Goal: Communication & Community: Share content

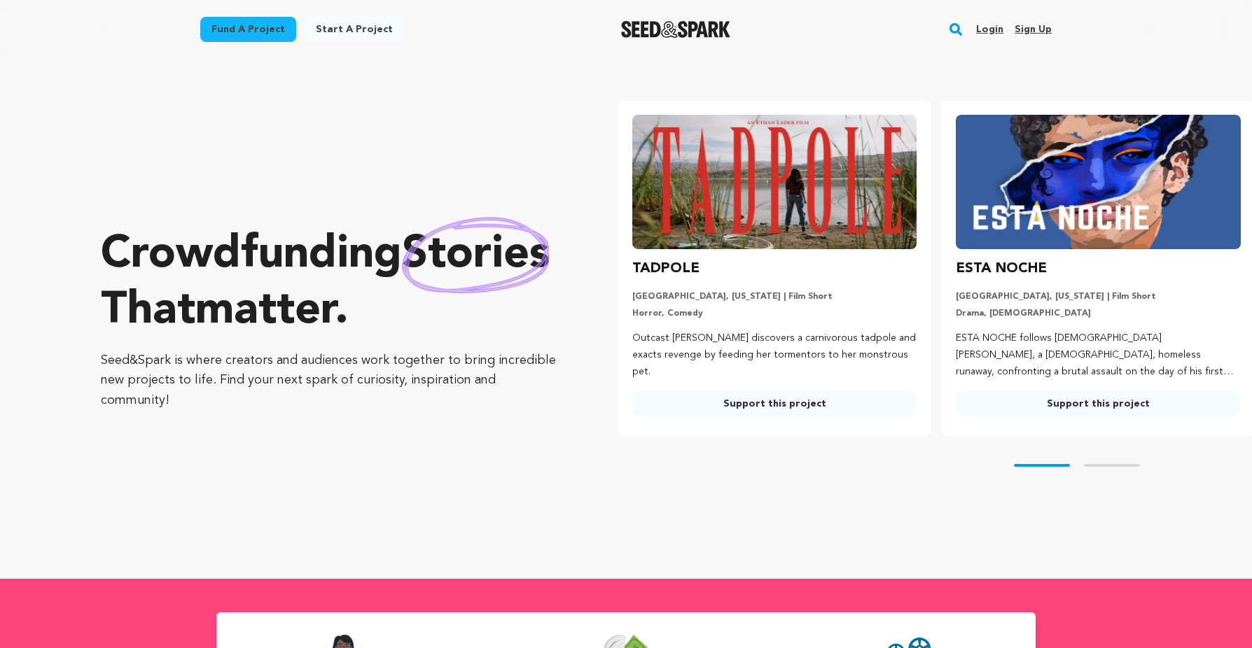
click at [993, 25] on link "Login" at bounding box center [989, 29] width 27 height 22
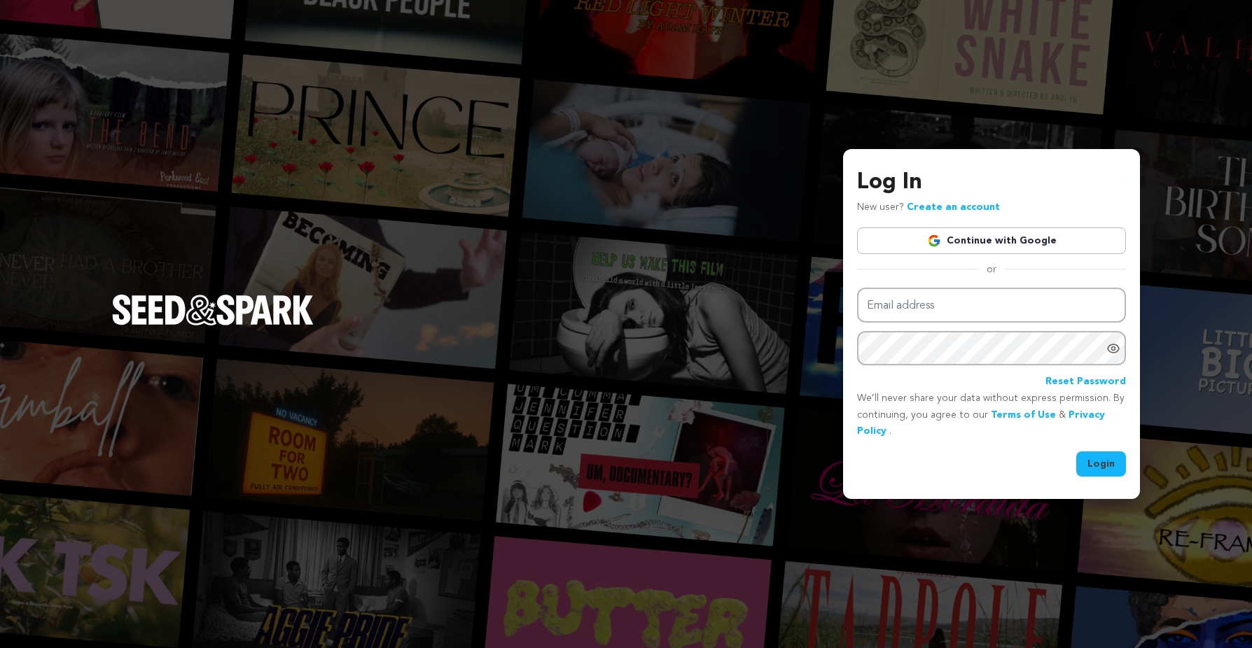
click at [1046, 246] on link "Continue with Google" at bounding box center [991, 241] width 269 height 27
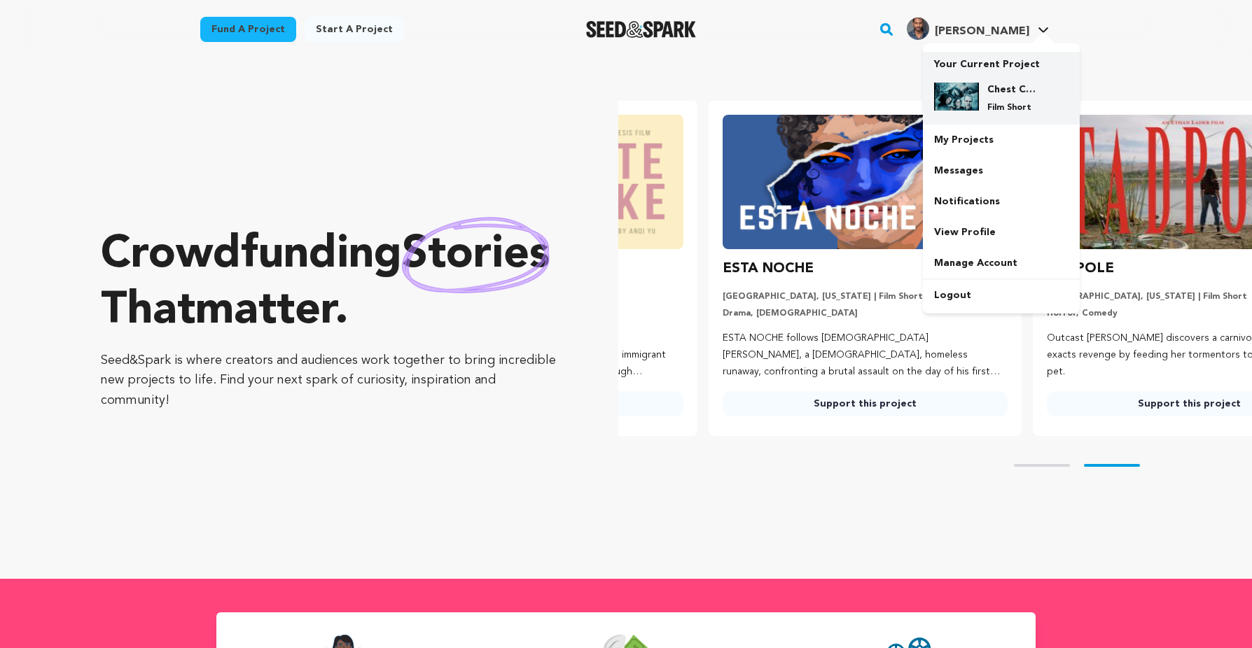
scroll to position [0, 335]
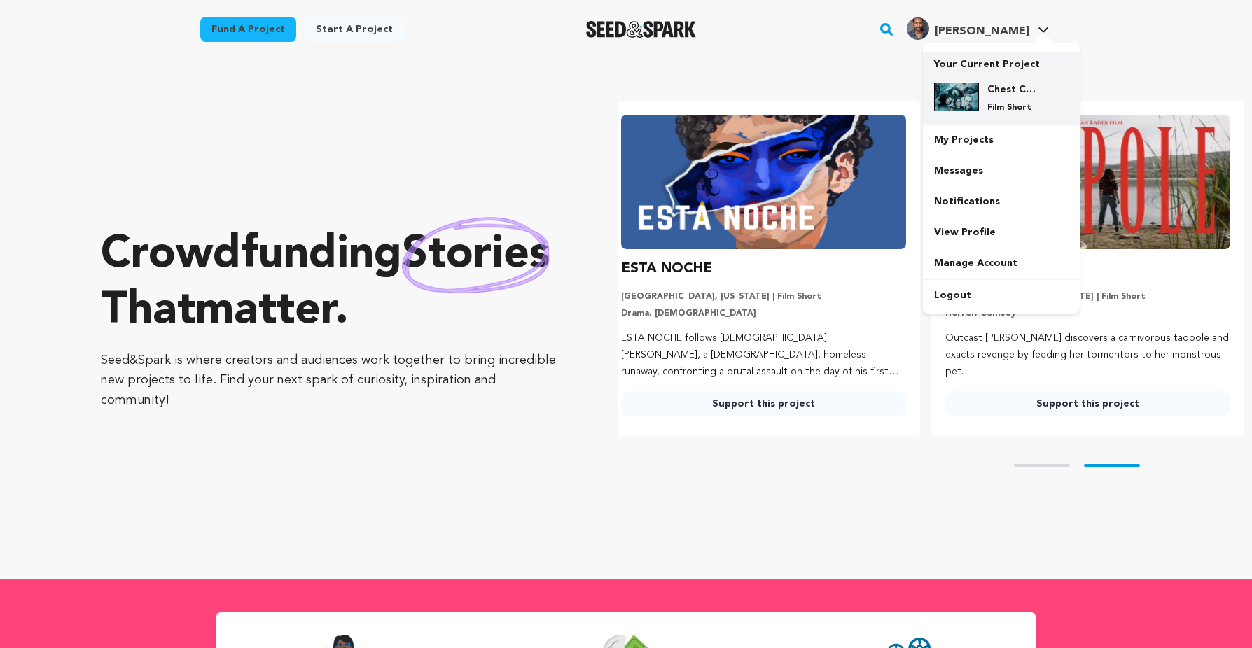
click at [974, 104] on img at bounding box center [956, 97] width 45 height 28
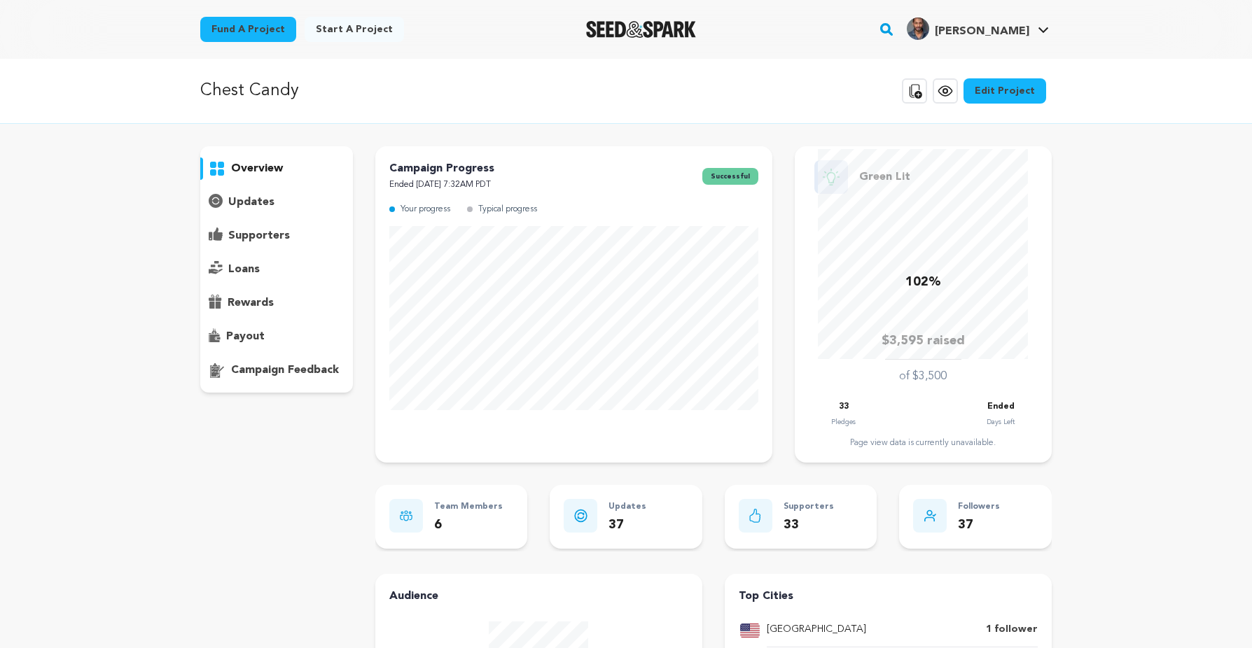
click at [250, 203] on p "updates" at bounding box center [251, 202] width 46 height 17
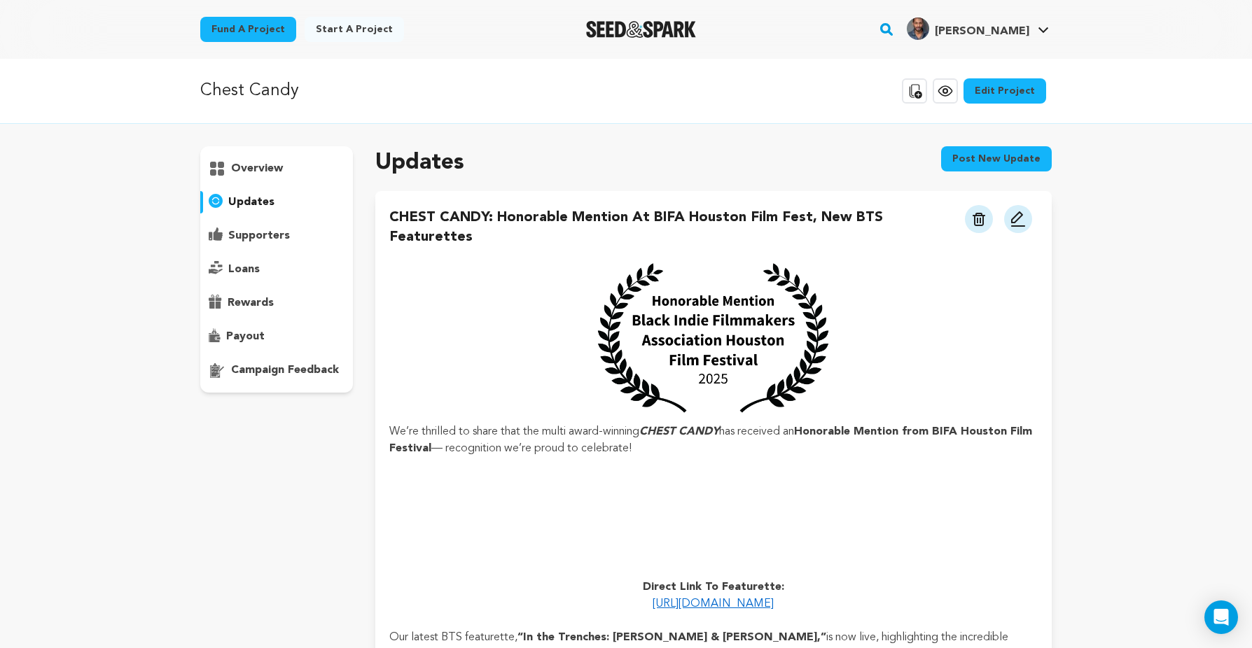
click at [986, 161] on button "Post new update" at bounding box center [996, 158] width 111 height 25
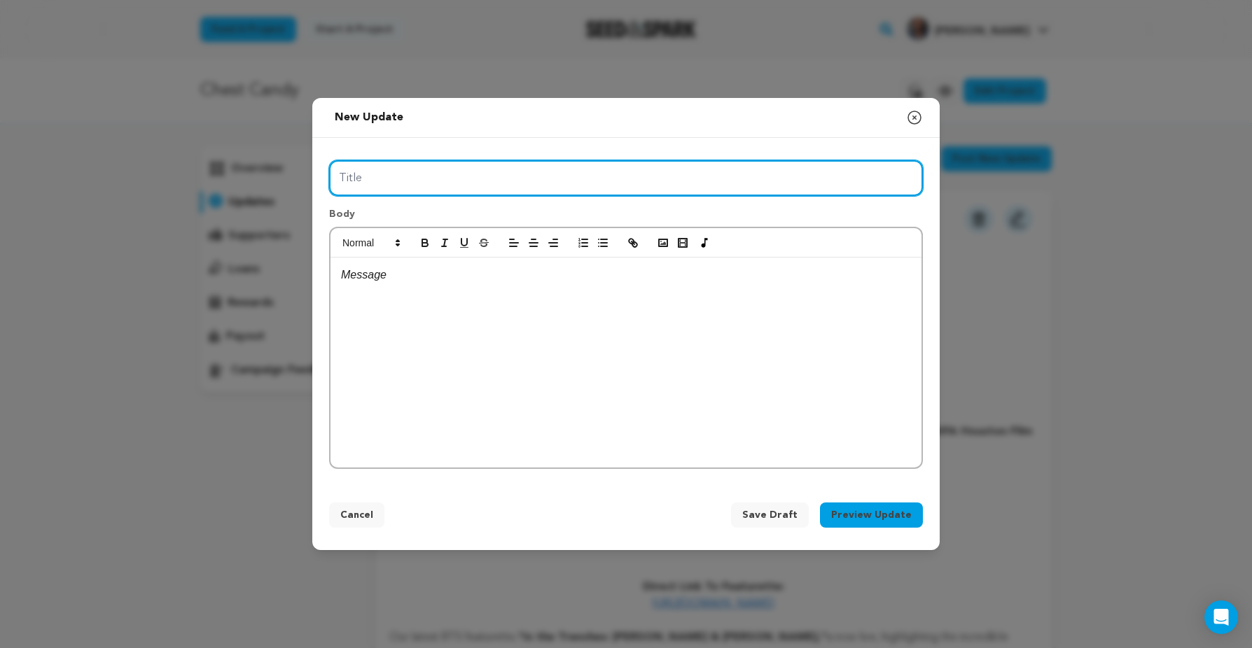
click at [686, 182] on input "Title" at bounding box center [626, 178] width 594 height 36
click at [664, 179] on input "Title" at bounding box center [626, 178] width 594 height 36
paste input "CHEST CANDY Heads to Raleigh + New Interview Release"
type input "CHEST CANDY Heads to Raleigh + New Interview Release"
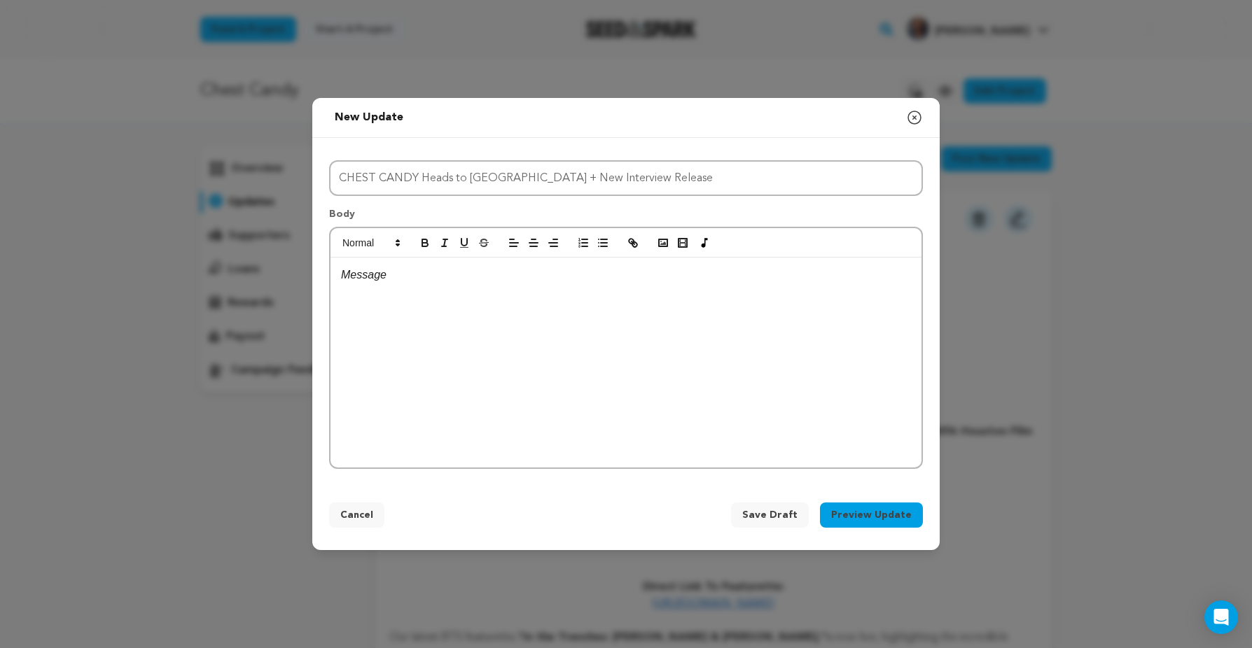
click at [585, 360] on div at bounding box center [625, 363] width 591 height 210
click at [517, 292] on div at bounding box center [625, 363] width 591 height 210
click at [465, 279] on p at bounding box center [626, 275] width 570 height 18
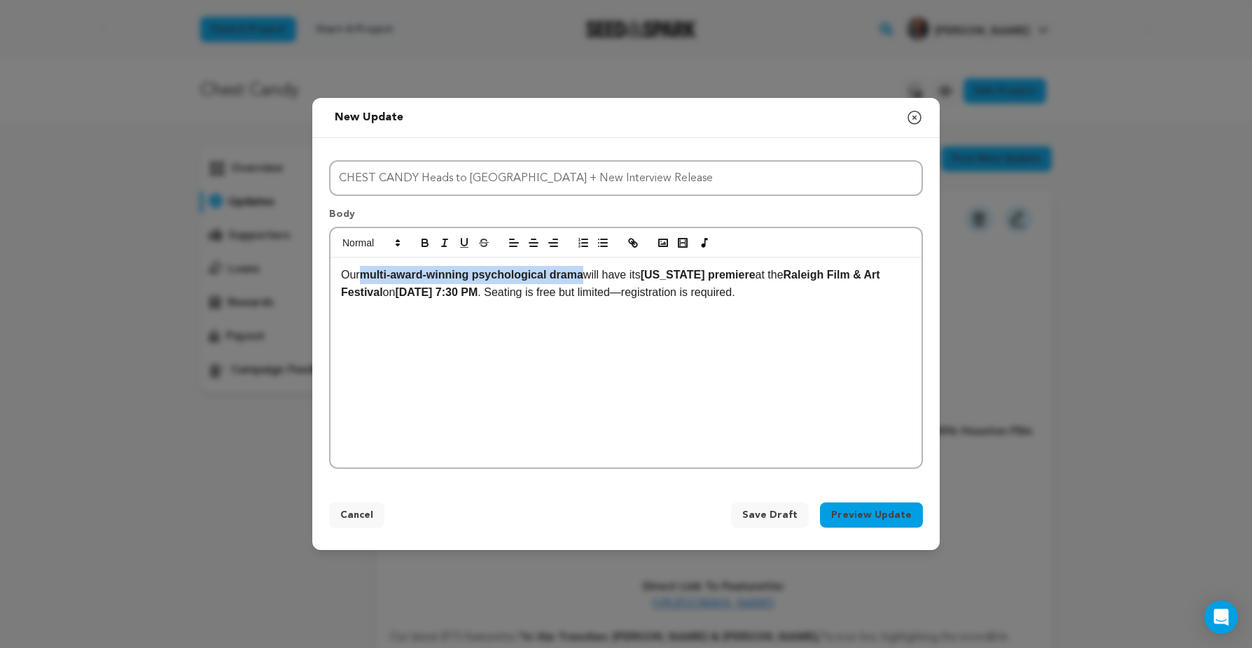
drag, startPoint x: 361, startPoint y: 276, endPoint x: 592, endPoint y: 278, distance: 230.3
click at [592, 278] on p "Our multi-award-winning psychological drama will have its North Carolina premie…" at bounding box center [626, 284] width 570 height 36
drag, startPoint x: 637, startPoint y: 277, endPoint x: 767, endPoint y: 275, distance: 130.2
click at [767, 275] on p "Our multi-award-winning psychological drama will have its North Carolina premie…" at bounding box center [626, 284] width 570 height 36
click at [856, 293] on p "Our multi-award-winning psychological drama will have its North Carolina premie…" at bounding box center [626, 284] width 570 height 36
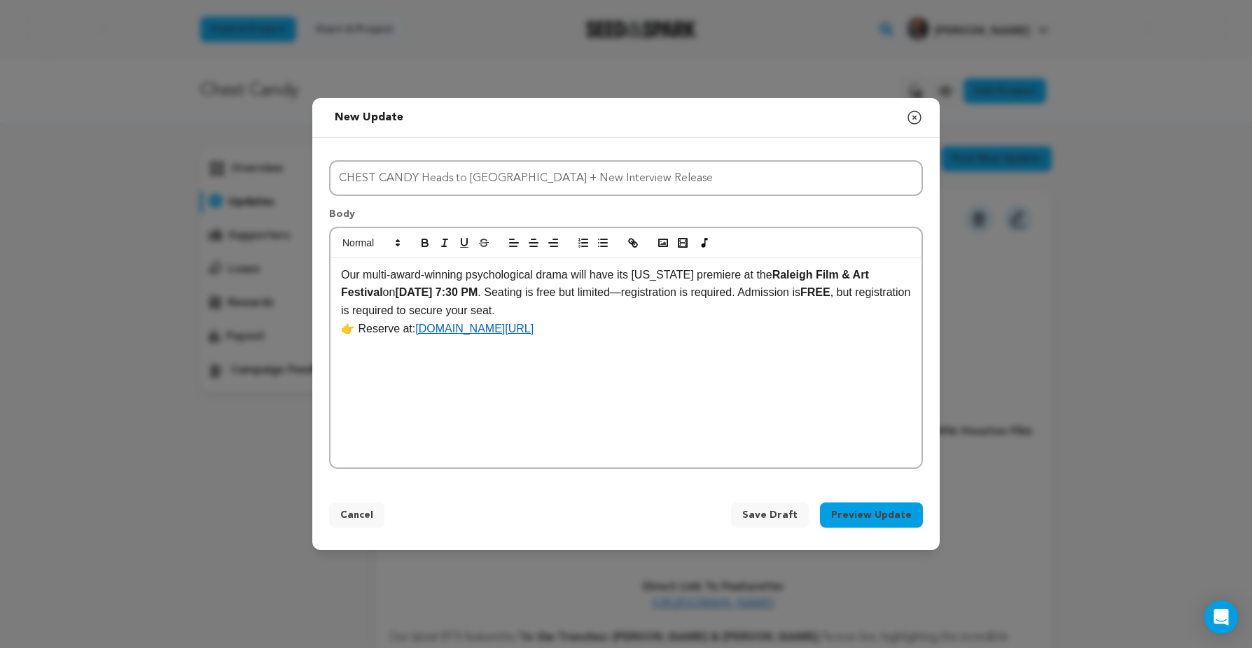
click at [670, 295] on p "Our multi-award-winning psychological drama will have its North Carolina premie…" at bounding box center [626, 293] width 570 height 54
click at [755, 294] on p "Our multi-award-winning psychological drama will have its North Carolina premie…" at bounding box center [626, 293] width 570 height 54
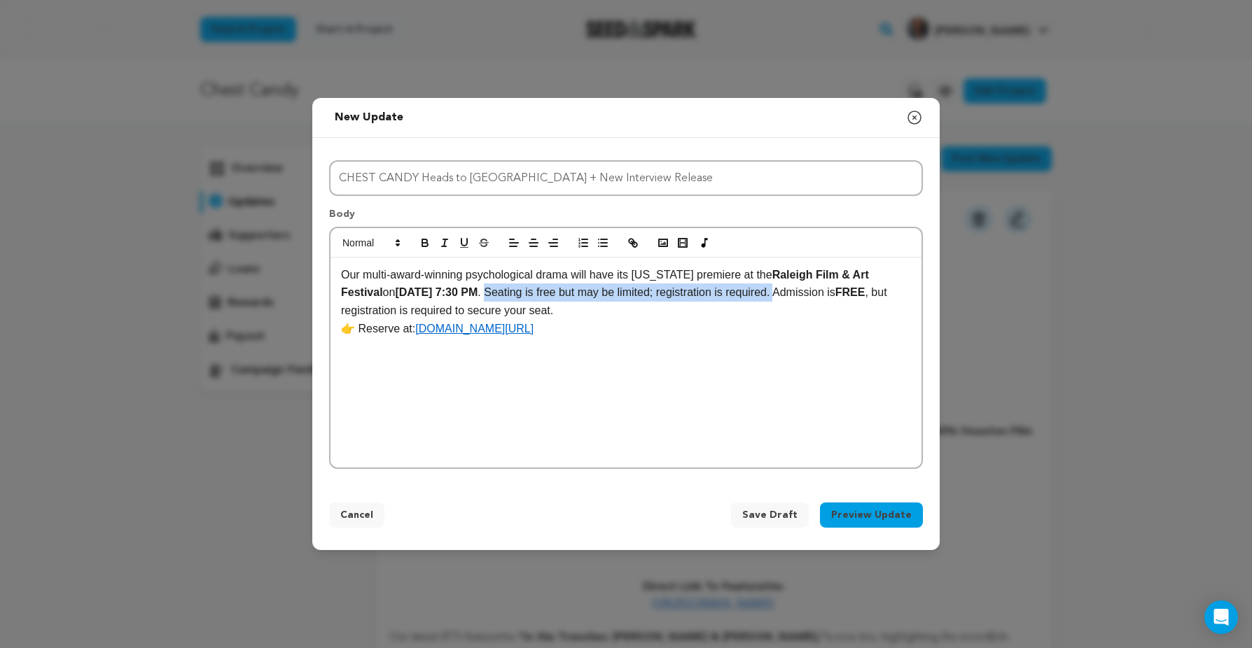
drag, startPoint x: 580, startPoint y: 293, endPoint x: 877, endPoint y: 293, distance: 296.8
click at [877, 293] on p "Our multi-award-winning psychological drama will have its North Carolina premie…" at bounding box center [626, 293] width 570 height 54
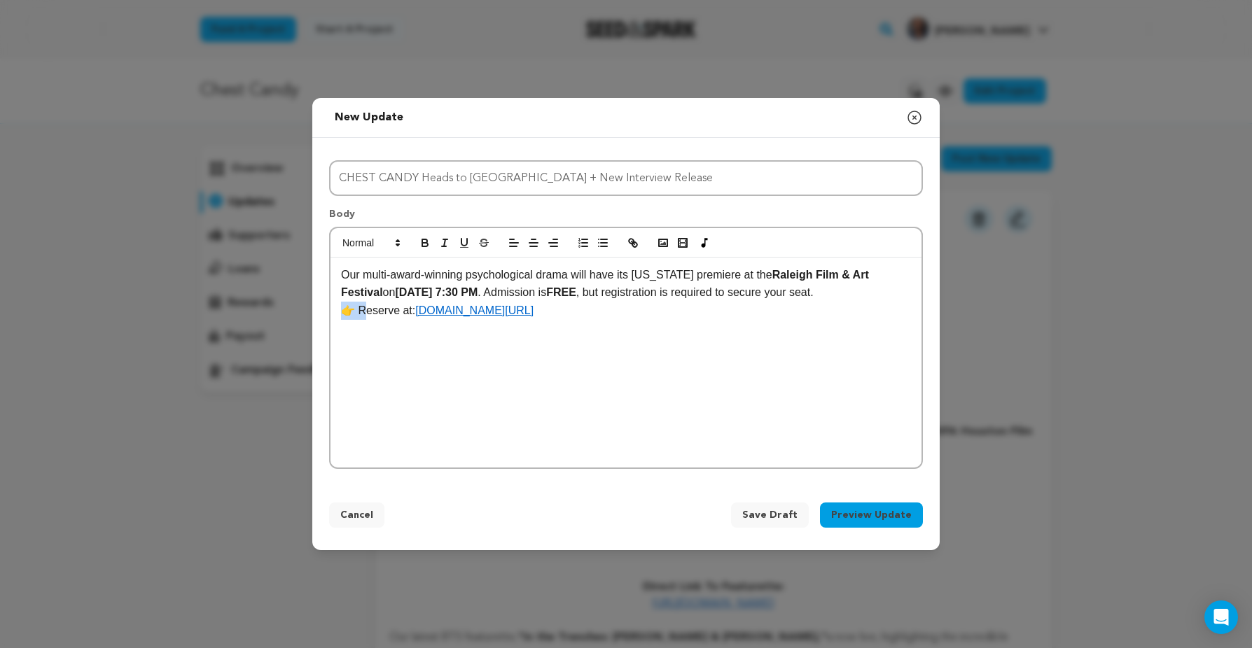
drag, startPoint x: 358, startPoint y: 328, endPoint x: 324, endPoint y: 328, distance: 33.6
click at [324, 328] on div "Title CHEST CANDY Heads to Raleigh + New Interview Release Body Our multi-award…" at bounding box center [625, 312] width 627 height 348
drag, startPoint x: 396, startPoint y: 329, endPoint x: 456, endPoint y: 330, distance: 60.2
click at [456, 320] on p "Attendees may reserve at: RobertXGolphinEntertainment.com/ChestCandy" at bounding box center [626, 311] width 570 height 18
click at [342, 320] on p "Attendees can find ticketinformation at: RobertXGolphinEntertainment.com/ChestC…" at bounding box center [626, 311] width 570 height 18
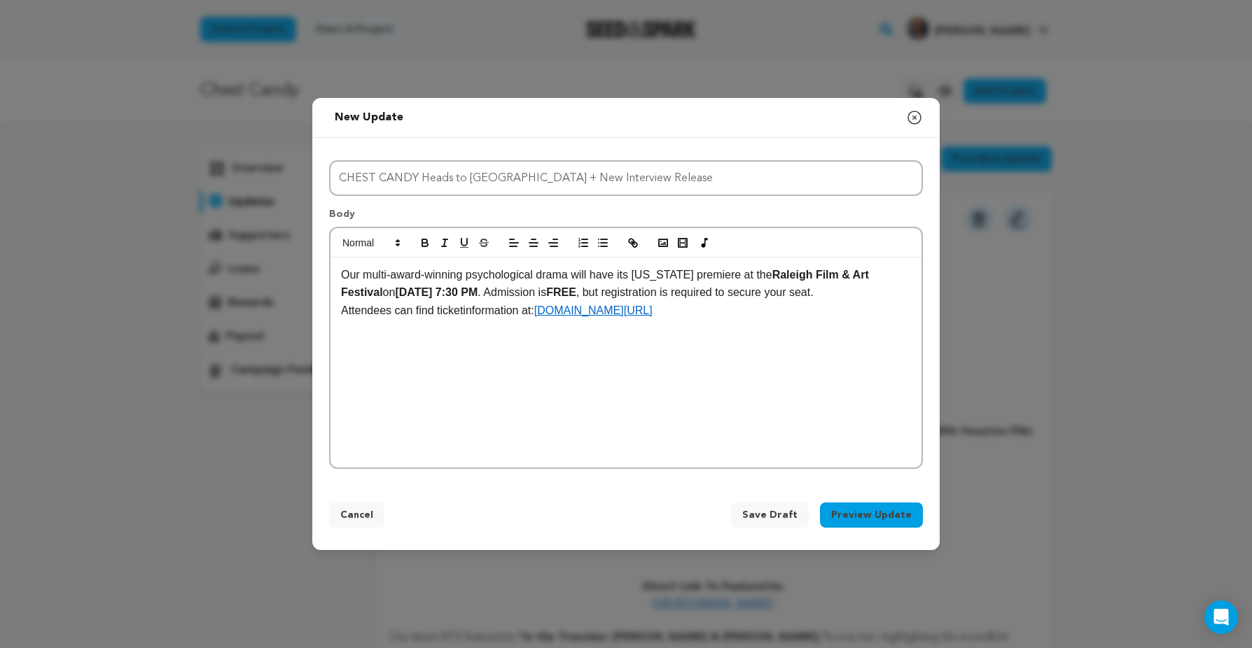
click at [466, 320] on p "Attendees can find ticketinformation at: RobertXGolphinEntertainment.com/ChestC…" at bounding box center [626, 311] width 570 height 18
click at [342, 320] on p "Attendees can find ticket information at: RobertXGolphinEntertainment.com/Chest…" at bounding box center [626, 311] width 570 height 18
click at [848, 311] on p "Our multi-award-winning psychological drama will have its North Carolina premie…" at bounding box center [626, 293] width 570 height 54
click at [533, 342] on p at bounding box center [626, 346] width 570 height 18
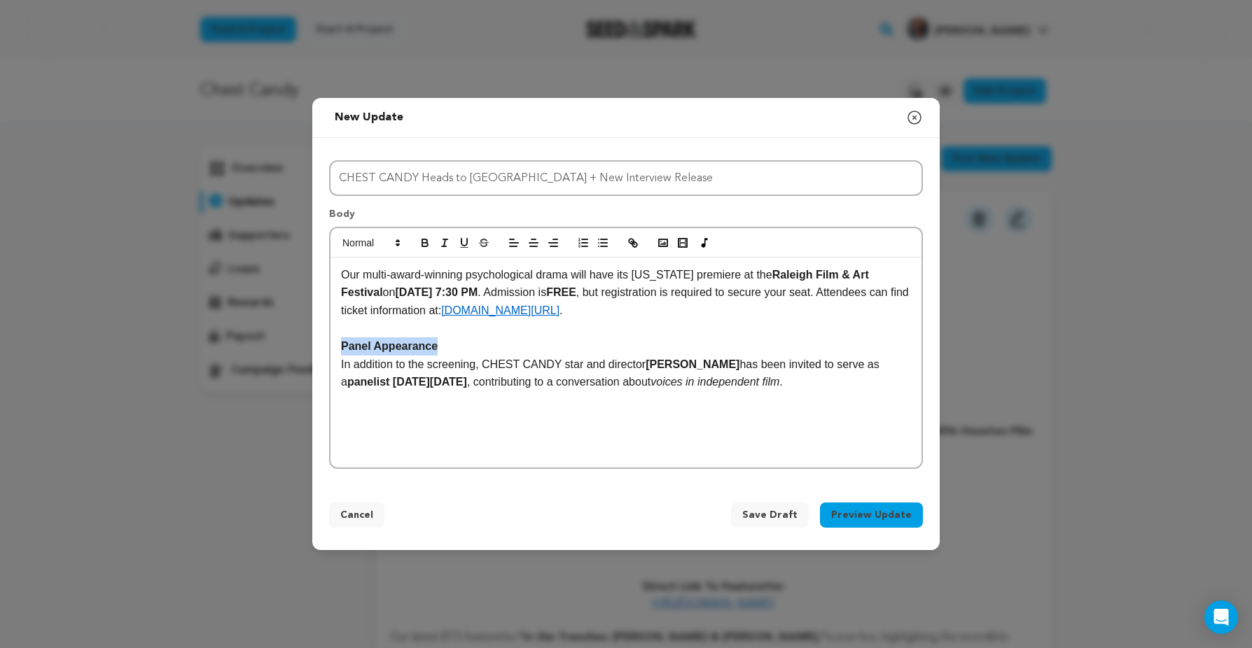
drag, startPoint x: 449, startPoint y: 346, endPoint x: 331, endPoint y: 342, distance: 117.7
click at [331, 342] on div "Our multi-award-winning psychological drama will have its North Carolina premie…" at bounding box center [625, 363] width 591 height 210
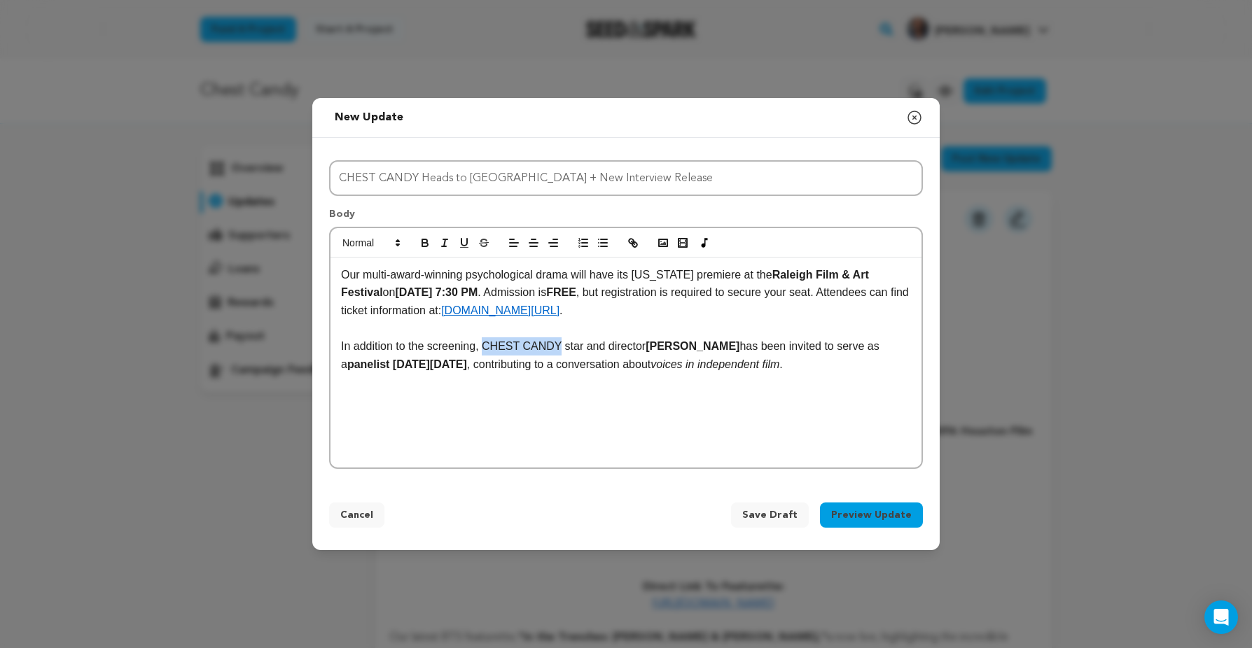
drag, startPoint x: 485, startPoint y: 347, endPoint x: 559, endPoint y: 345, distance: 74.2
click at [559, 345] on p "In addition to the screening, CHEST CANDY star and director Robert X. Golphin h…" at bounding box center [626, 355] width 570 height 36
click at [612, 349] on p "In addition to the screening, CHEST CANDY star and director Robert X. Golphin h…" at bounding box center [626, 355] width 570 height 36
drag, startPoint x: 339, startPoint y: 367, endPoint x: 400, endPoint y: 367, distance: 60.9
click at [400, 367] on div "Our multi-award-winning psychological drama will have its North Carolina premie…" at bounding box center [625, 363] width 591 height 210
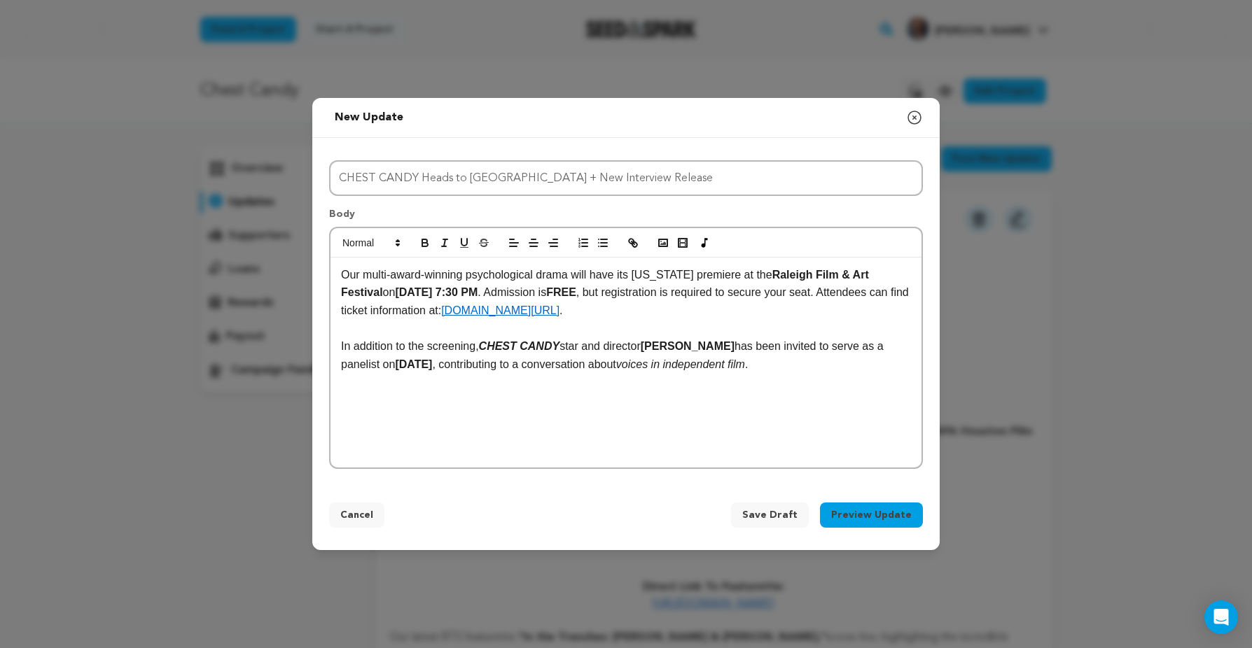
click at [432, 369] on strong "[DATE]" at bounding box center [413, 364] width 37 height 12
click at [846, 368] on p "In addition to the screening, CHEST CANDY star and director Robert X. Golphin h…" at bounding box center [626, 355] width 570 height 36
click at [337, 366] on div "Our multi-award-winning psychological drama will have its North Carolina premie…" at bounding box center [625, 363] width 591 height 210
click at [386, 400] on p at bounding box center [626, 400] width 570 height 18
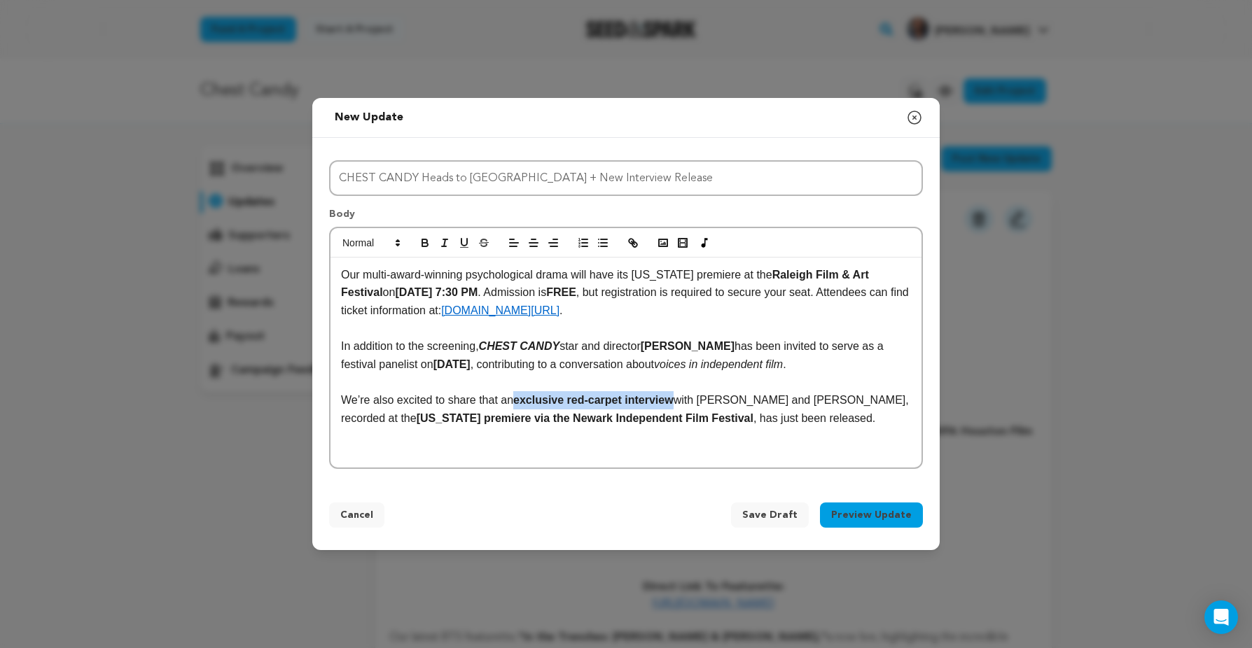
drag, startPoint x: 518, startPoint y: 401, endPoint x: 683, endPoint y: 398, distance: 165.2
click at [683, 398] on p "We’re also excited to share that an exclusive red-carpet interview with Robert …" at bounding box center [626, 409] width 570 height 36
click at [725, 399] on p "We’re also excited to share that an exclusive red-carpet interview with Robert …" at bounding box center [626, 409] width 570 height 36
drag, startPoint x: 698, startPoint y: 400, endPoint x: 785, endPoint y: 402, distance: 87.5
click at [785, 402] on p "We’re also excited to share that an exclusive red-carpet interview with Robert …" at bounding box center [626, 409] width 570 height 36
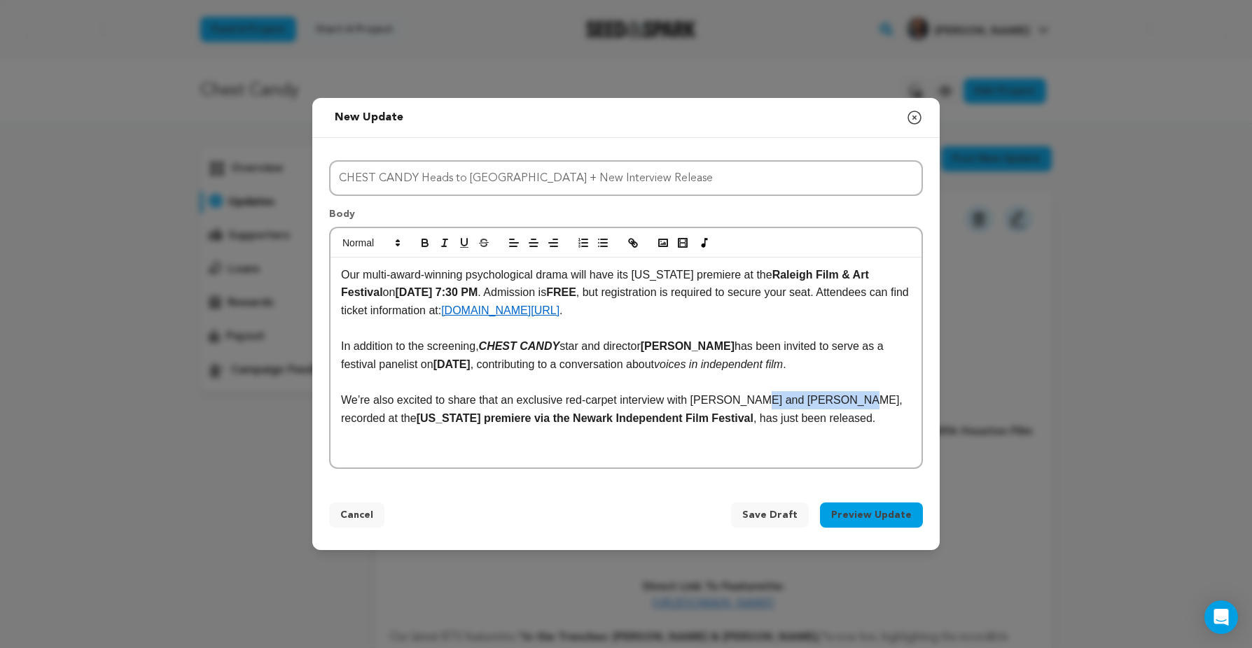
drag, startPoint x: 756, startPoint y: 402, endPoint x: 849, endPoint y: 400, distance: 93.1
click at [849, 400] on p "We’re also excited to share that an exclusive red-carpet interview with Robert …" at bounding box center [626, 409] width 570 height 36
click at [751, 402] on p "We’re also excited to share that an exclusive red-carpet interview with Robert …" at bounding box center [626, 409] width 570 height 36
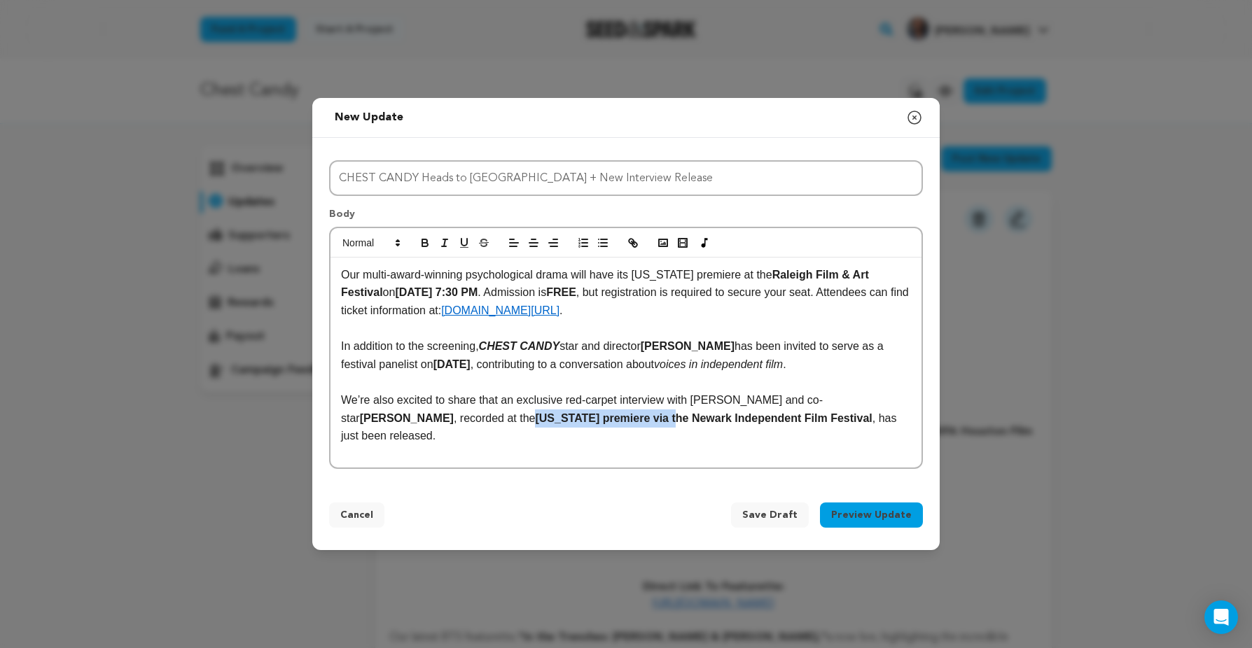
drag, startPoint x: 421, startPoint y: 420, endPoint x: 560, endPoint y: 419, distance: 139.3
click at [560, 419] on p "We’re also excited to share that an exclusive red-carpet interview with Robert …" at bounding box center [626, 418] width 570 height 54
click at [659, 402] on p "We’re also excited to share that an exclusive red-carpet interview with Robert …" at bounding box center [626, 418] width 570 height 54
click at [870, 421] on p "We’re also excited to share that an exclusive red-carpet interview with Robert …" at bounding box center [626, 418] width 570 height 54
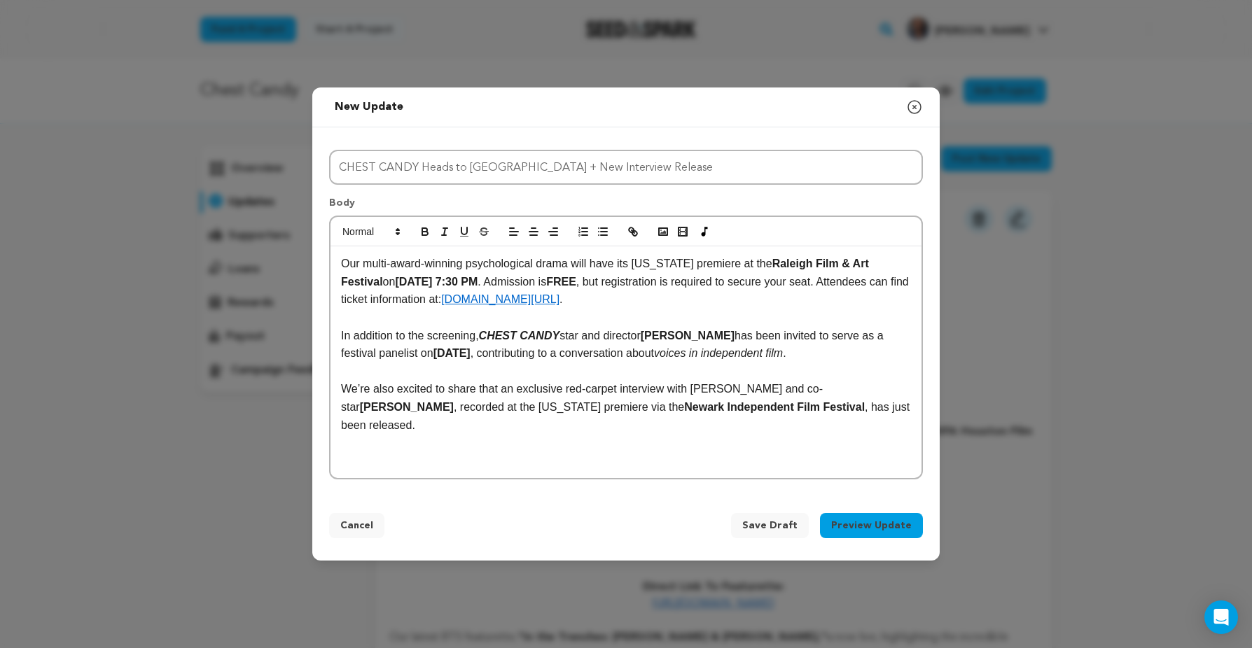
click at [889, 417] on p "We’re also excited to share that an exclusive red-carpet interview with Robert …" at bounding box center [626, 407] width 570 height 54
click at [667, 452] on p at bounding box center [626, 461] width 570 height 18
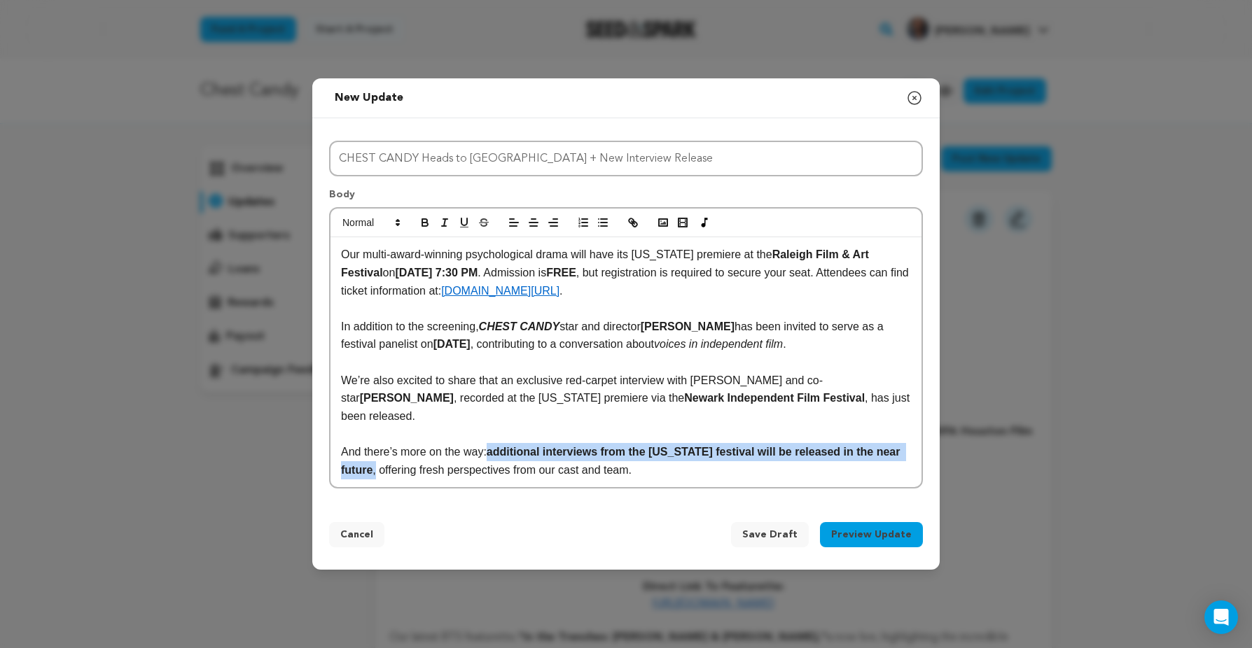
drag, startPoint x: 490, startPoint y: 445, endPoint x: 376, endPoint y: 461, distance: 115.3
click at [376, 461] on p "And there’s more on the way: additional interviews from the Delaware festival w…" at bounding box center [626, 461] width 570 height 36
click at [424, 226] on icon "button" at bounding box center [425, 225] width 6 height 4
click at [631, 466] on p "And there’s more on the way: additional interviews from the Delaware festival w…" at bounding box center [626, 461] width 570 height 36
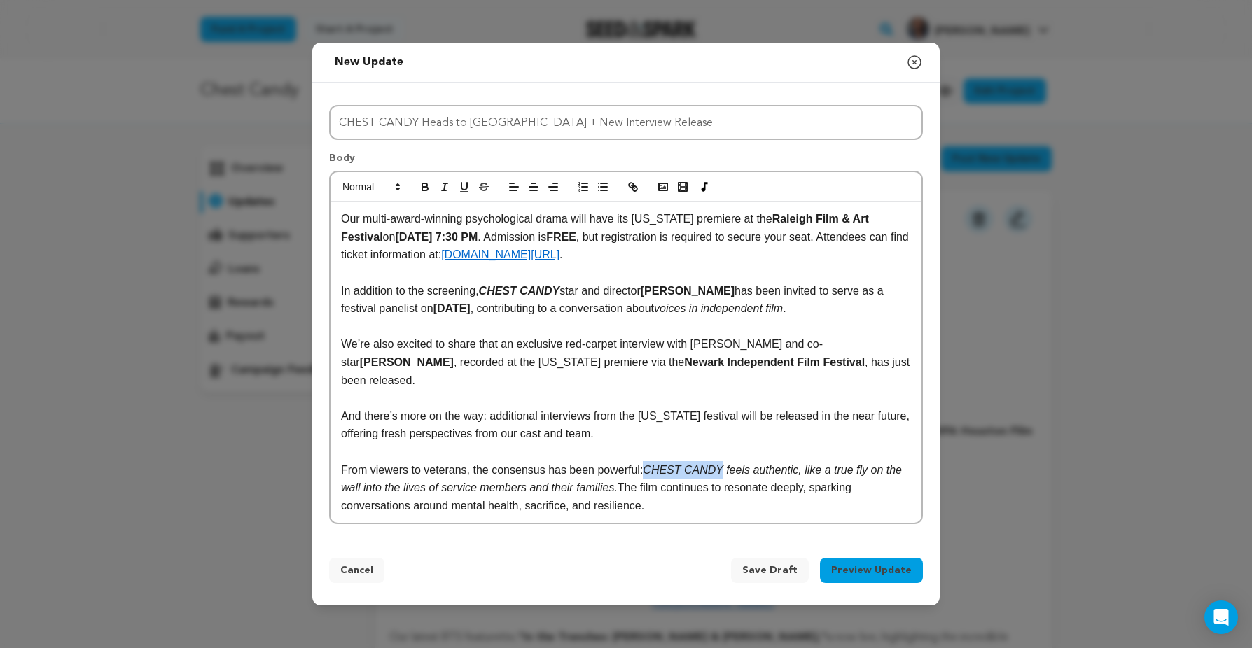
drag, startPoint x: 651, startPoint y: 463, endPoint x: 727, endPoint y: 462, distance: 75.6
click at [727, 464] on em "CHEST CANDY feels authentic, like a true fly on the wall into the lives of serv…" at bounding box center [623, 479] width 564 height 30
click at [553, 461] on p "From viewers to veterans, the consensus has been powerful: CHEST CANDY feels au…" at bounding box center [626, 488] width 570 height 54
click at [697, 498] on p "From viewers to veterans, the consensus has been powerful: CHEST CANDY feels au…" at bounding box center [626, 488] width 570 height 54
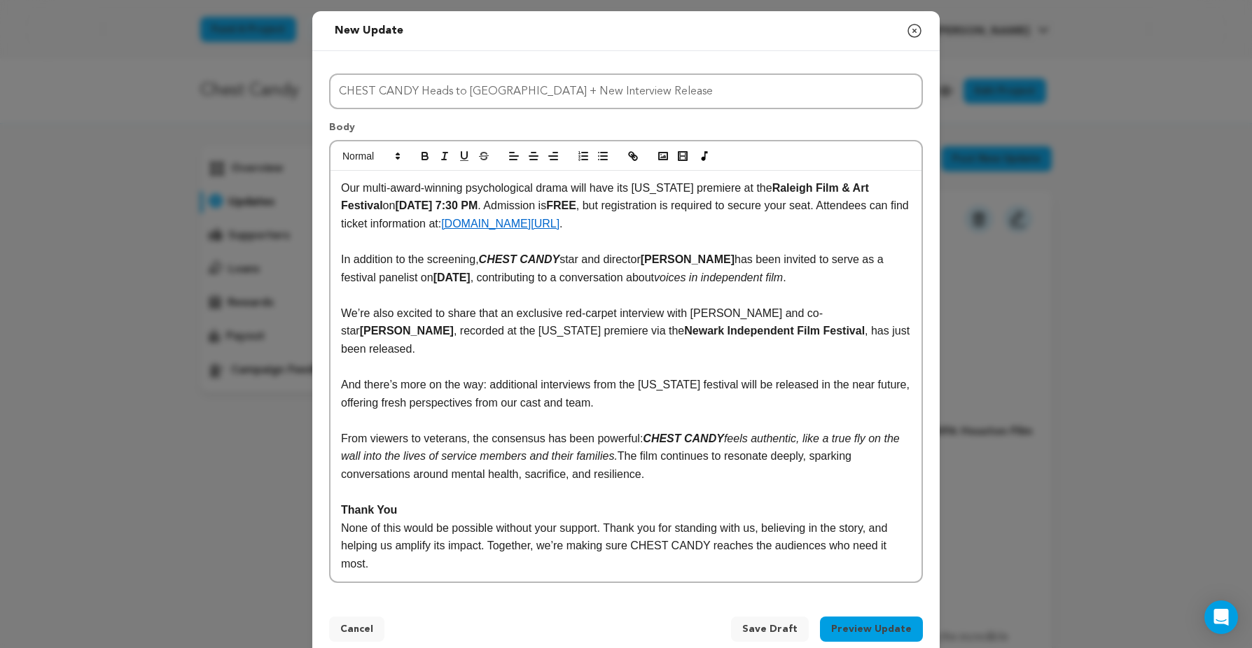
click at [342, 519] on p "None of this would be possible without your support. Thank you for standing wit…" at bounding box center [626, 546] width 570 height 54
drag, startPoint x: 410, startPoint y: 494, endPoint x: 330, endPoint y: 493, distance: 79.8
click at [330, 493] on div "Our multi-award-winning psychological drama will have its North Carolina premie…" at bounding box center [625, 376] width 591 height 411
click at [461, 157] on icon "button" at bounding box center [464, 155] width 6 height 7
click at [404, 412] on p at bounding box center [626, 421] width 570 height 18
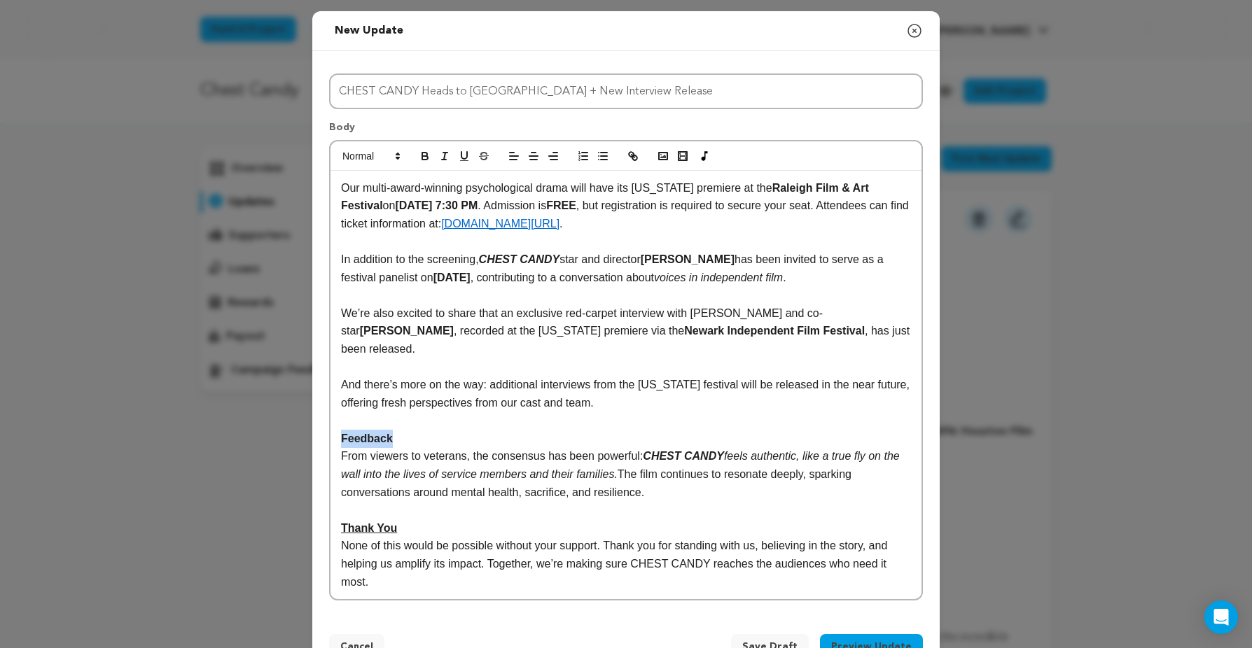
drag, startPoint x: 403, startPoint y: 420, endPoint x: 327, endPoint y: 419, distance: 76.3
click at [327, 419] on div "Title CHEST CANDY Heads to Raleigh + New Interview Release Body Our multi-award…" at bounding box center [625, 334] width 627 height 566
click at [460, 447] on p "From viewers to veterans, the consensus has been powerful: CHEST CANDY feels au…" at bounding box center [626, 474] width 570 height 54
click at [342, 192] on p "Our multi-award-winning psychological drama will have its North Carolina premie…" at bounding box center [626, 206] width 570 height 54
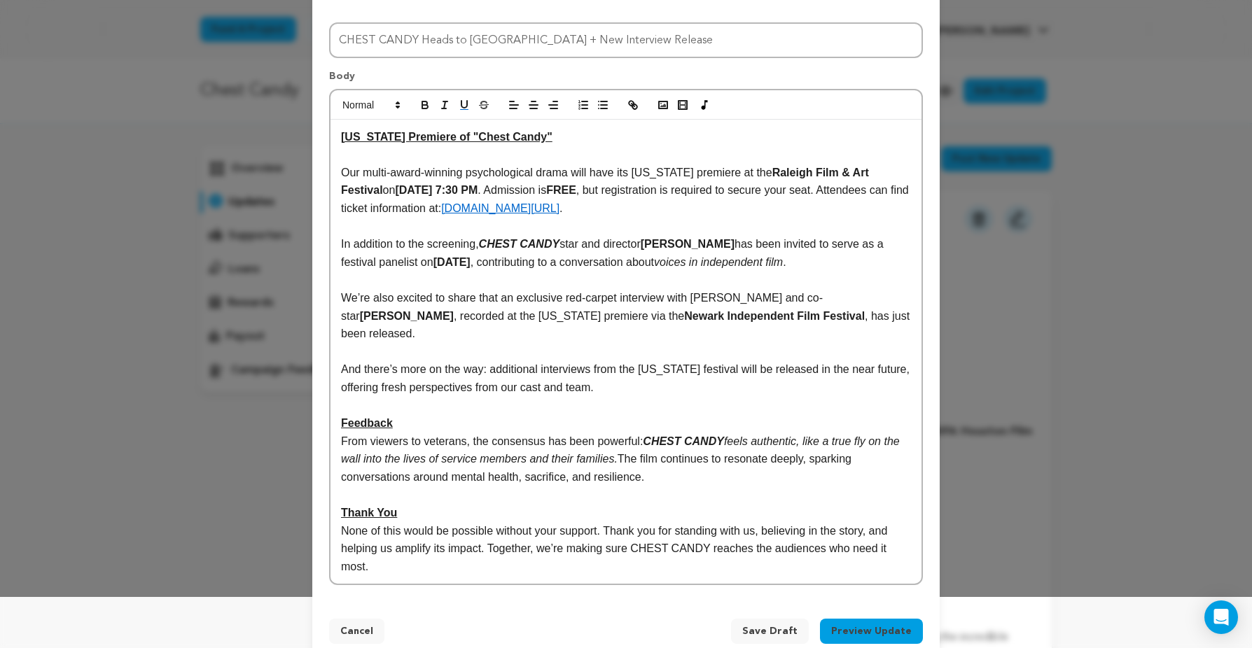
scroll to position [63, 0]
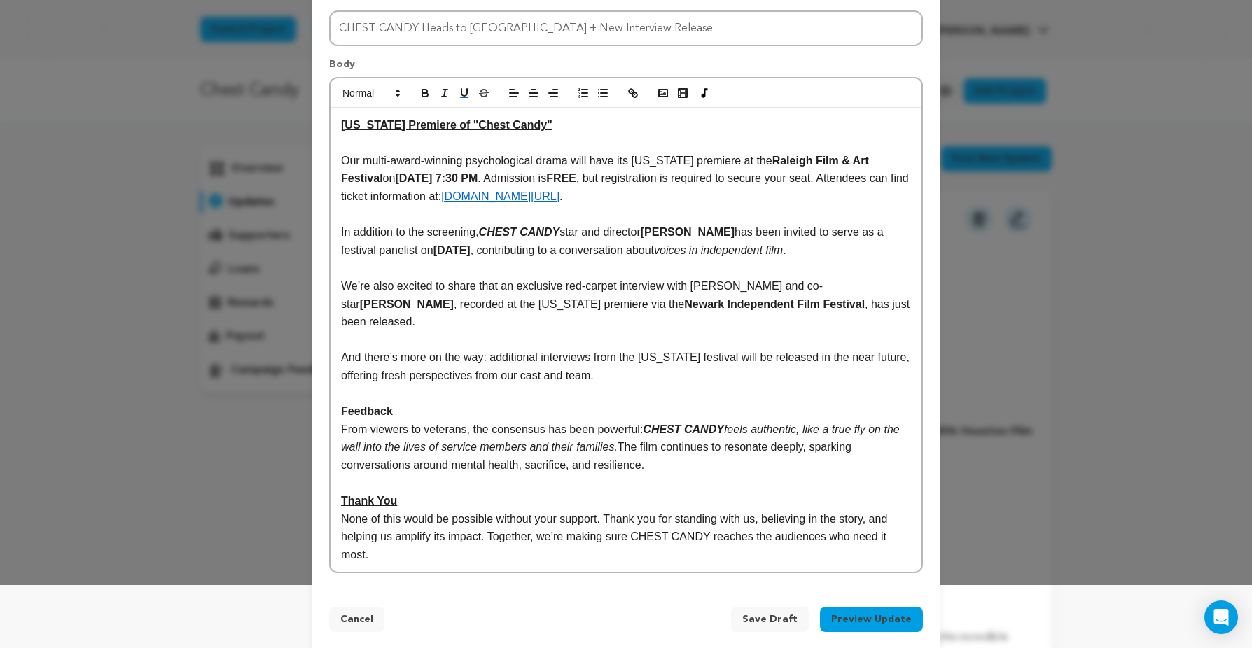
click at [401, 274] on p at bounding box center [626, 268] width 570 height 18
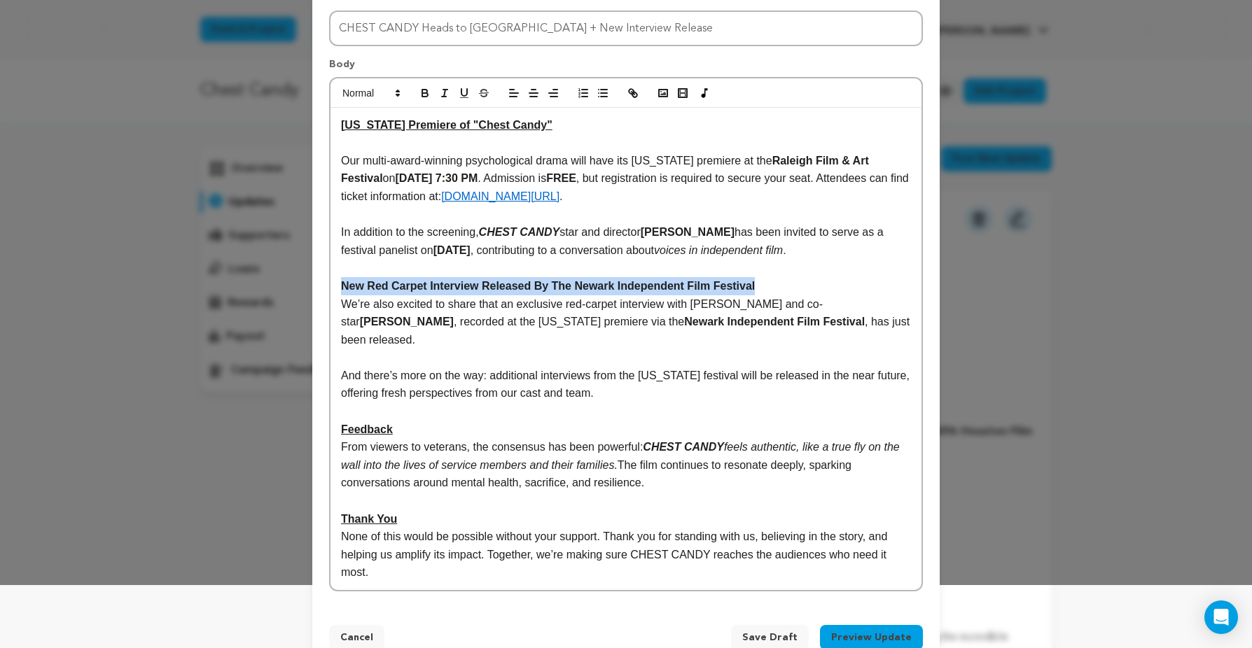
drag, startPoint x: 737, startPoint y: 286, endPoint x: 340, endPoint y: 291, distance: 397.0
click at [340, 291] on div "North Carolina Premiere of "Chest Candy" Our multi-award-winning psychological …" at bounding box center [625, 349] width 591 height 482
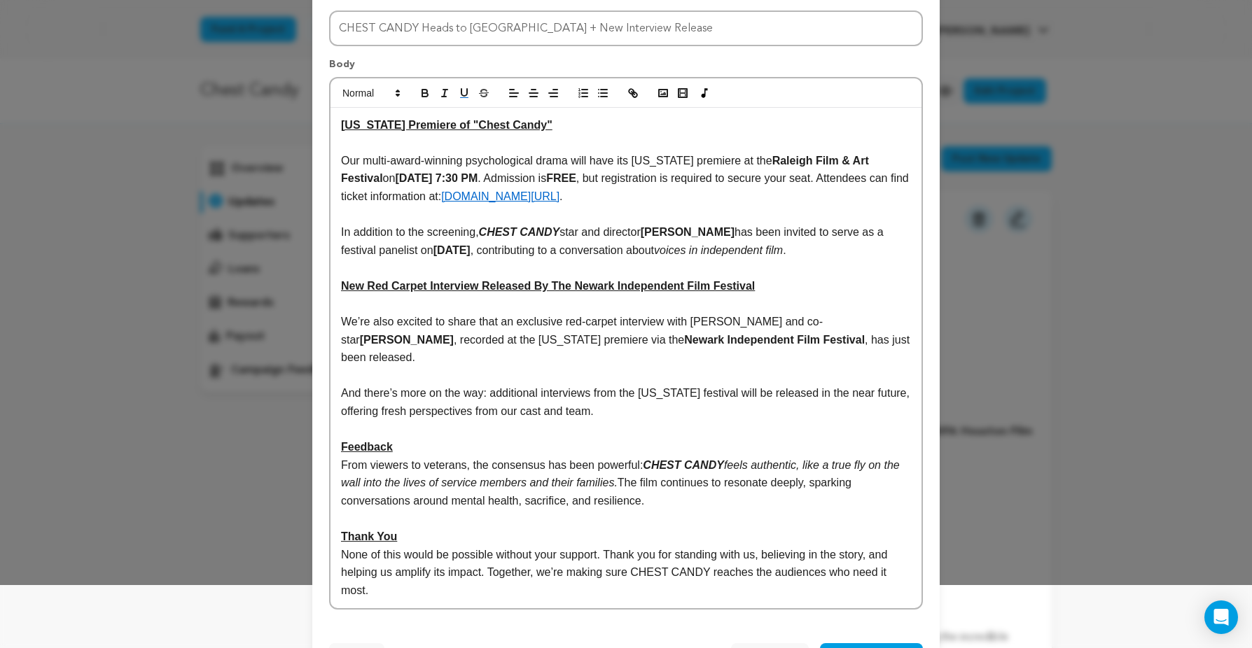
click at [340, 432] on div "North Carolina Premiere of "Chest Candy" Our multi-award-winning psychological …" at bounding box center [625, 358] width 591 height 501
drag, startPoint x: 400, startPoint y: 522, endPoint x: 339, endPoint y: 521, distance: 61.6
click at [339, 521] on div "North Carolina Premiere of "Chest Candy" Our multi-award-winning psychological …" at bounding box center [625, 358] width 591 height 501
click at [612, 130] on p "[US_STATE] Premiere of "Chest Candy"" at bounding box center [626, 125] width 570 height 18
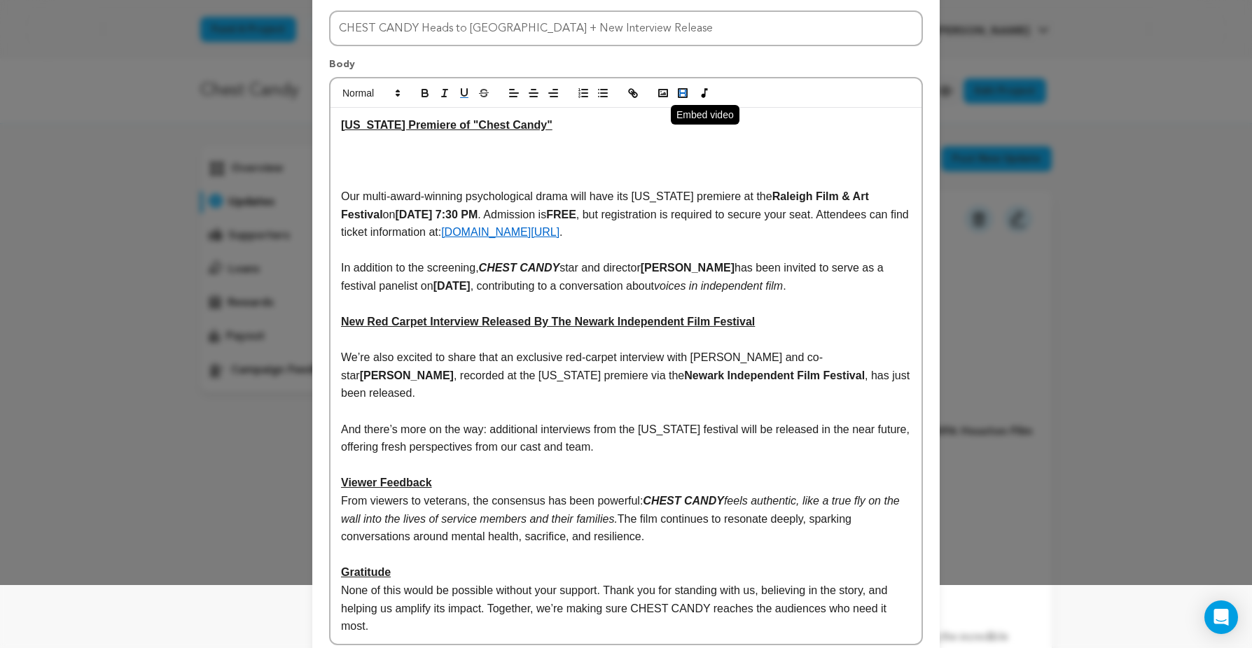
click at [683, 93] on rect "button" at bounding box center [683, 92] width 6 height 1
paste input "[URL][DOMAIN_NAME]"
click at [531, 187] on link at bounding box center [527, 187] width 32 height 11
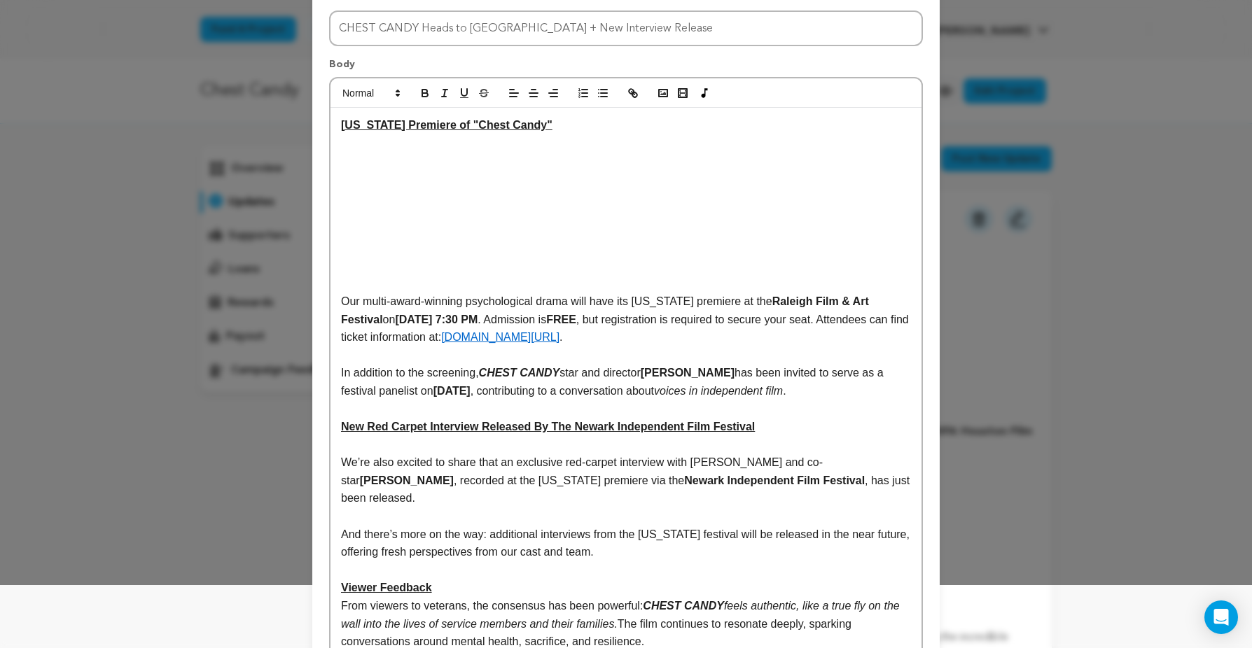
scroll to position [0, 0]
click at [578, 176] on div "North Carolina Premiere of "Chest Candy" Our multi-award-winning psychological …" at bounding box center [625, 428] width 591 height 641
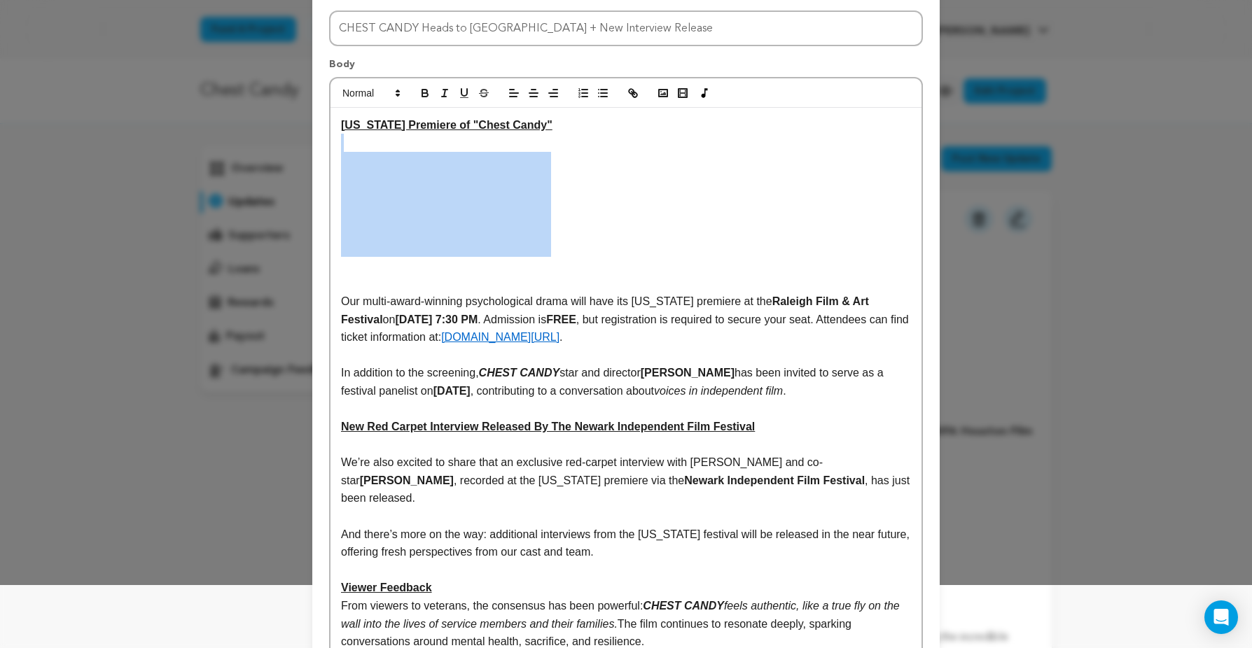
drag, startPoint x: 498, startPoint y: 142, endPoint x: 557, endPoint y: 245, distance: 118.2
click at [557, 245] on div "North Carolina Premiere of "Chest Candy" Our multi-award-winning psychological …" at bounding box center [625, 428] width 591 height 641
click at [535, 93] on line "button" at bounding box center [533, 93] width 8 height 0
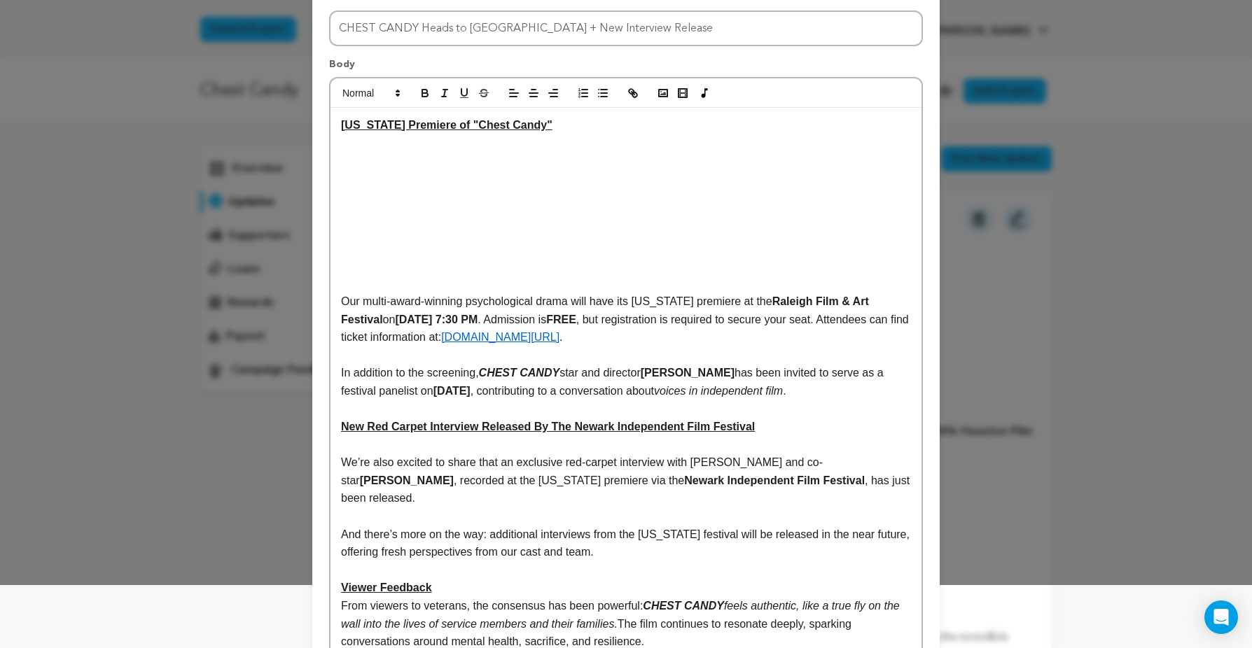
click at [685, 134] on p at bounding box center [626, 143] width 570 height 18
click at [578, 141] on p at bounding box center [626, 143] width 570 height 18
click at [700, 267] on p at bounding box center [626, 266] width 570 height 18
click at [701, 274] on p at bounding box center [626, 283] width 570 height 18
click at [496, 267] on p at bounding box center [626, 266] width 570 height 18
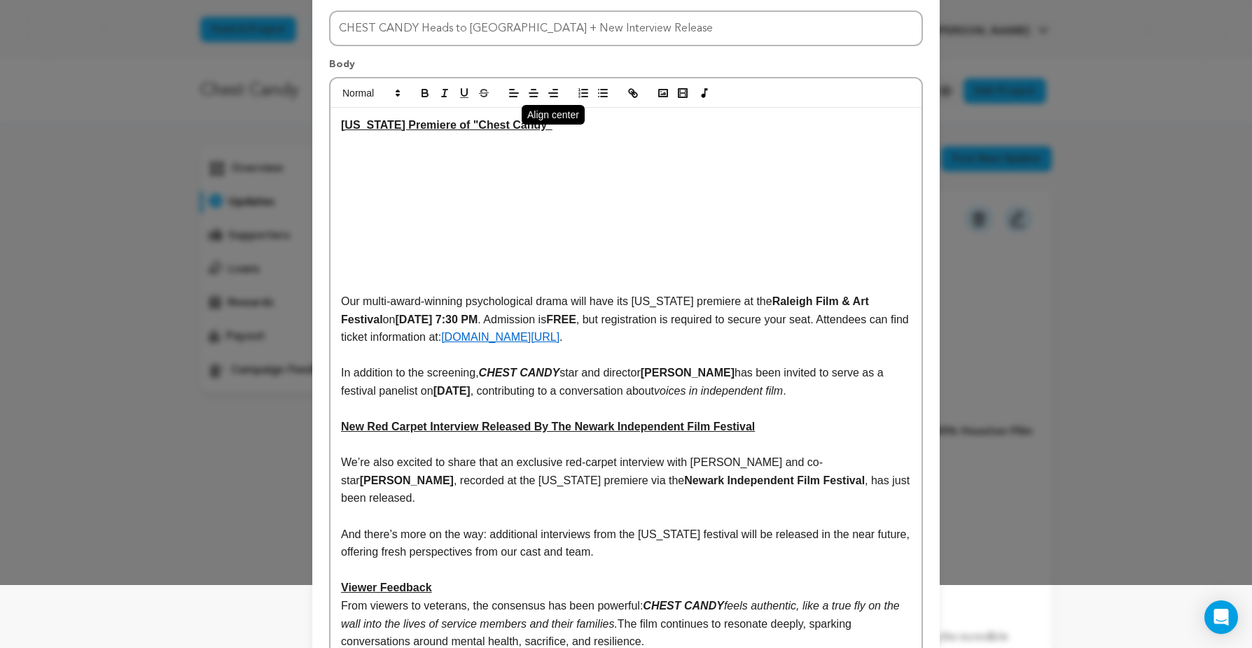
click at [531, 91] on icon "button" at bounding box center [533, 93] width 13 height 13
click at [642, 268] on p "Direct Link To NC Premiere Promo: https://youtu.be/vowyCCtOeV8" at bounding box center [626, 266] width 570 height 18
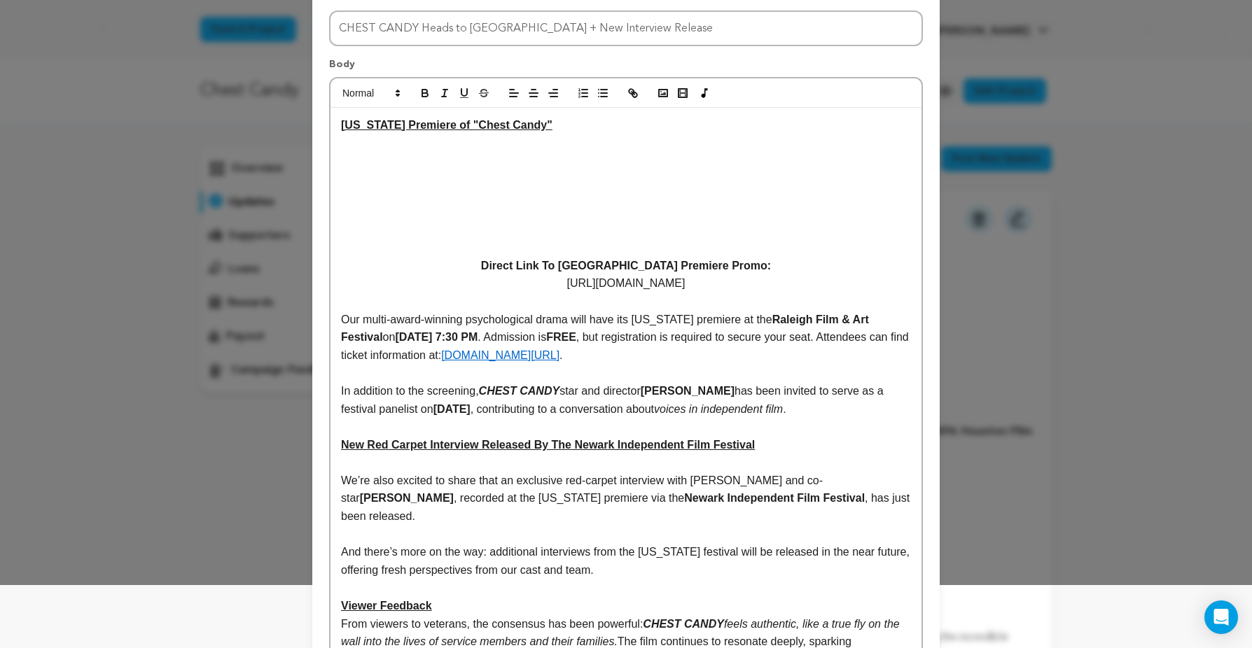
drag, startPoint x: 711, startPoint y: 284, endPoint x: 527, endPoint y: 265, distance: 185.0
click at [527, 265] on div "North Carolina Premiere of "Chest Candy" Direct Link To NC Premiere Promo: ﻿ ht…" at bounding box center [625, 437] width 591 height 659
click at [382, 93] on span at bounding box center [370, 93] width 69 height 17
click at [373, 228] on span at bounding box center [387, 227] width 90 height 22
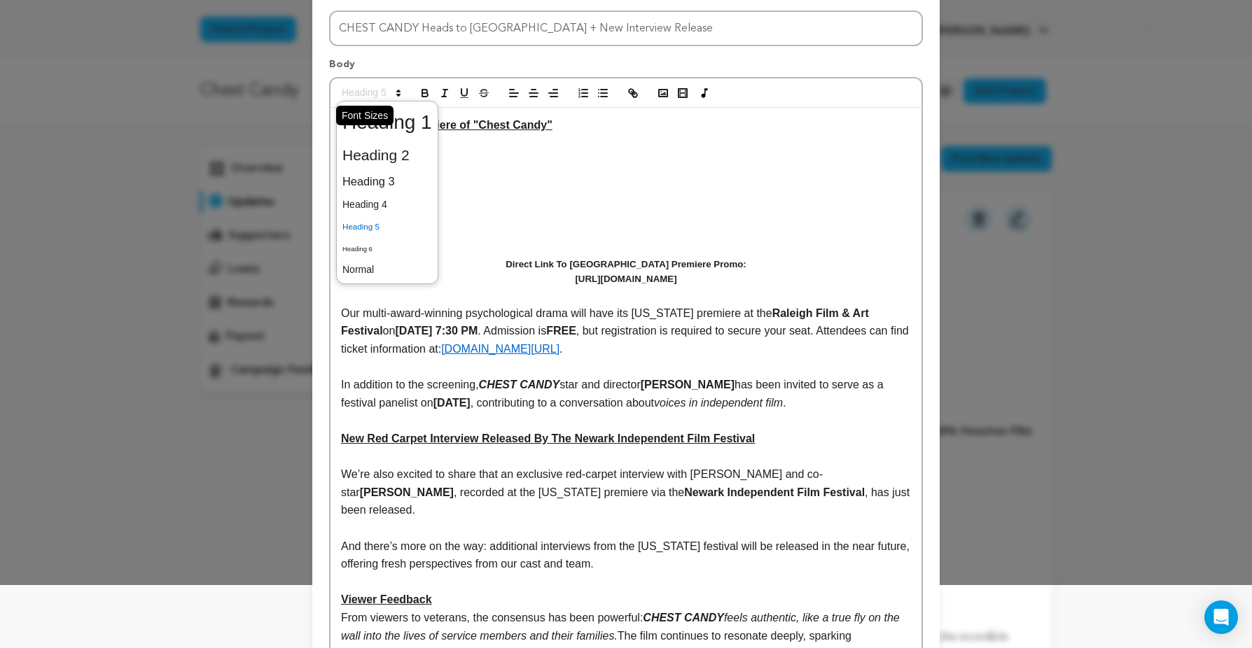
click at [373, 91] on span at bounding box center [370, 93] width 69 height 17
click at [365, 250] on span at bounding box center [387, 248] width 90 height 22
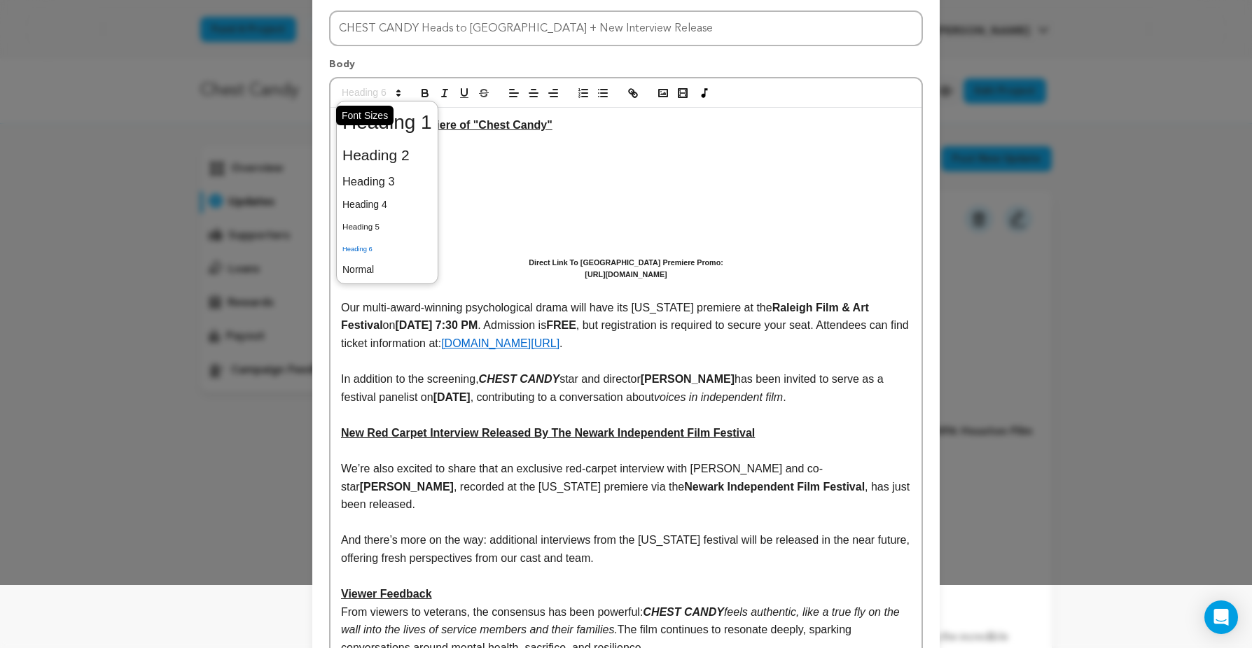
click at [370, 90] on span at bounding box center [370, 93] width 69 height 17
click at [368, 222] on span at bounding box center [387, 227] width 90 height 22
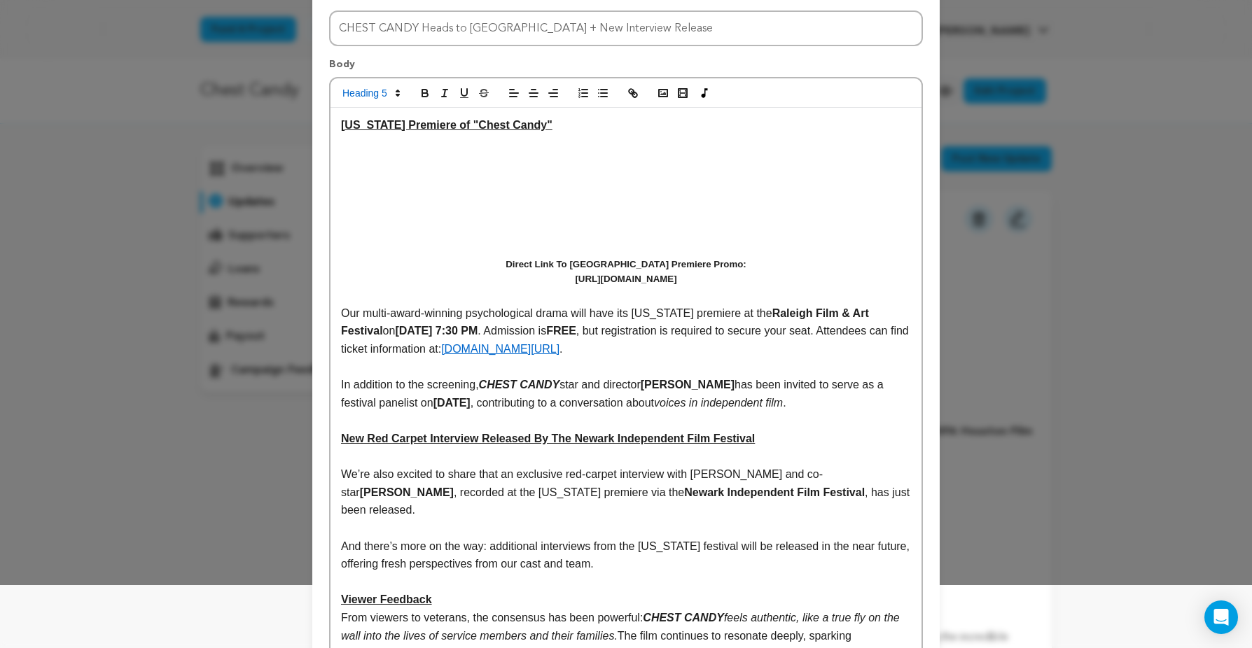
click at [713, 278] on h5 "﻿ https://youtu.be/vowyCCtOeV8" at bounding box center [626, 279] width 570 height 15
click at [612, 300] on p at bounding box center [626, 295] width 570 height 18
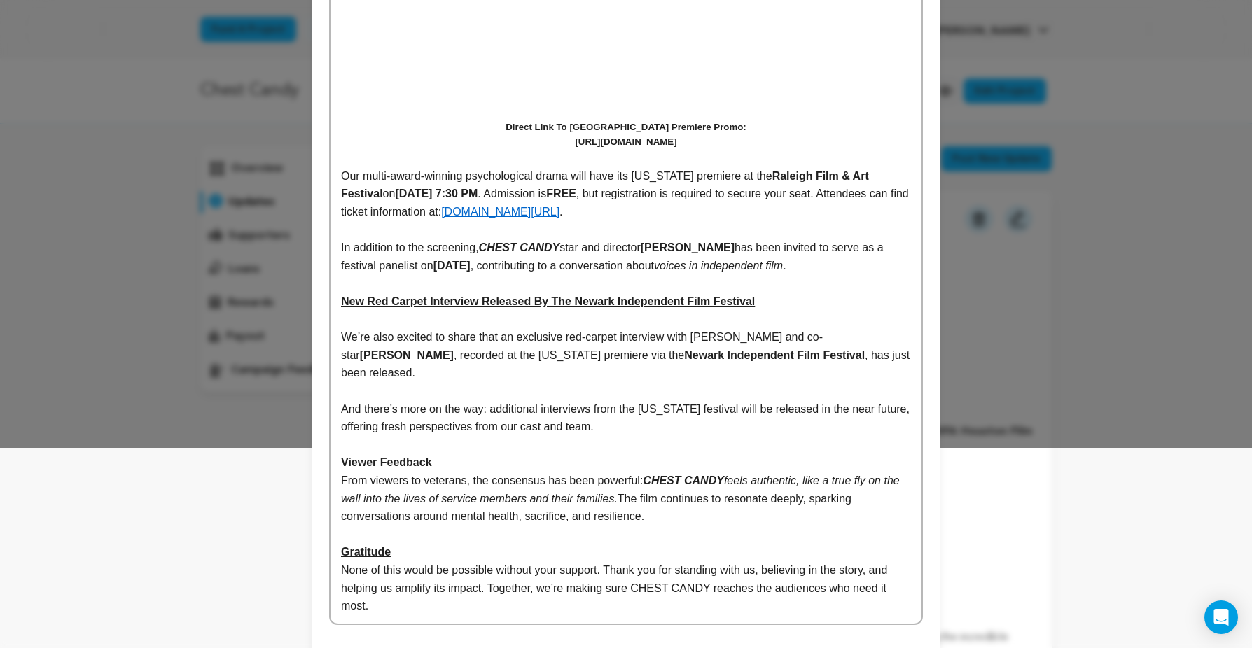
click at [785, 320] on p at bounding box center [626, 320] width 570 height 18
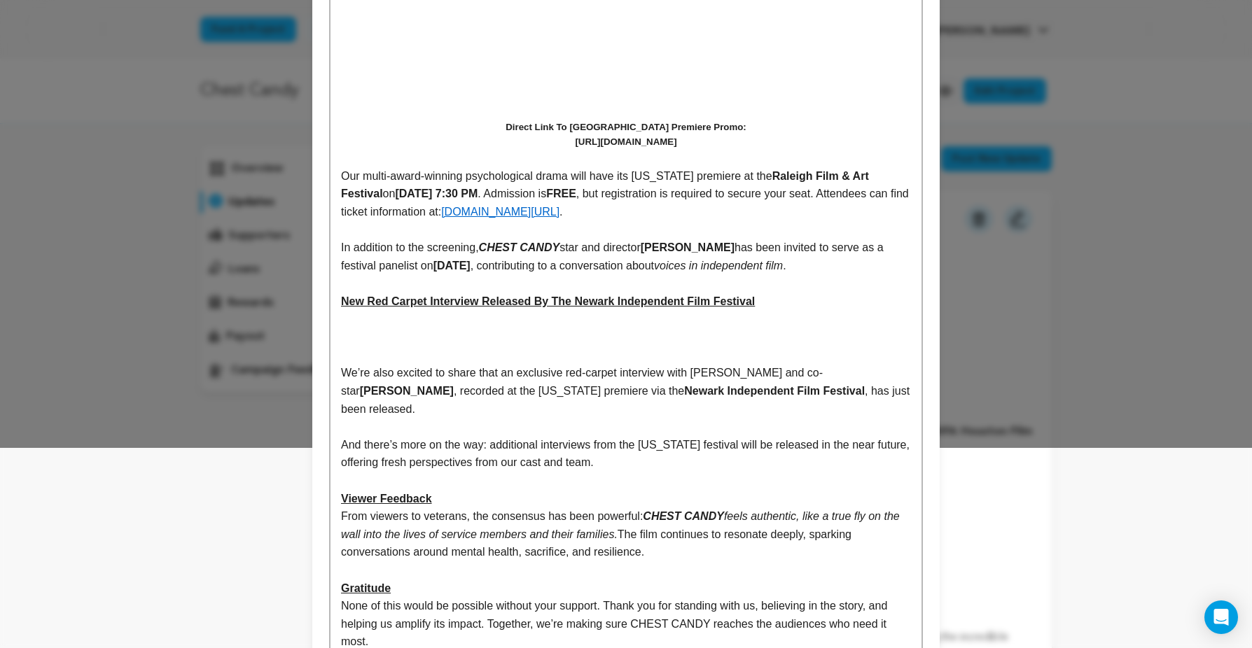
click at [603, 335] on p at bounding box center [626, 337] width 570 height 18
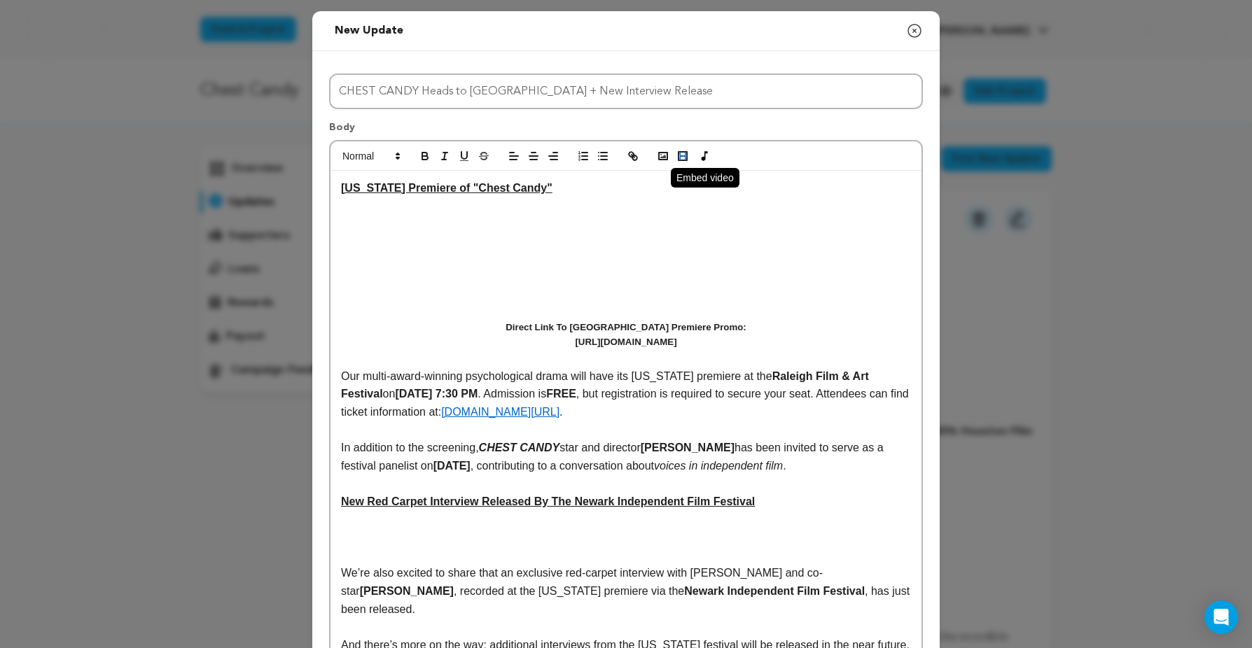
click at [681, 155] on icon "button" at bounding box center [682, 156] width 13 height 13
paste input "[URL][DOMAIN_NAME]"
type input "[URL][DOMAIN_NAME]"
click at [535, 564] on link at bounding box center [527, 564] width 32 height 11
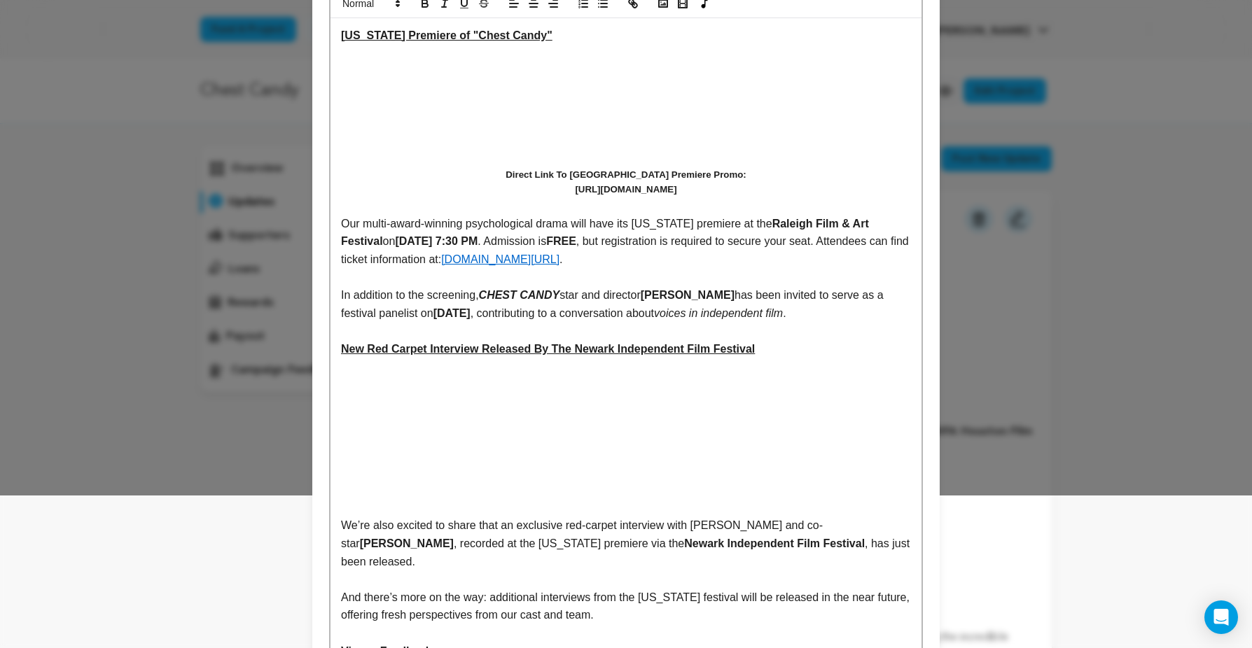
scroll to position [246, 0]
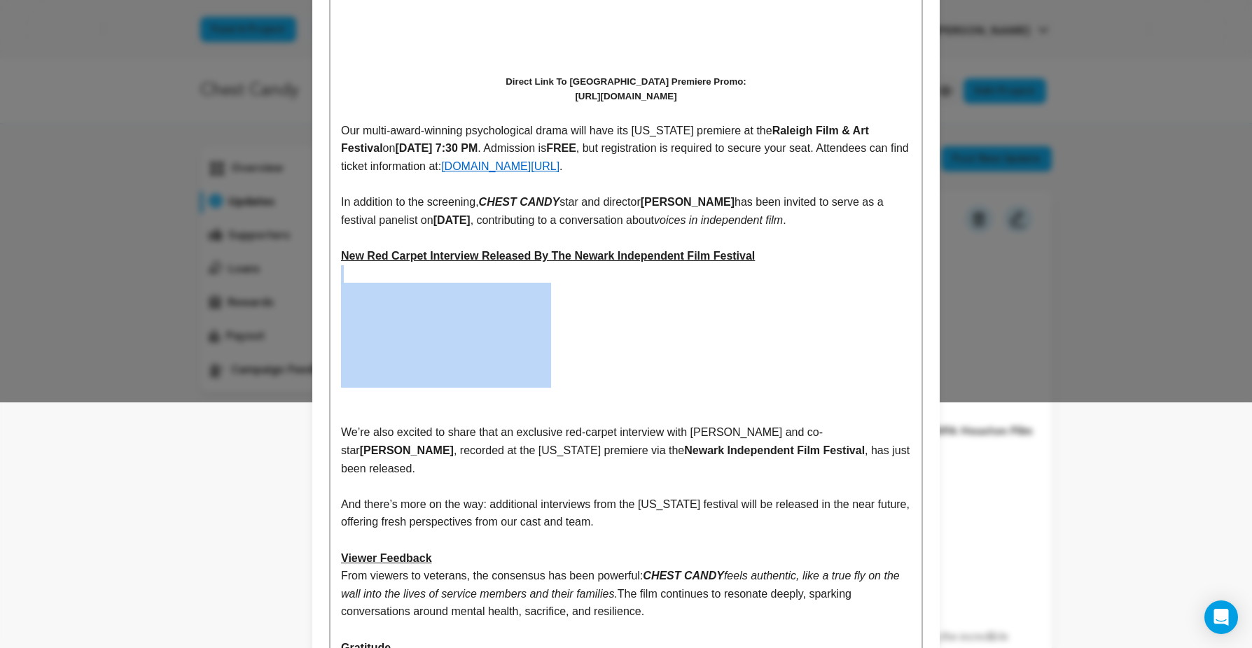
drag, startPoint x: 466, startPoint y: 275, endPoint x: 543, endPoint y: 391, distance: 138.8
click at [543, 391] on div "North Carolina Premiere of "Chest Candy" Direct Link To NC Premiere Promo: http…" at bounding box center [625, 322] width 591 height 794
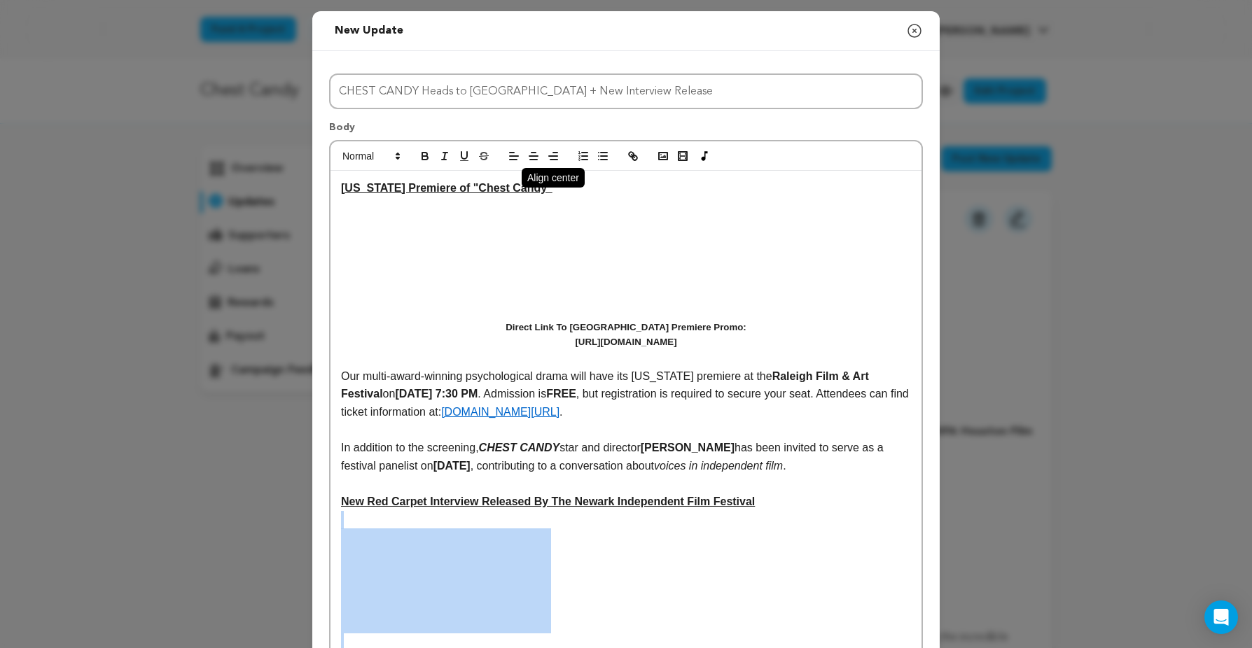
click at [533, 158] on icon "button" at bounding box center [533, 156] width 13 height 13
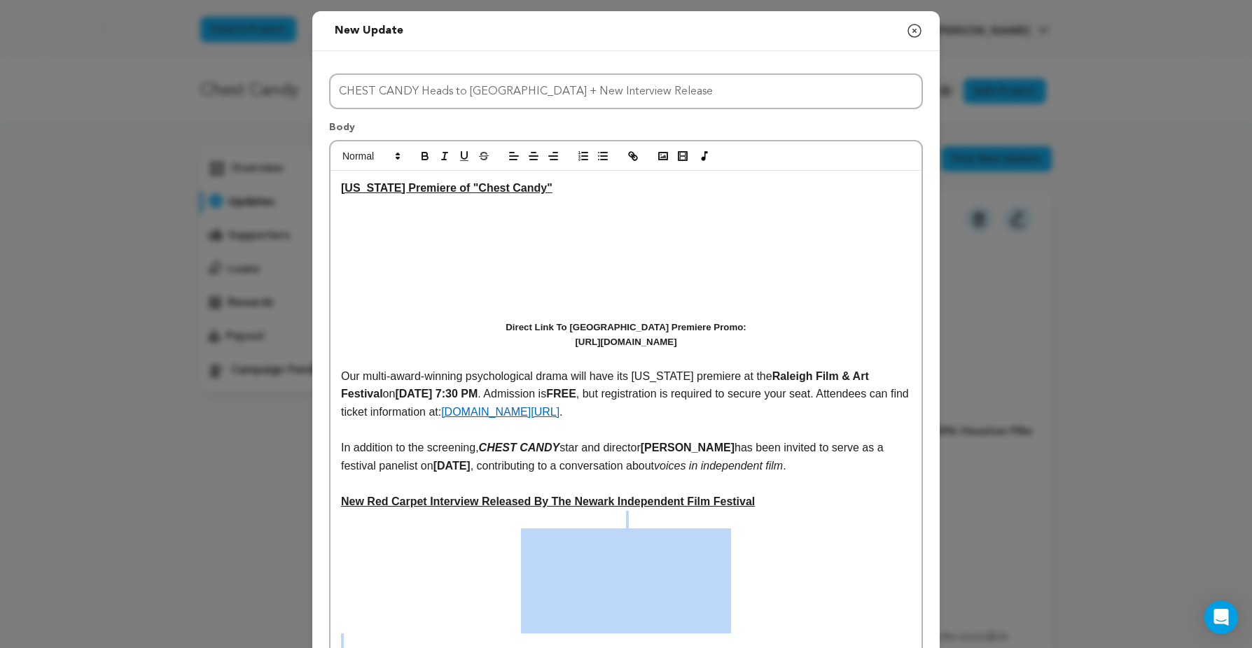
click at [771, 564] on div "North Carolina Premiere of "Chest Candy" Direct Link To NC Premiere Promo: http…" at bounding box center [625, 568] width 591 height 794
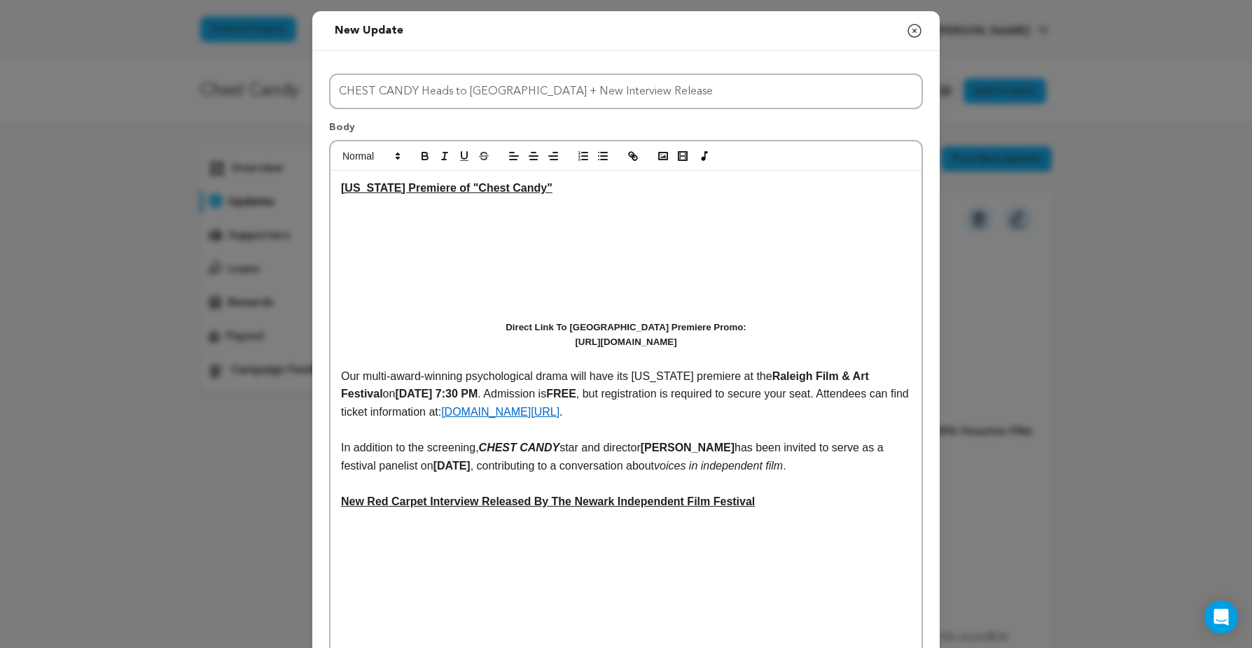
scroll to position [147, 0]
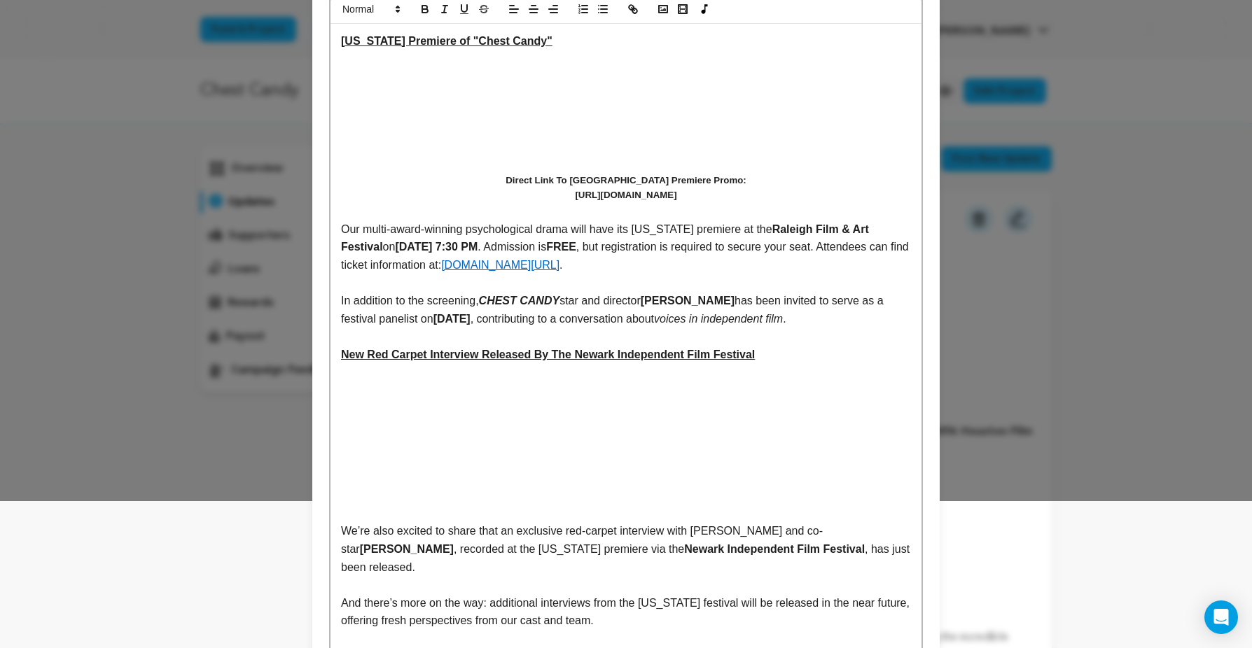
click at [690, 510] on p at bounding box center [626, 514] width 570 height 18
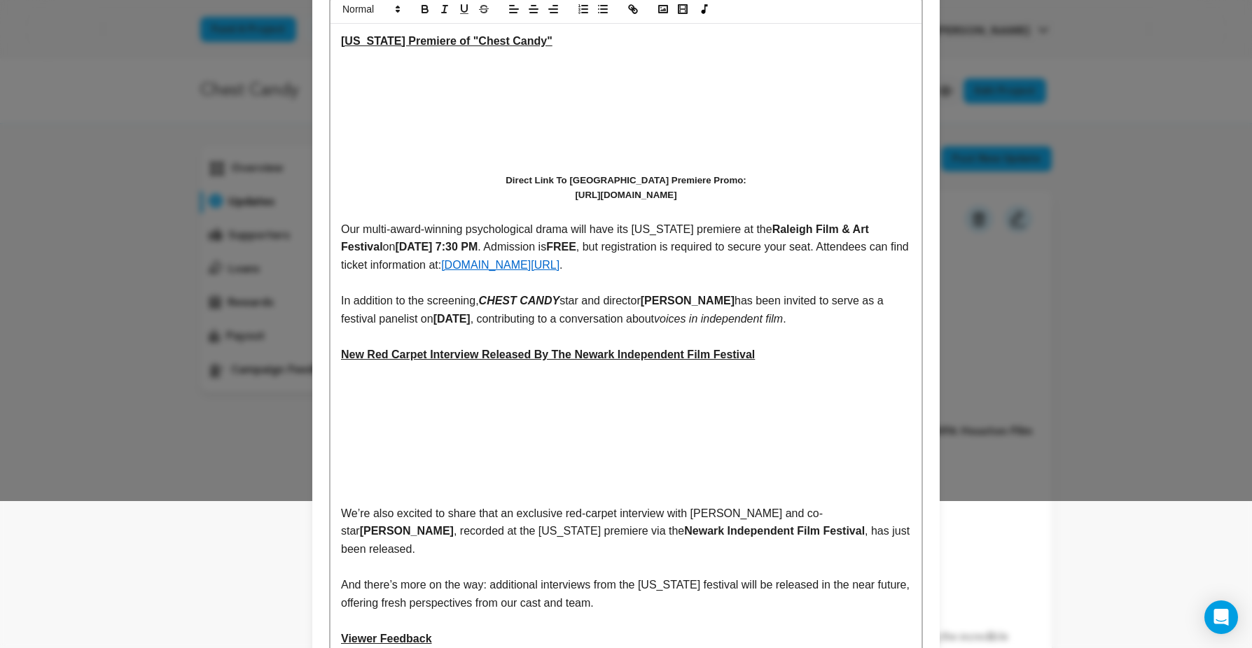
scroll to position [375, 0]
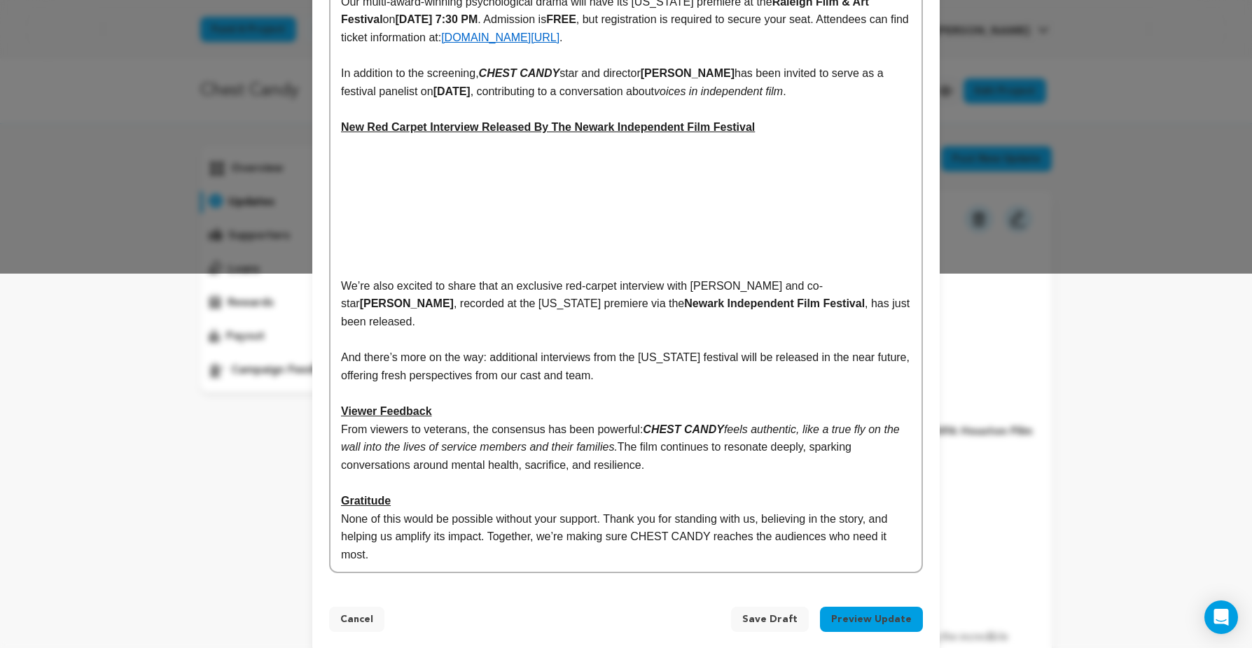
click at [853, 424] on em "feels authentic, like a true fly on the wall into the lives of service members …" at bounding box center [621, 439] width 561 height 30
drag, startPoint x: 638, startPoint y: 522, endPoint x: 715, endPoint y: 517, distance: 76.5
click at [715, 517] on p "None of this would be possible without your support. Thank you for standing wit…" at bounding box center [626, 537] width 570 height 54
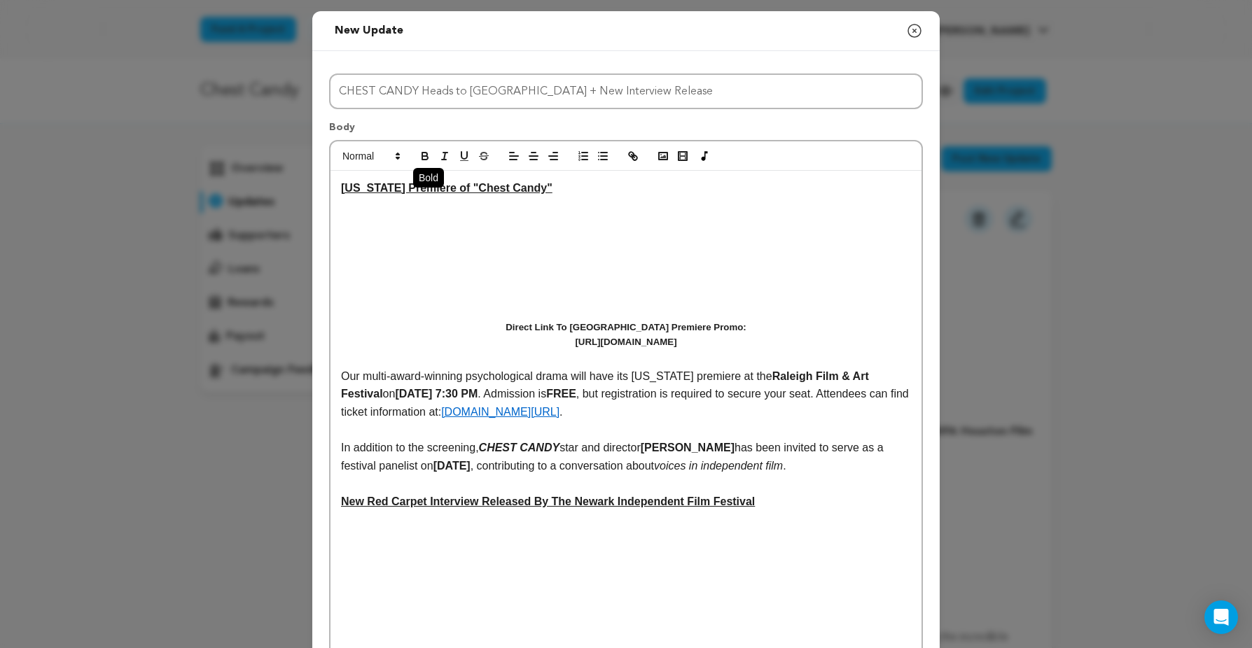
click at [428, 154] on icon "button" at bounding box center [425, 156] width 13 height 13
click at [426, 156] on icon "button" at bounding box center [425, 158] width 6 height 4
click at [444, 157] on line "button" at bounding box center [444, 156] width 1 height 7
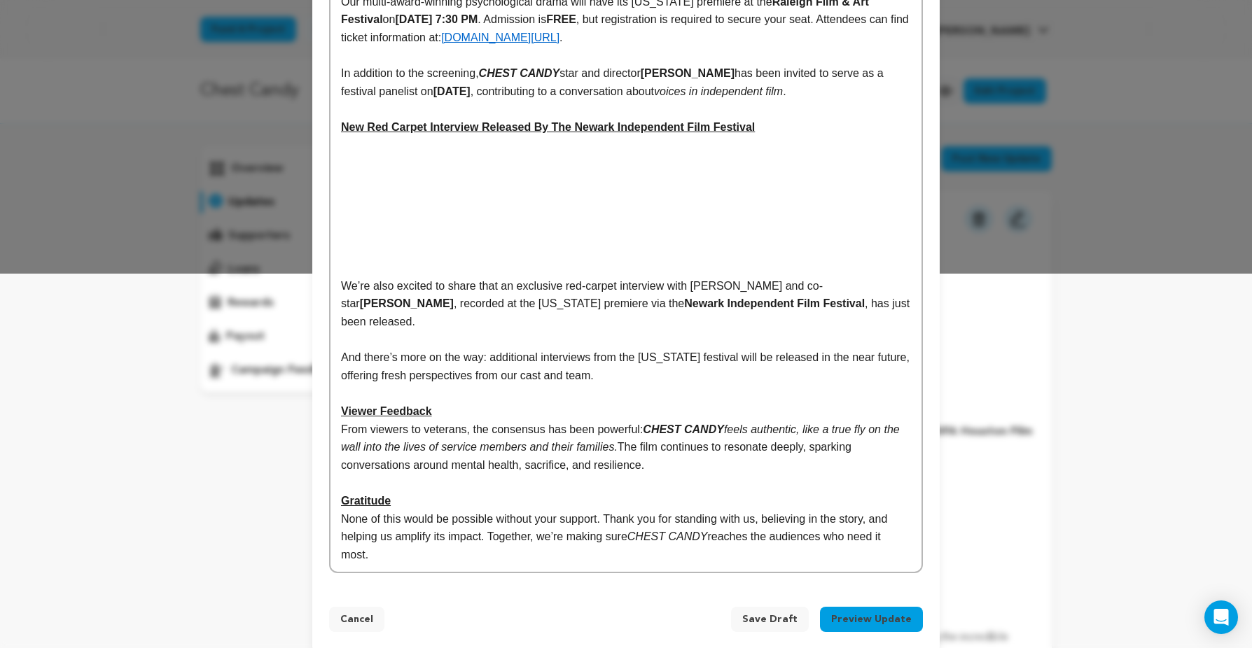
click at [687, 539] on p "None of this would be possible without your support. Thank you for standing wit…" at bounding box center [626, 537] width 570 height 54
drag, startPoint x: 637, startPoint y: 519, endPoint x: 713, endPoint y: 517, distance: 76.3
click at [713, 517] on p "None of this would be possible without your support. Thank you for standing wit…" at bounding box center [626, 537] width 570 height 54
click at [736, 510] on p "None of this would be possible without your support. Thank you for standing wit…" at bounding box center [626, 537] width 570 height 54
click at [768, 613] on span "Save Draft" at bounding box center [769, 620] width 55 height 14
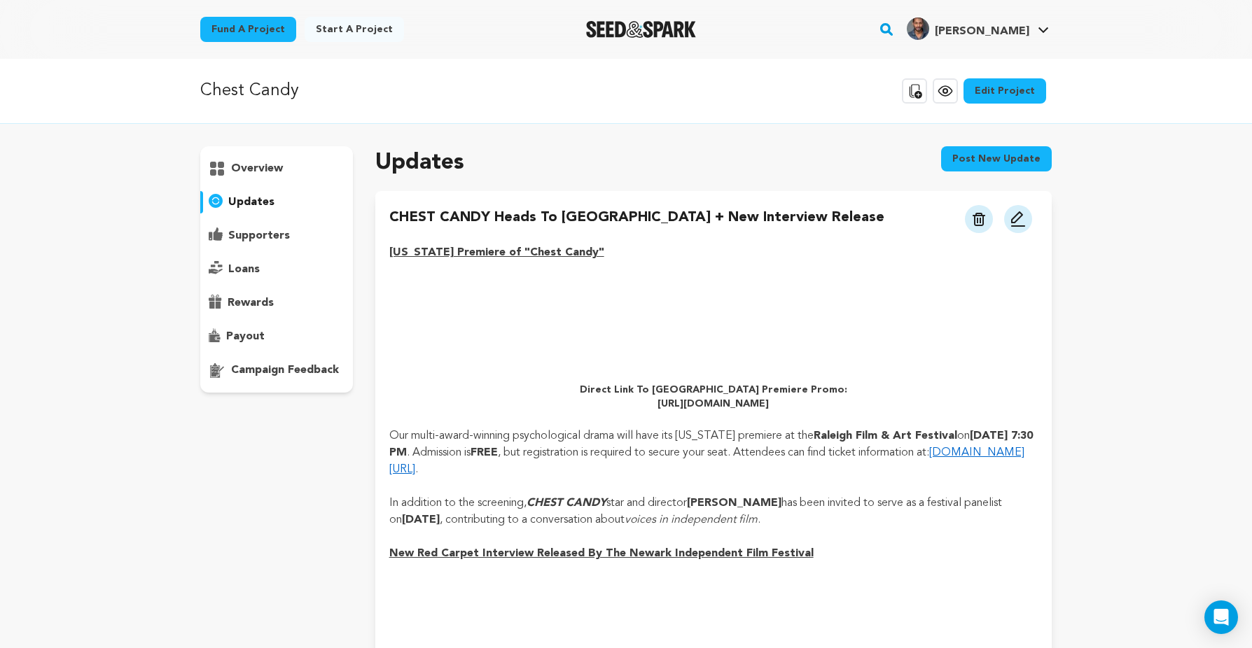
click at [1017, 218] on img at bounding box center [1018, 219] width 17 height 17
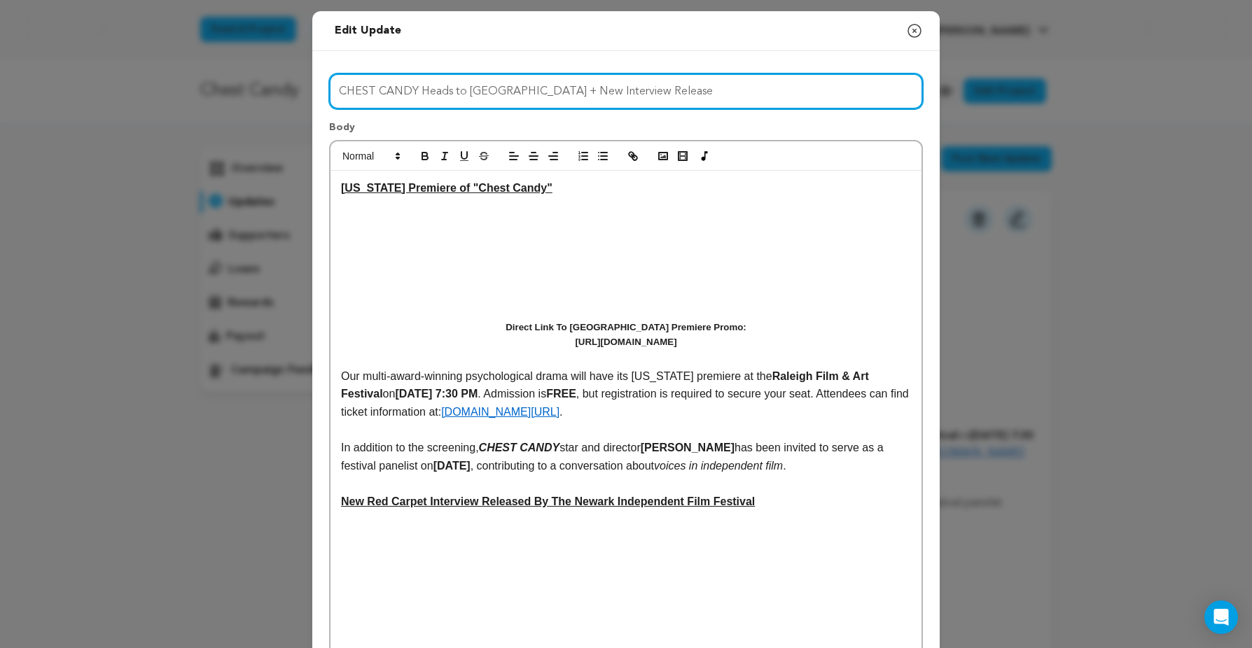
click at [503, 95] on input "CHEST CANDY Heads to [GEOGRAPHIC_DATA] + New Interview Release" at bounding box center [626, 92] width 594 height 36
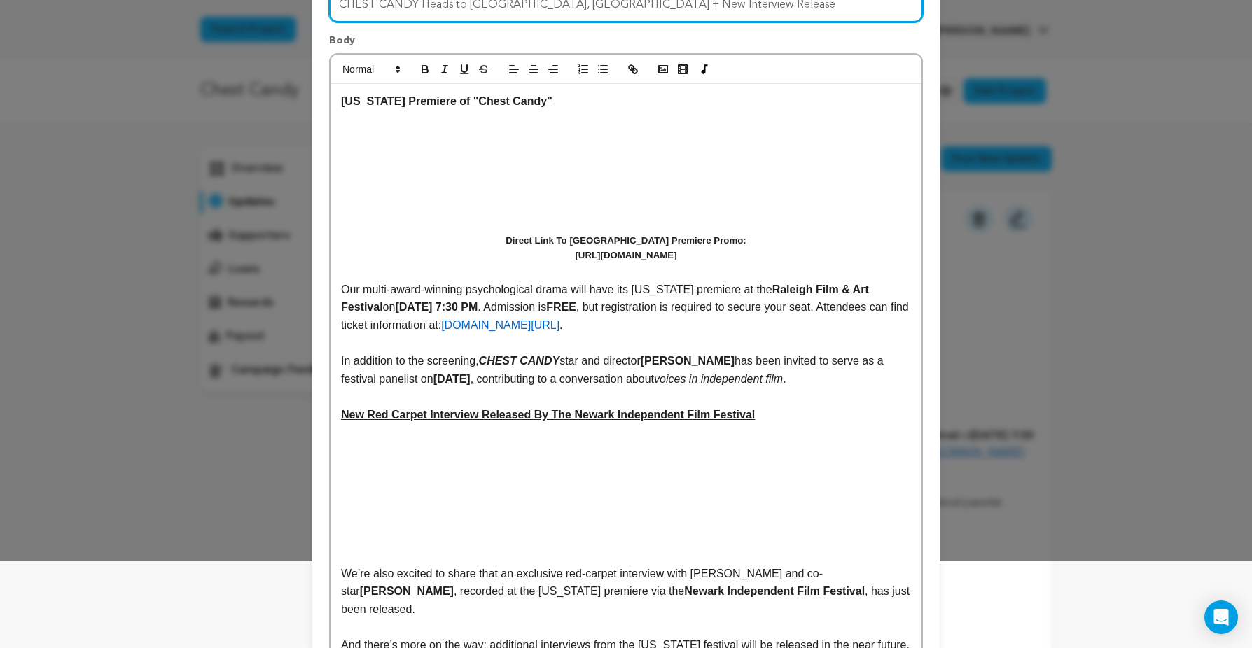
scroll to position [92, 0]
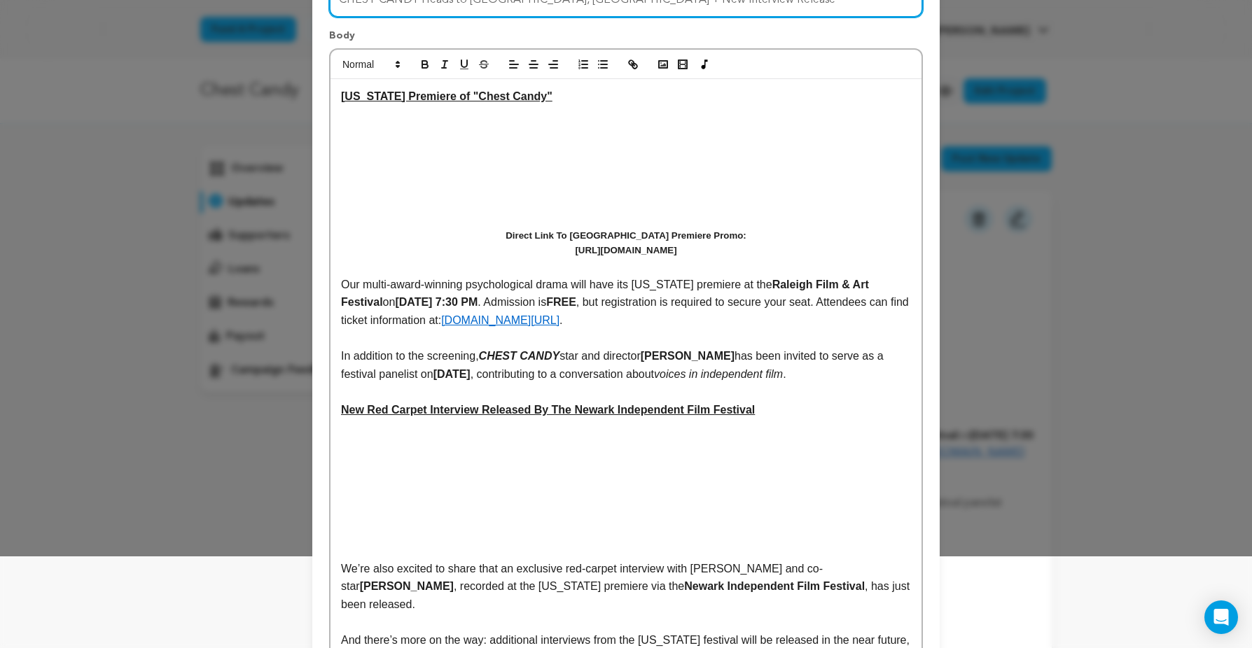
type input "CHEST CANDY Heads to [GEOGRAPHIC_DATA], [GEOGRAPHIC_DATA] + New Interview Relea…"
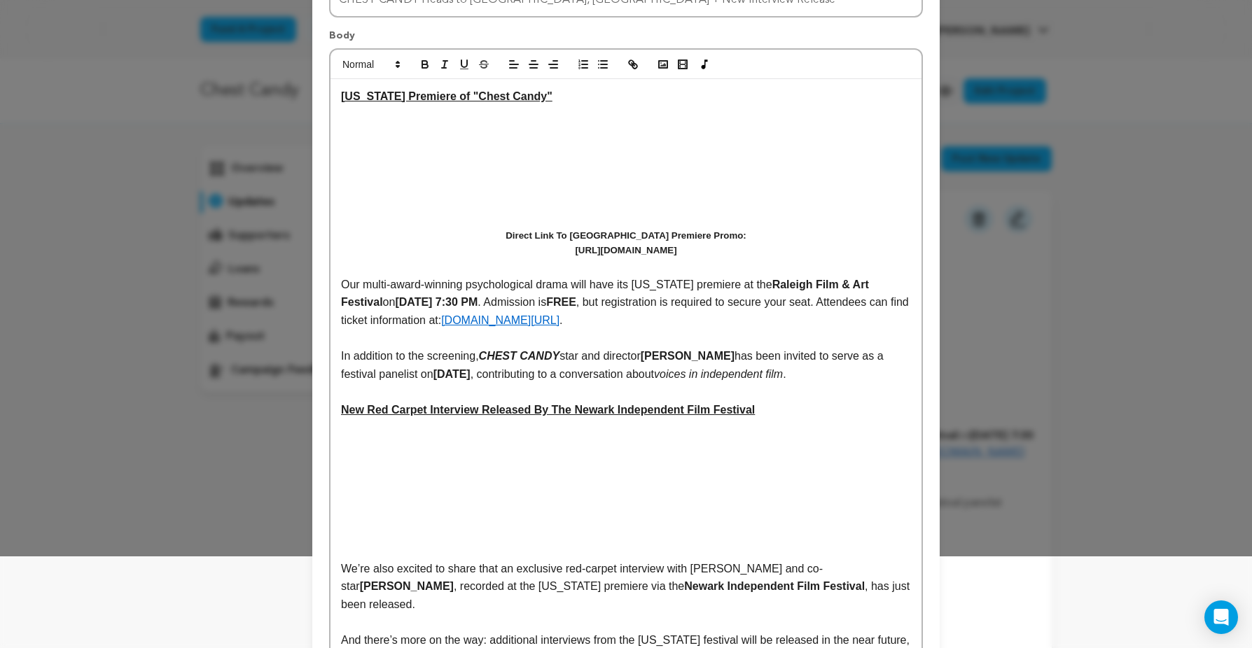
click at [559, 324] on link "[DOMAIN_NAME][URL]" at bounding box center [500, 320] width 118 height 12
click at [684, 349] on link "http://#" at bounding box center [682, 347] width 28 height 18
click at [714, 348] on link at bounding box center [712, 347] width 33 height 11
paste input "s://www.robertxgolphinentertainment.com/chestcandy"
type input "https://www.robertxgolphinentertainment.com/chestcandy"
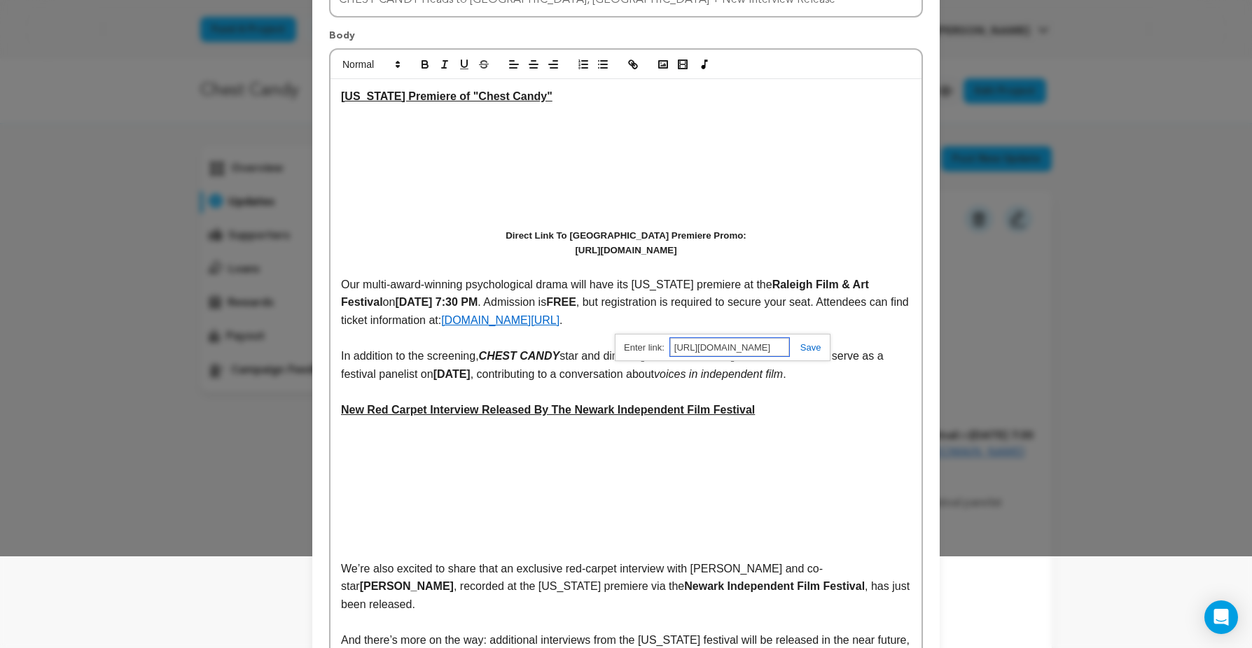
scroll to position [0, 120]
click at [810, 347] on link at bounding box center [805, 347] width 32 height 11
click at [824, 341] on p at bounding box center [626, 339] width 570 height 18
click at [559, 319] on link "[DOMAIN_NAME][URL]" at bounding box center [500, 320] width 118 height 12
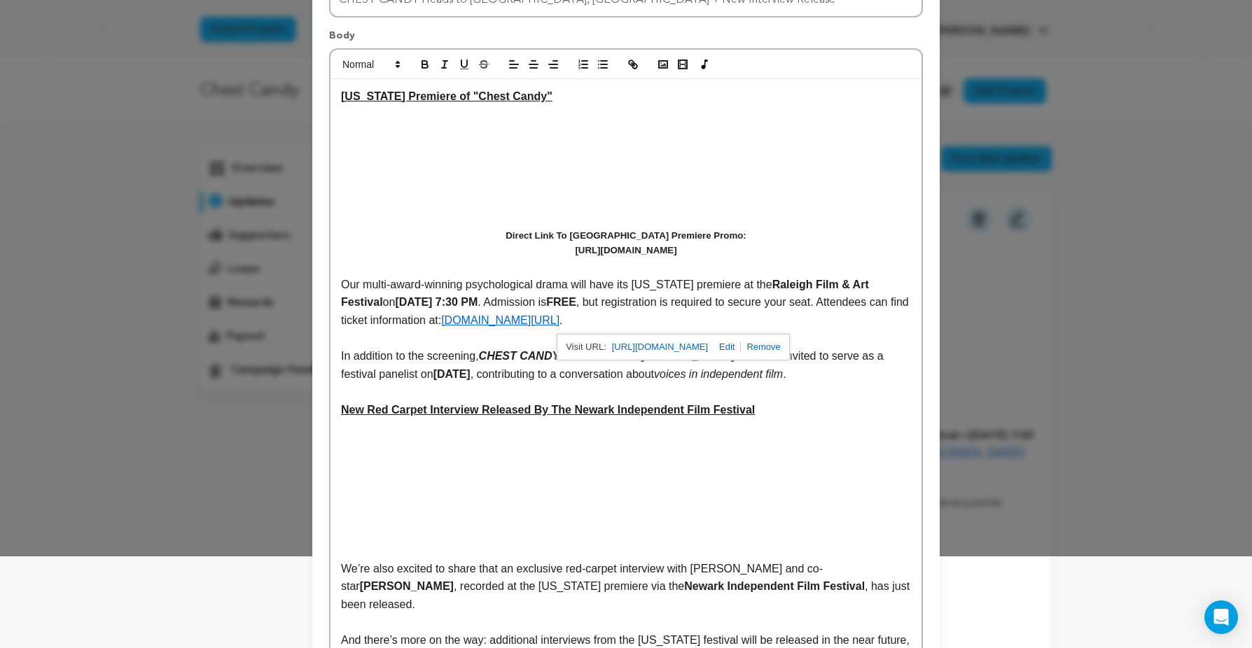
click at [708, 345] on link "https://www.robertxgolphinentertainment.com/chestcandy" at bounding box center [660, 347] width 96 height 18
click at [891, 330] on p at bounding box center [626, 339] width 570 height 18
click at [542, 377] on p "In addition to the screening, CHEST CANDY star and director Robert X. Golphin h…" at bounding box center [626, 365] width 570 height 36
drag, startPoint x: 557, startPoint y: 376, endPoint x: 546, endPoint y: 376, distance: 10.5
click at [532, 376] on strong "at 2:30 PM," at bounding box center [502, 374] width 59 height 12
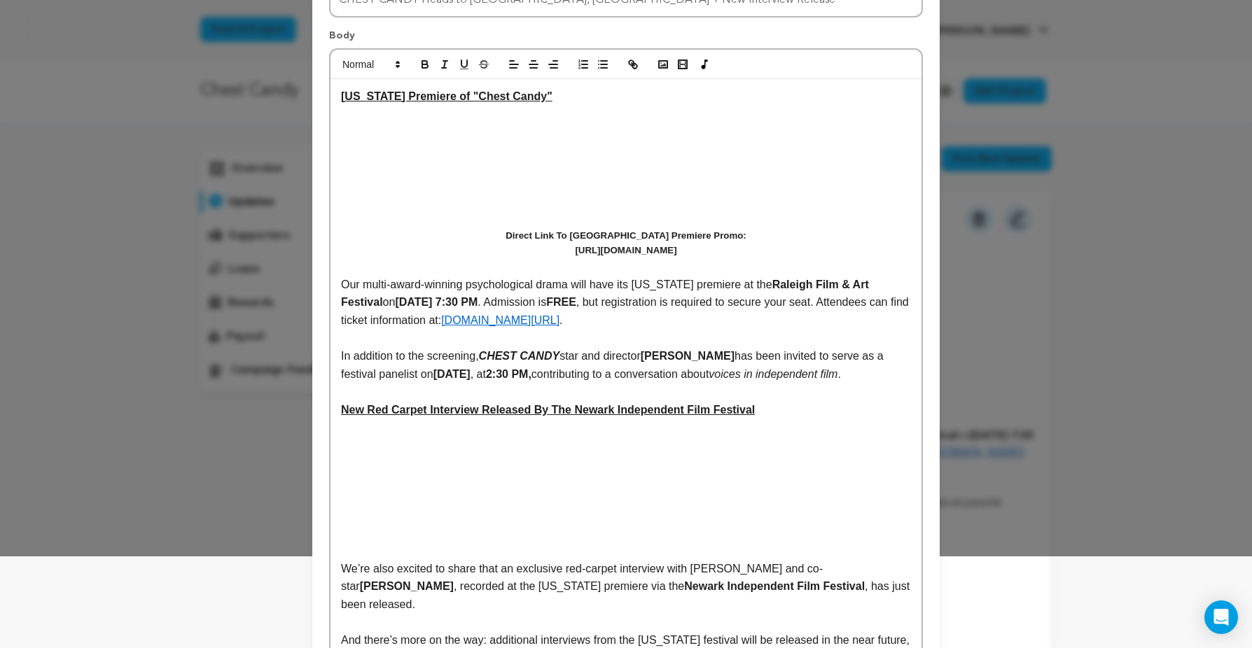
click at [477, 304] on strong "Saturday, October 4 at 7:30 PM" at bounding box center [436, 302] width 83 height 12
click at [477, 306] on strong "Saturday, October 4 at 7:30 PM" at bounding box center [436, 302] width 83 height 12
drag, startPoint x: 529, startPoint y: 305, endPoint x: 514, endPoint y: 305, distance: 14.7
click at [477, 305] on strong "Saturday, October 4 at 7:30 PM" at bounding box center [436, 302] width 83 height 12
click at [528, 319] on p "Our multi-award-winning psychological drama will have its North Carolina premie…" at bounding box center [626, 303] width 570 height 54
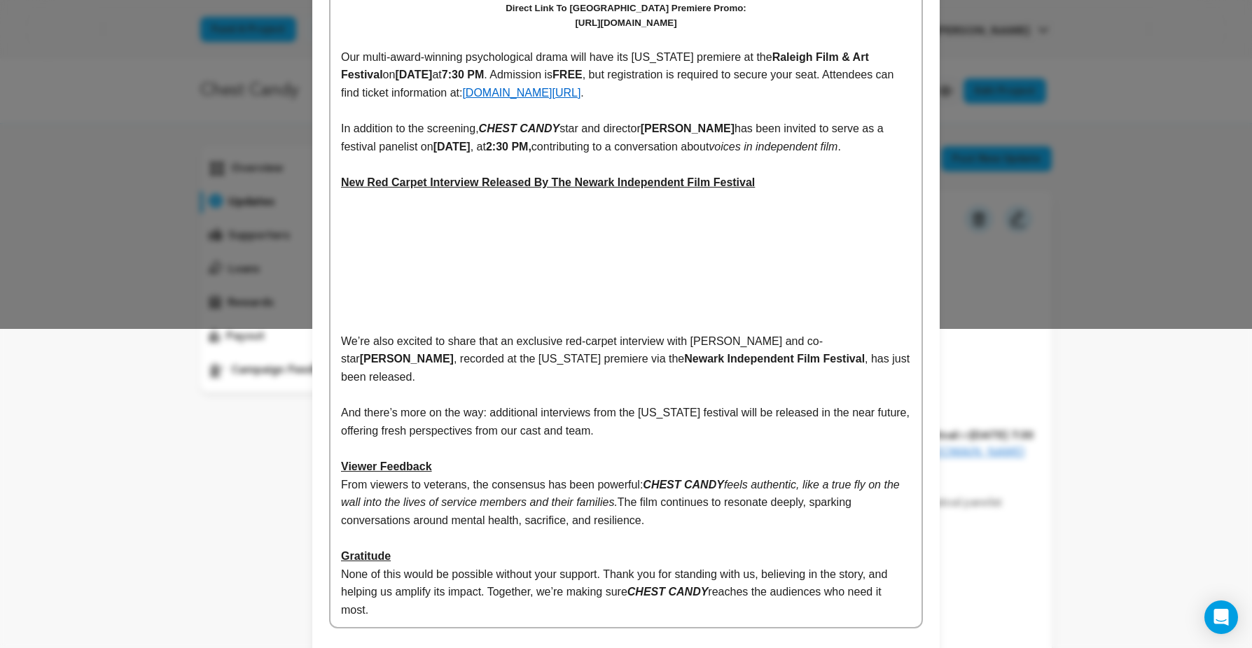
scroll to position [328, 0]
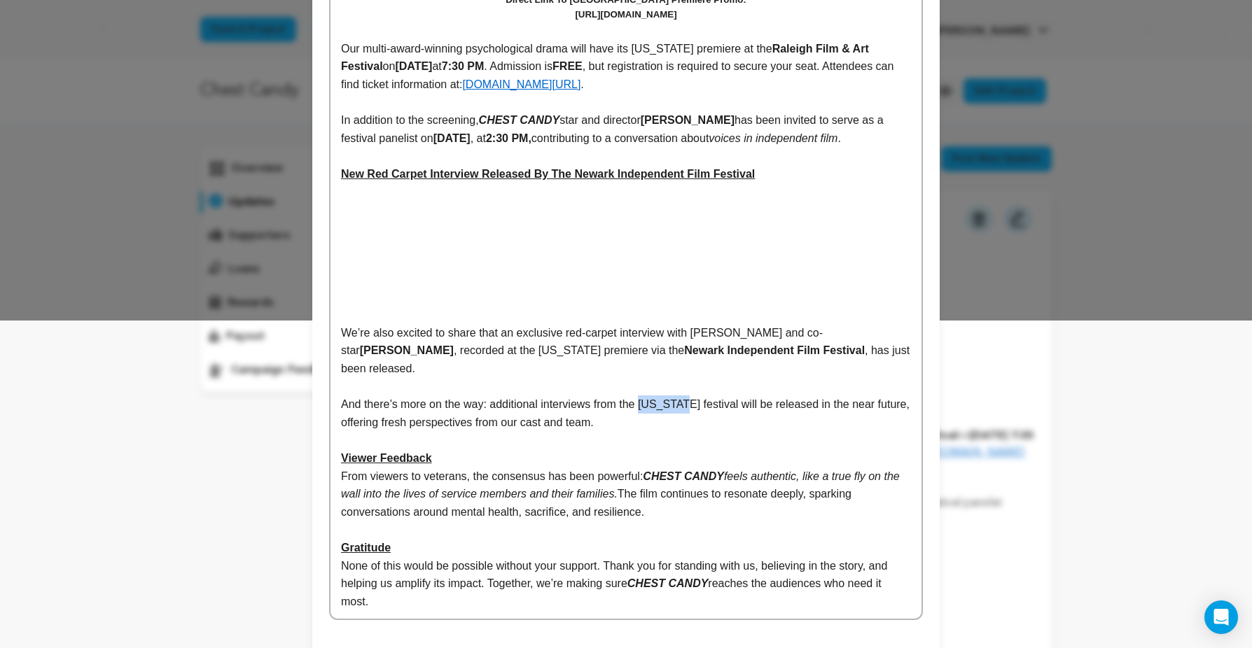
drag, startPoint x: 646, startPoint y: 405, endPoint x: 690, endPoint y: 407, distance: 44.2
click at [690, 410] on p "And there’s more on the way: additional interviews from the Delaware festival w…" at bounding box center [626, 414] width 570 height 36
click at [645, 426] on p "And there’s more on the way: additional interviews from the Newark festival wil…" at bounding box center [626, 414] width 570 height 36
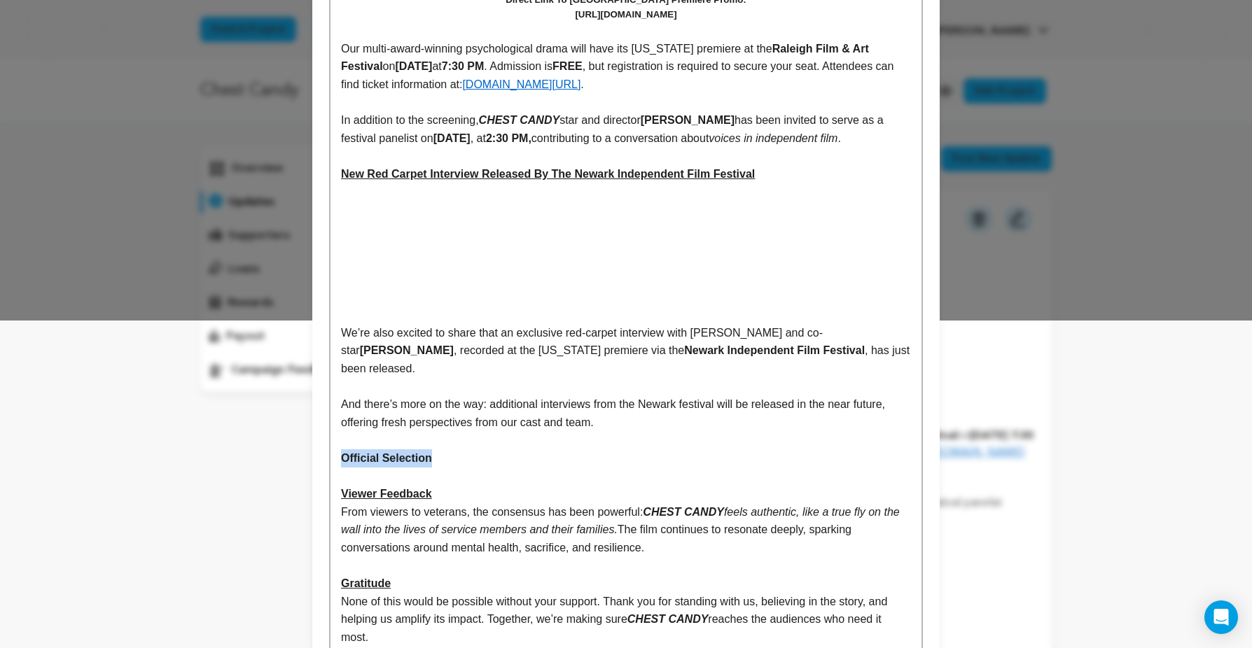
drag, startPoint x: 444, startPoint y: 461, endPoint x: 337, endPoint y: 455, distance: 106.6
click at [337, 455] on div "North Carolina Premiere of "Chest Candy" Direct Link To NC Premiere Promo: http…" at bounding box center [625, 249] width 591 height 812
click at [458, 458] on p "Official Selection" at bounding box center [626, 458] width 570 height 18
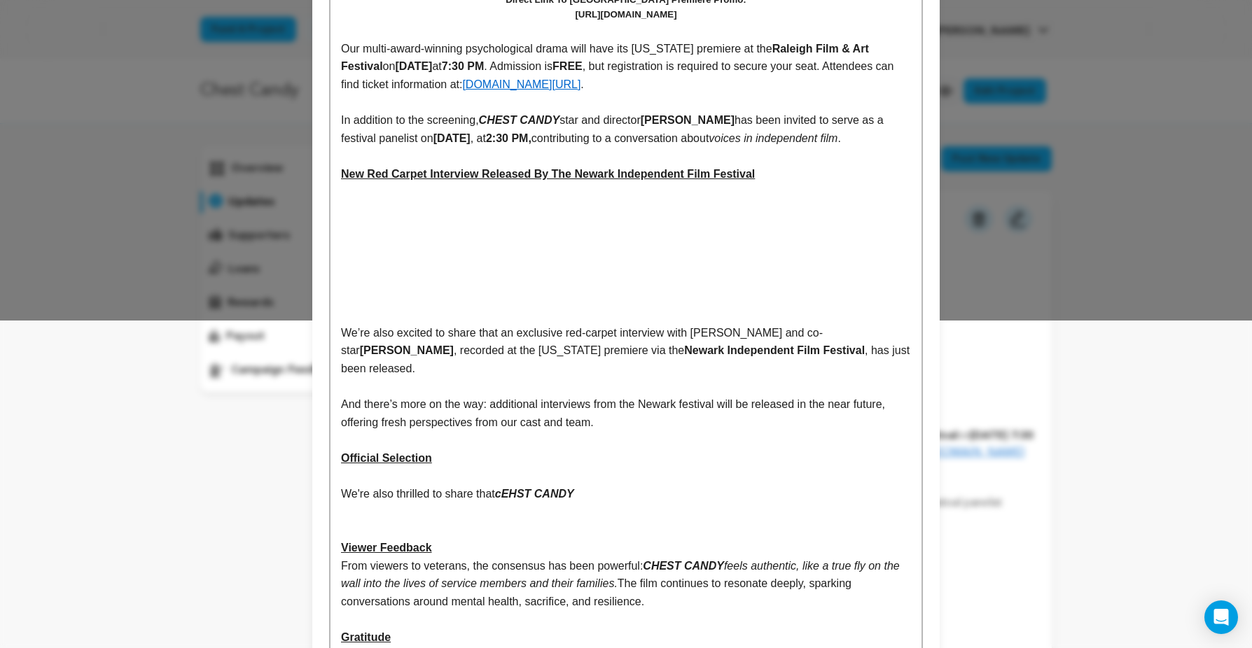
click at [515, 496] on em "cEHST CANDY" at bounding box center [534, 494] width 79 height 12
drag, startPoint x: 503, startPoint y: 495, endPoint x: 521, endPoint y: 496, distance: 18.2
click at [521, 496] on p "We're also thrilled to share that CHE ST CANDY" at bounding box center [626, 494] width 570 height 18
click at [592, 492] on p "We're also thrilled to share that CHE ST CANDY" at bounding box center [626, 494] width 570 height 18
drag, startPoint x: 582, startPoint y: 496, endPoint x: 501, endPoint y: 494, distance: 81.2
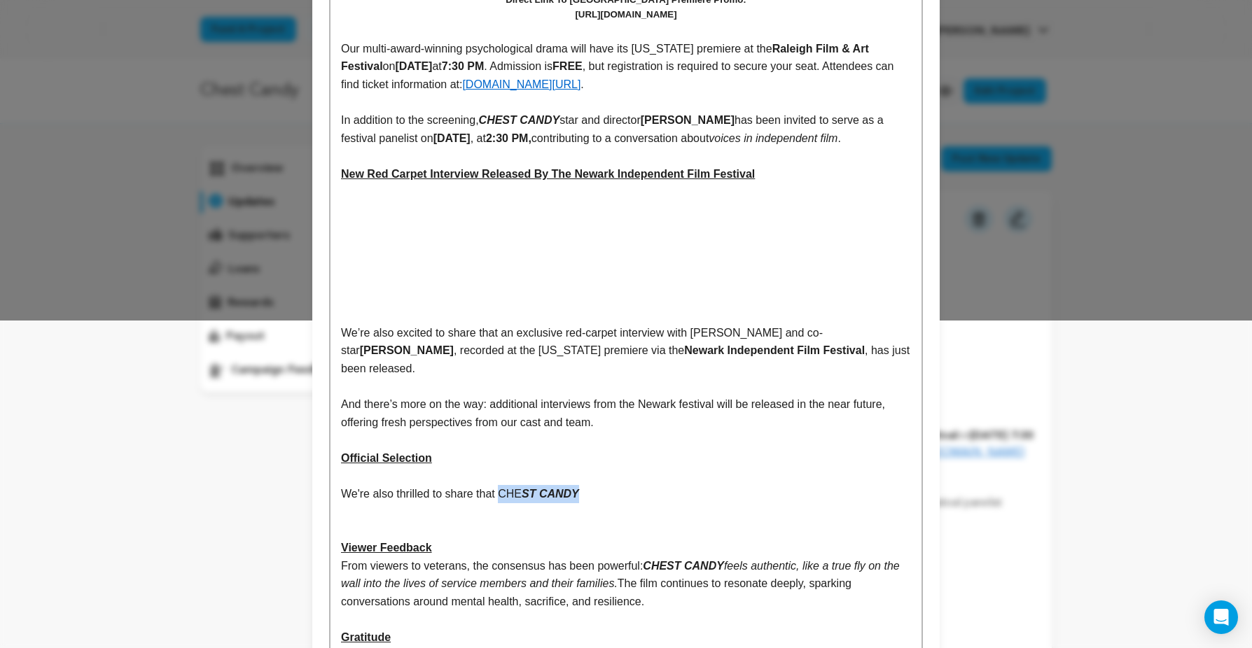
click at [501, 494] on p "We're also thrilled to share that CHE ST CANDY" at bounding box center [626, 494] width 570 height 18
click at [600, 492] on p "We're also thrilled to share that CHEST CANDY" at bounding box center [626, 494] width 570 height 18
drag, startPoint x: 638, startPoint y: 495, endPoint x: 585, endPoint y: 497, distance: 53.2
click at [585, 497] on p "We're also thrilled to share that CHEST CANDY garnered" at bounding box center [626, 494] width 570 height 18
click at [668, 491] on p "We're also thrilled to share that CHEST CANDY garnered" at bounding box center [626, 494] width 570 height 18
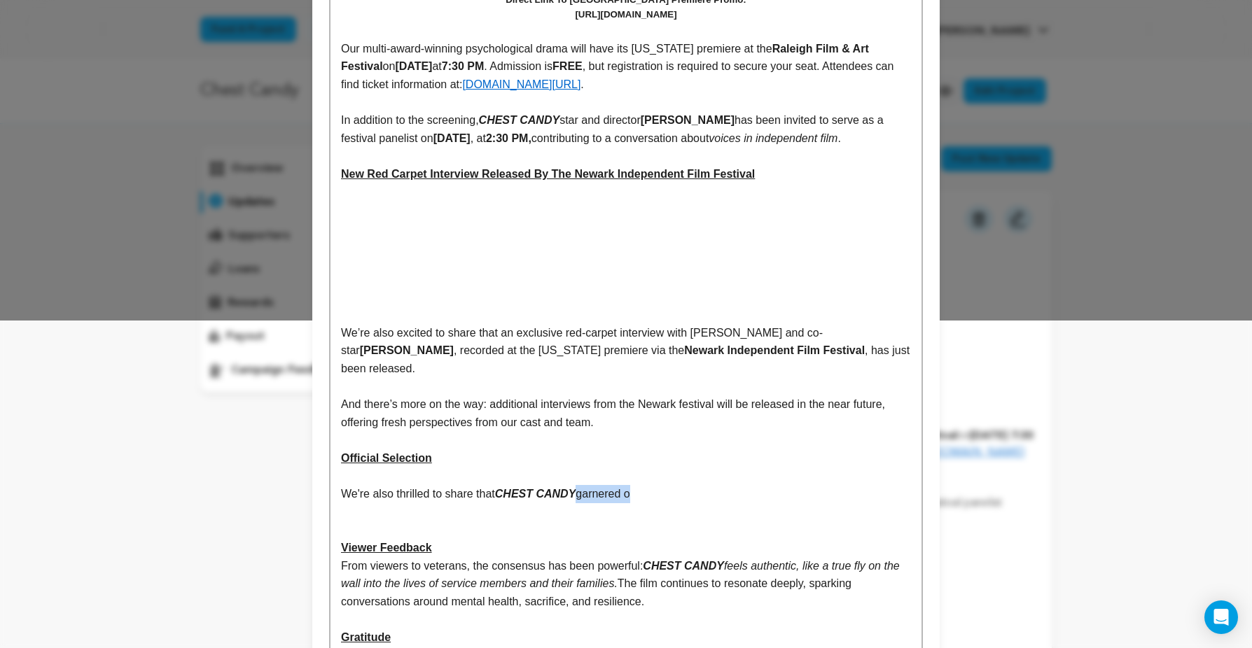
drag, startPoint x: 586, startPoint y: 496, endPoint x: 640, endPoint y: 496, distance: 53.9
click at [640, 496] on p "We're also thrilled to share that CHEST CANDY garnered o" at bounding box center [626, 494] width 570 height 18
drag, startPoint x: 767, startPoint y: 496, endPoint x: 607, endPoint y: 496, distance: 160.3
click at [607, 496] on p "We're also thrilled to share that CHEST CANDY was selected as a 'Monthly Pick' …" at bounding box center [626, 494] width 570 height 18
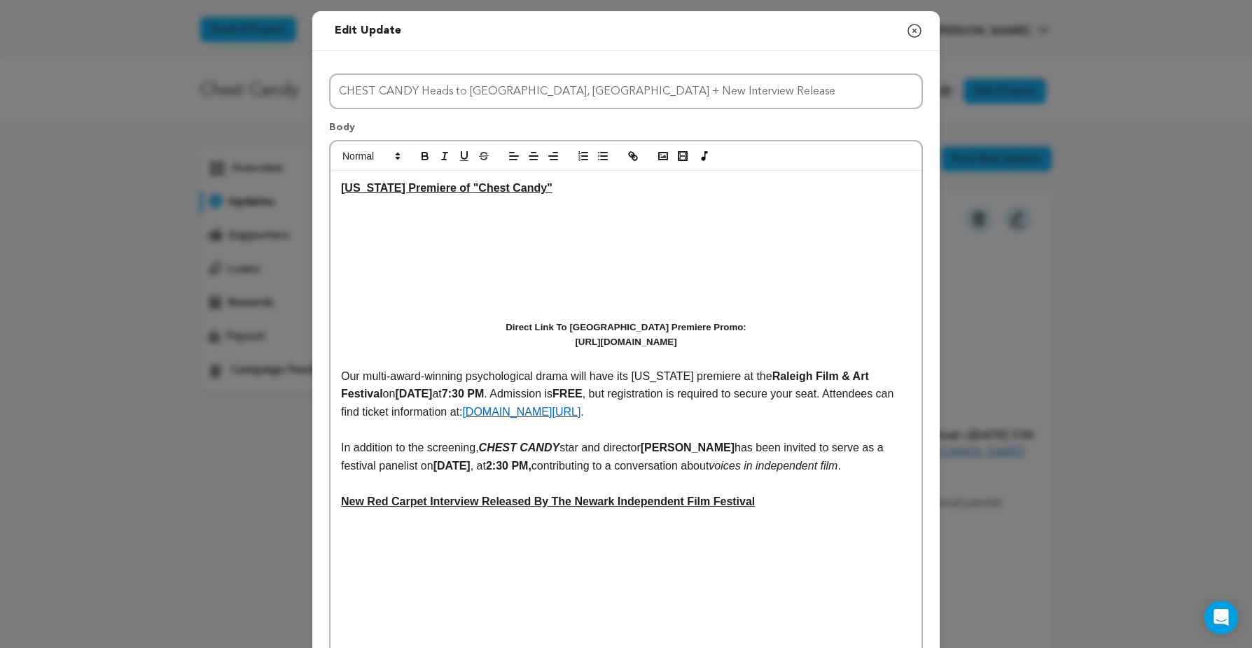
scroll to position [554, 0]
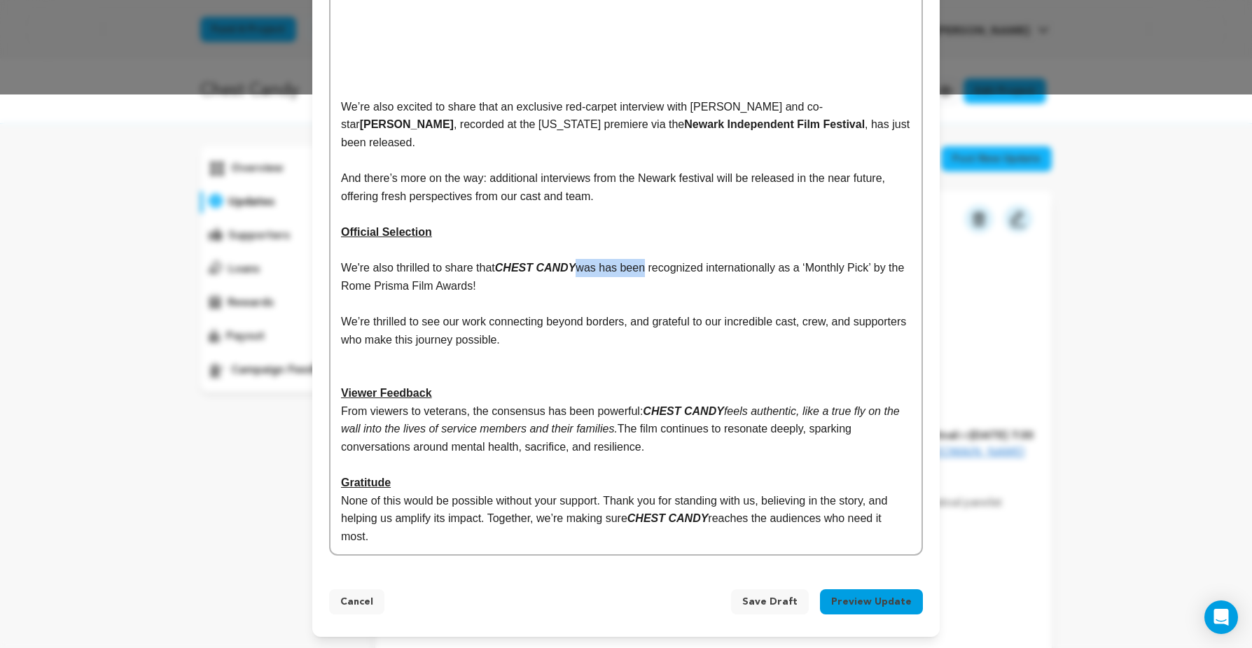
drag, startPoint x: 584, startPoint y: 270, endPoint x: 654, endPoint y: 269, distance: 70.0
click at [654, 269] on p "We're also thrilled to share that CHEST CANDY was has been recognized internati…" at bounding box center [626, 277] width 570 height 36
drag, startPoint x: 585, startPoint y: 270, endPoint x: 654, endPoint y: 267, distance: 69.4
click at [654, 267] on p "We're also thrilled to share that CHEST CANDY was recently recognized internati…" at bounding box center [626, 277] width 570 height 36
drag, startPoint x: 440, startPoint y: 233, endPoint x: 340, endPoint y: 233, distance: 99.4
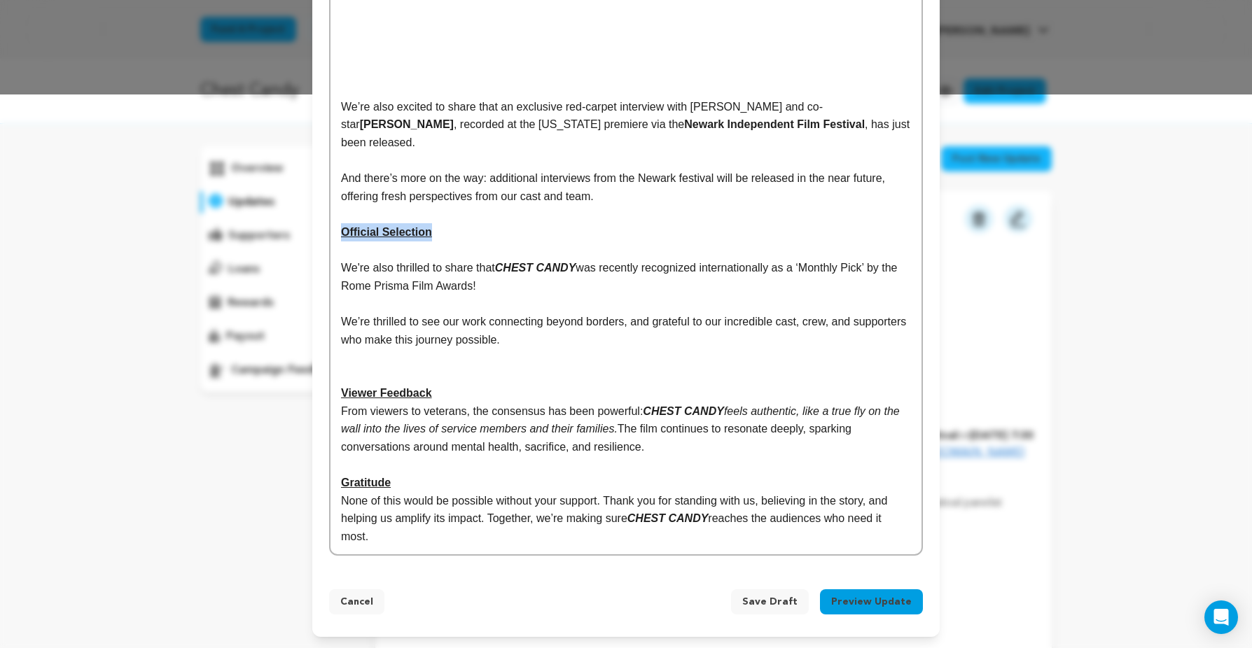
click at [340, 233] on div "North Carolina Premiere of "Chest Candy" Direct Link To NC Premiere Promo: http…" at bounding box center [625, 85] width 591 height 937
click at [519, 287] on p "We're also thrilled to share that CHEST CANDY was recently recognized internati…" at bounding box center [626, 277] width 570 height 36
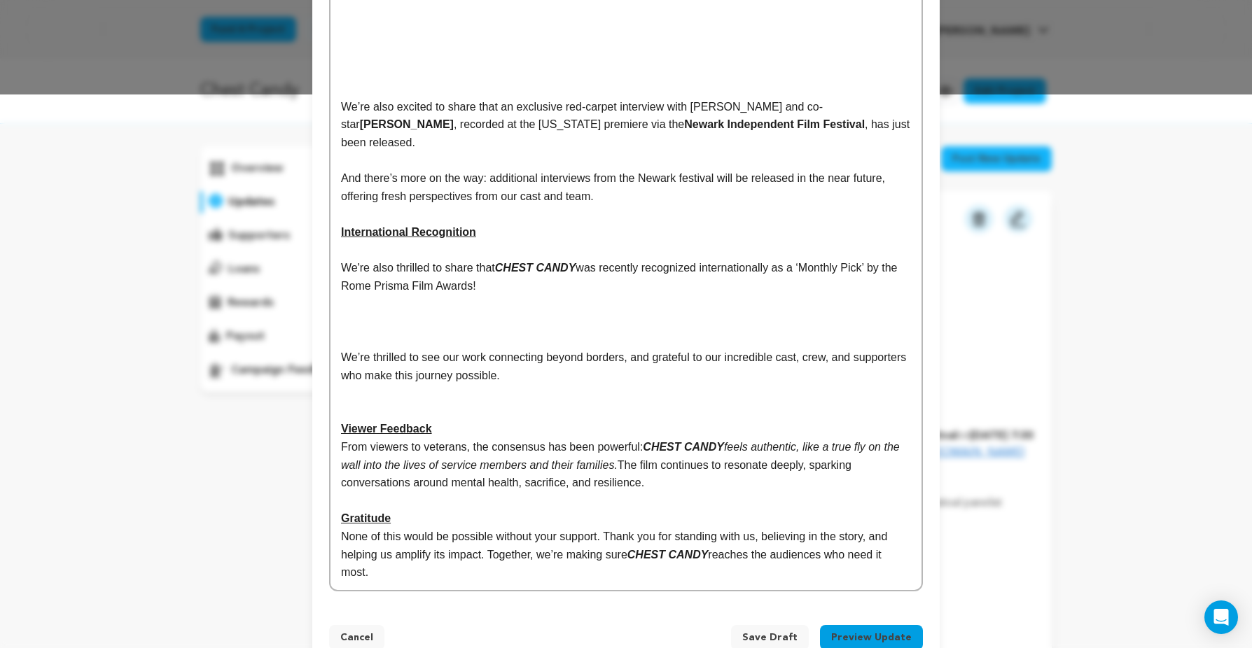
scroll to position [0, 0]
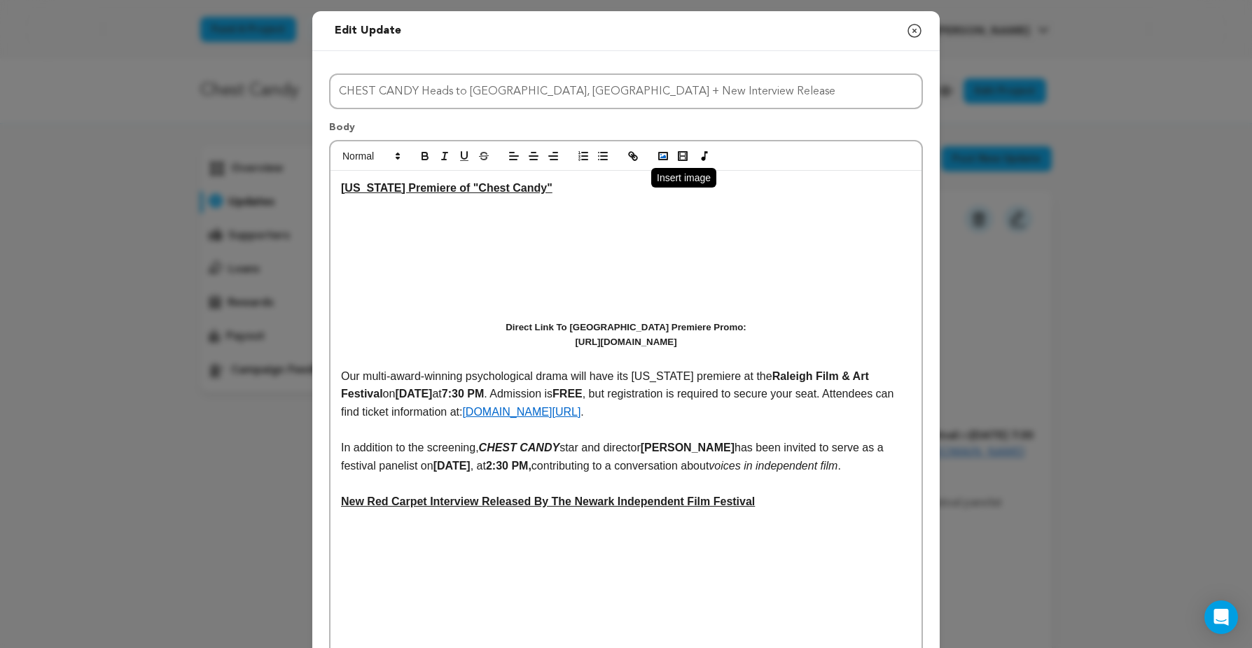
click at [664, 157] on polyline "button" at bounding box center [663, 157] width 6 height 4
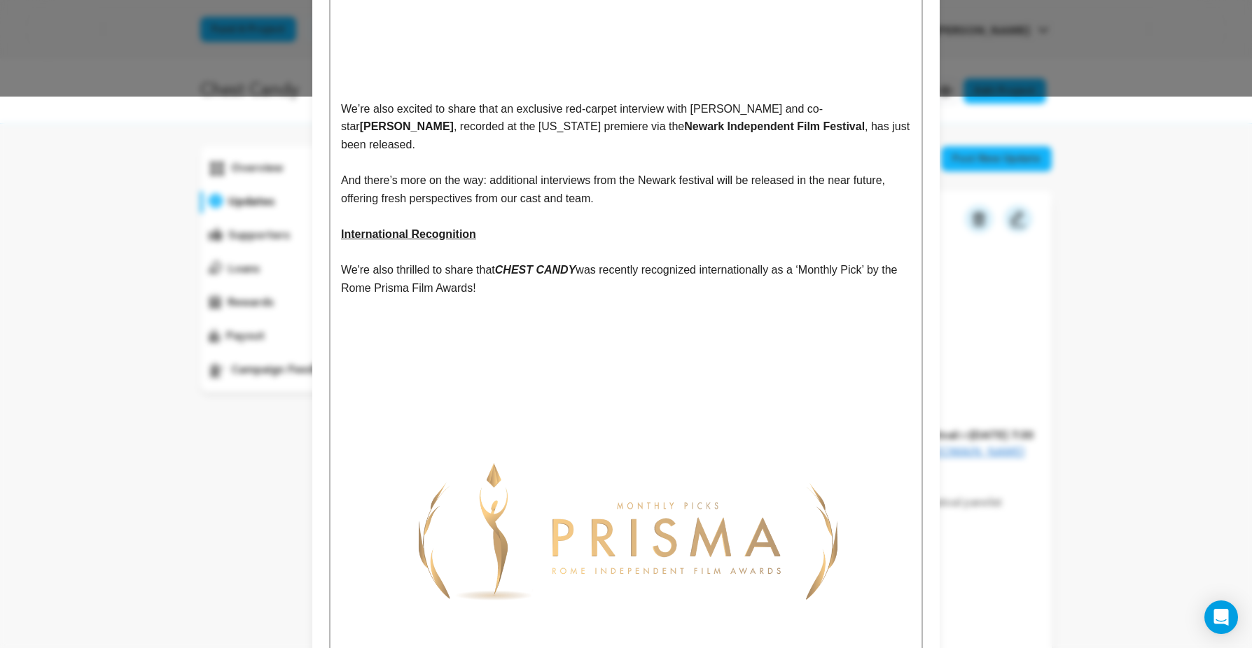
click at [666, 531] on img at bounding box center [626, 529] width 570 height 429
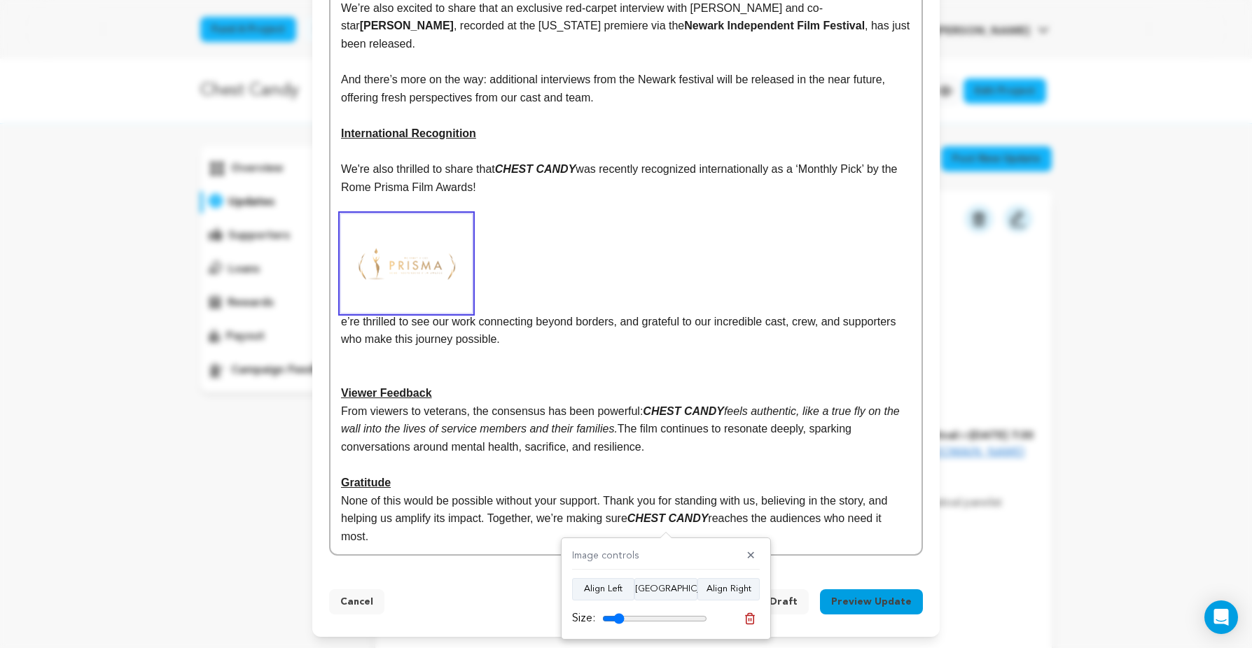
scroll to position [644, 0]
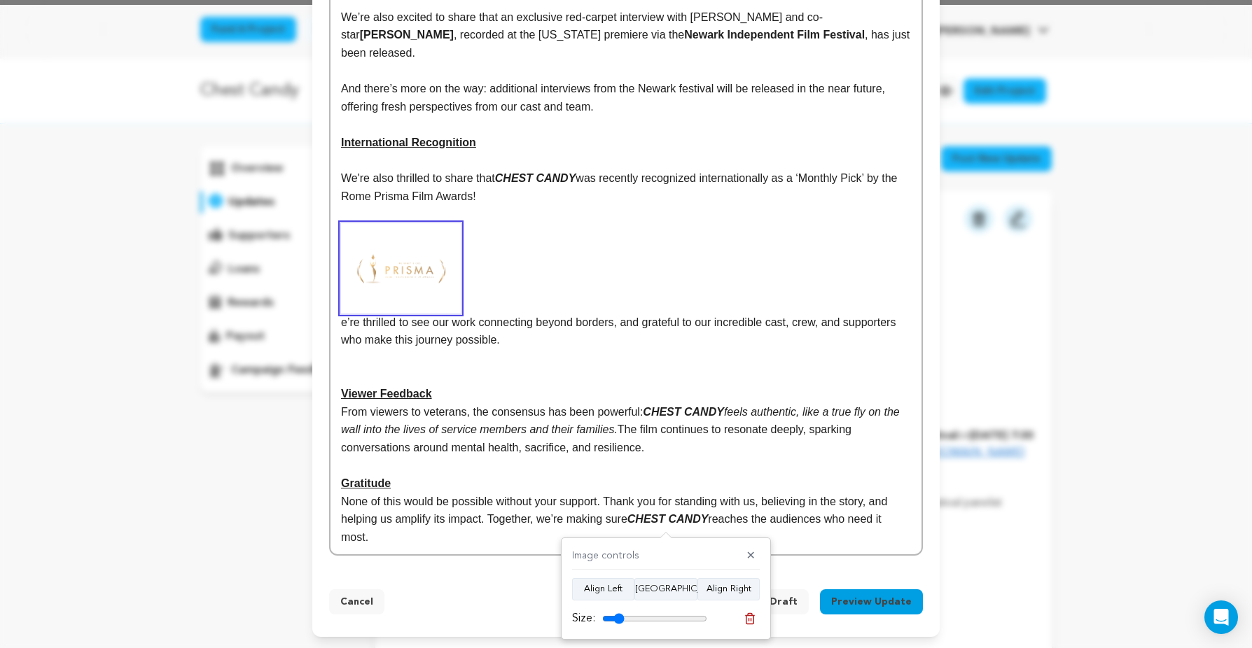
drag, startPoint x: 698, startPoint y: 618, endPoint x: 619, endPoint y: 612, distance: 79.4
click at [619, 613] on input "range" at bounding box center [654, 618] width 105 height 11
click at [660, 587] on button "Align Center" at bounding box center [665, 589] width 63 height 22
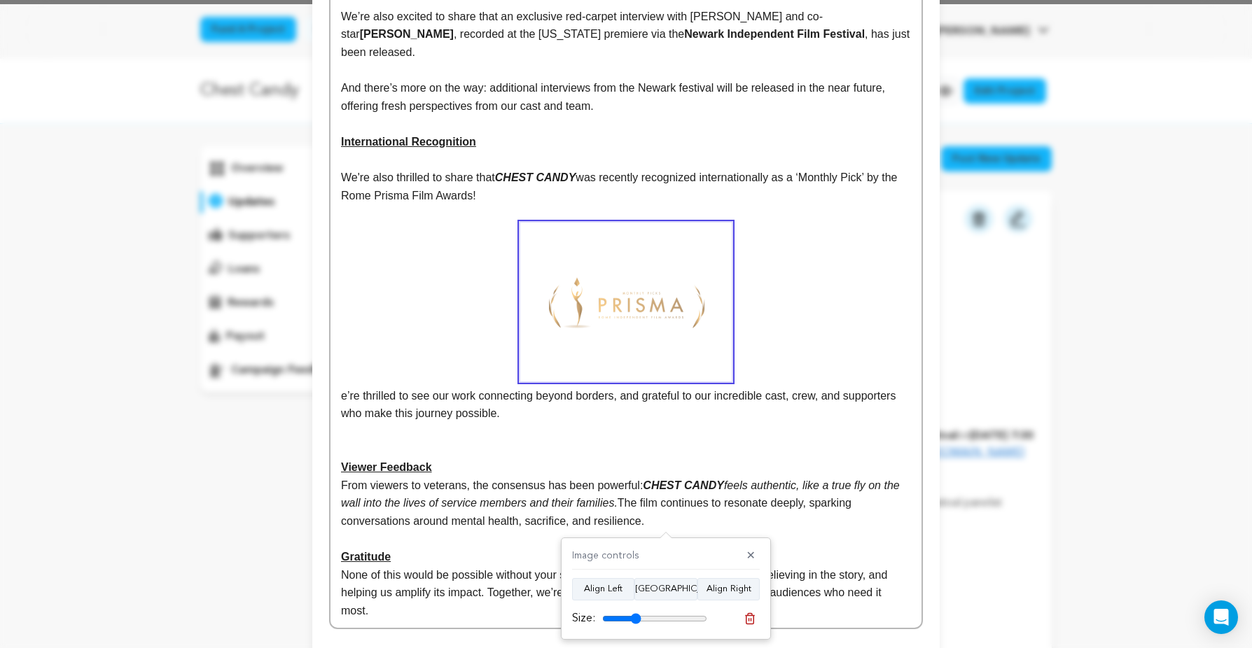
drag, startPoint x: 620, startPoint y: 617, endPoint x: 635, endPoint y: 614, distance: 15.7
type input "37"
click at [635, 614] on input "range" at bounding box center [654, 618] width 105 height 11
click at [748, 278] on p "e’re thrilled to see our work connecting beyond borders, and grateful to our in…" at bounding box center [626, 323] width 570 height 200
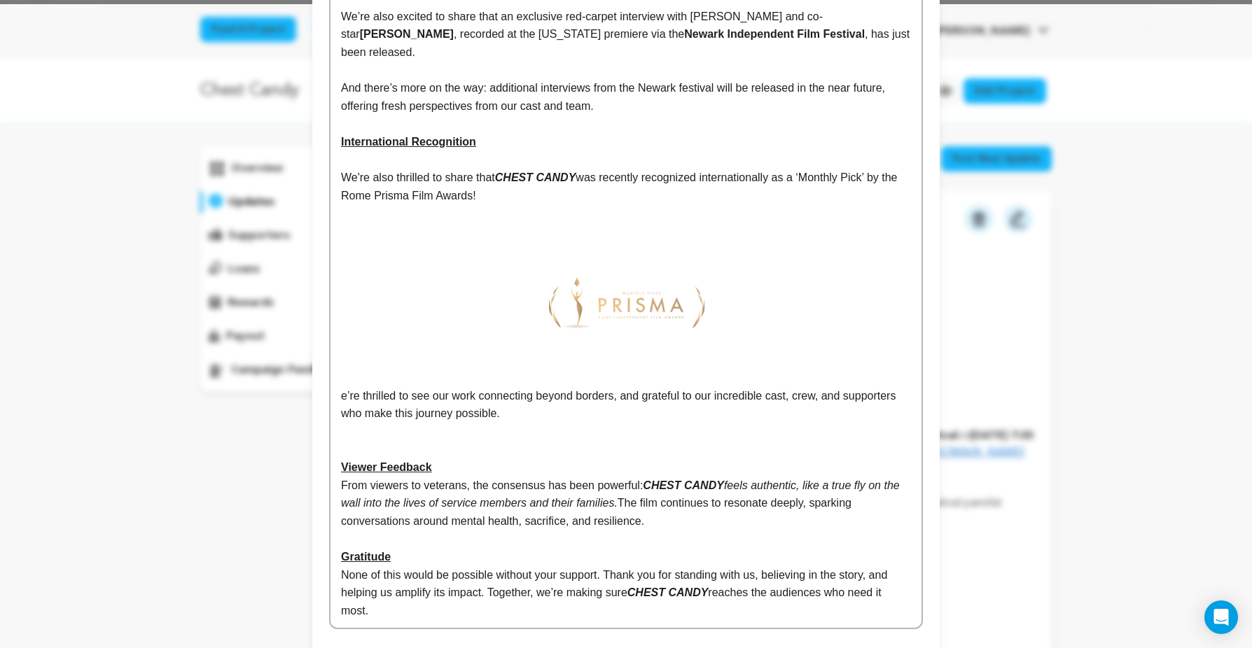
click at [576, 218] on p at bounding box center [626, 213] width 570 height 18
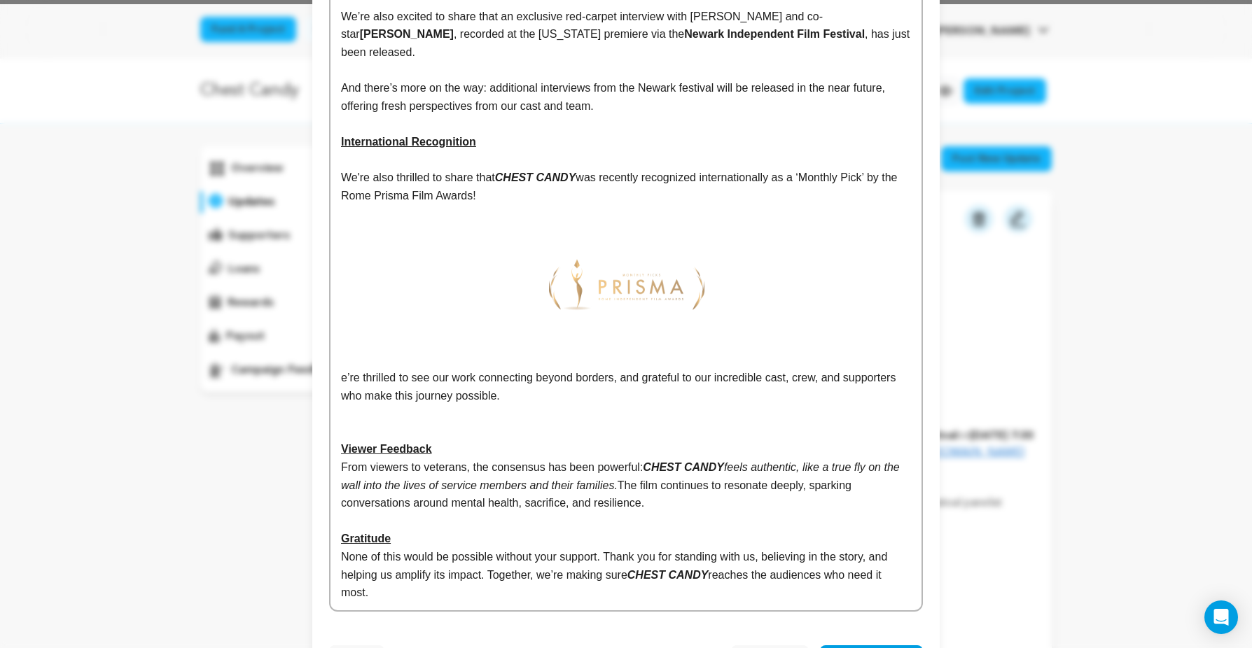
drag, startPoint x: 501, startPoint y: 178, endPoint x: 340, endPoint y: 179, distance: 161.0
click at [340, 179] on div "North Carolina Premiere of "Chest Candy" Direct Link To NC Premiere Promo: http…" at bounding box center [625, 69] width 591 height 1084
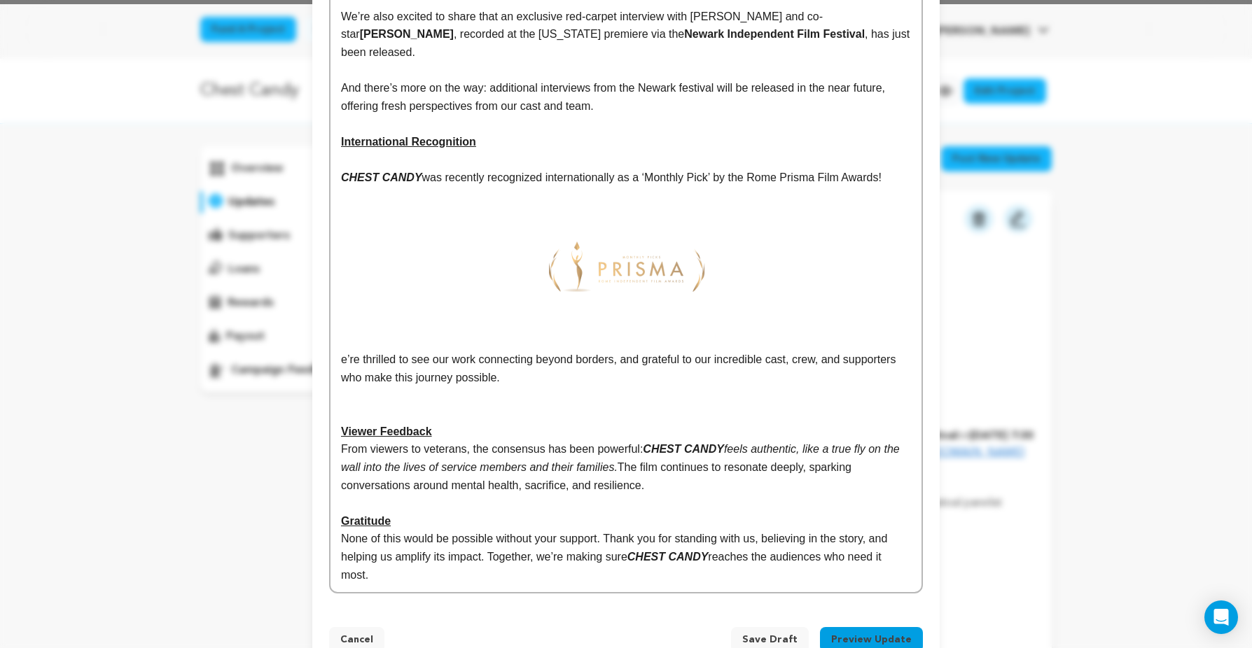
click at [341, 364] on p "e’re thrilled to see our work connecting beyond borders, and grateful to our in…" at bounding box center [626, 287] width 570 height 200
click at [396, 412] on p at bounding box center [626, 414] width 570 height 18
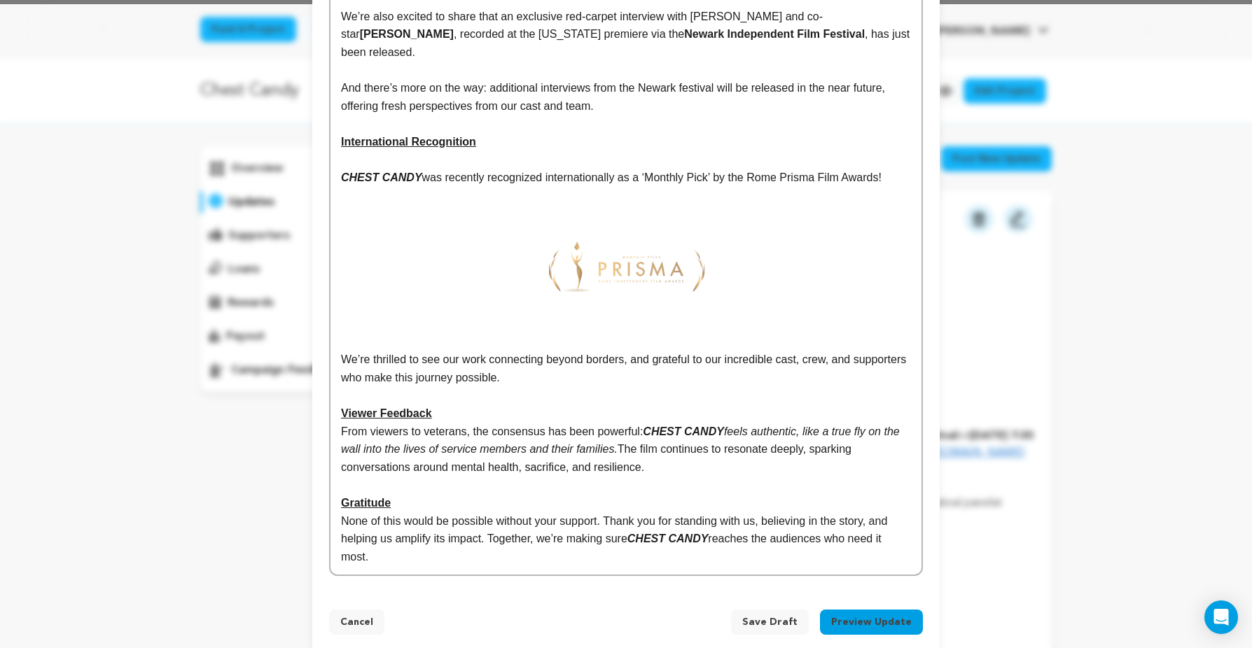
scroll to position [664, 0]
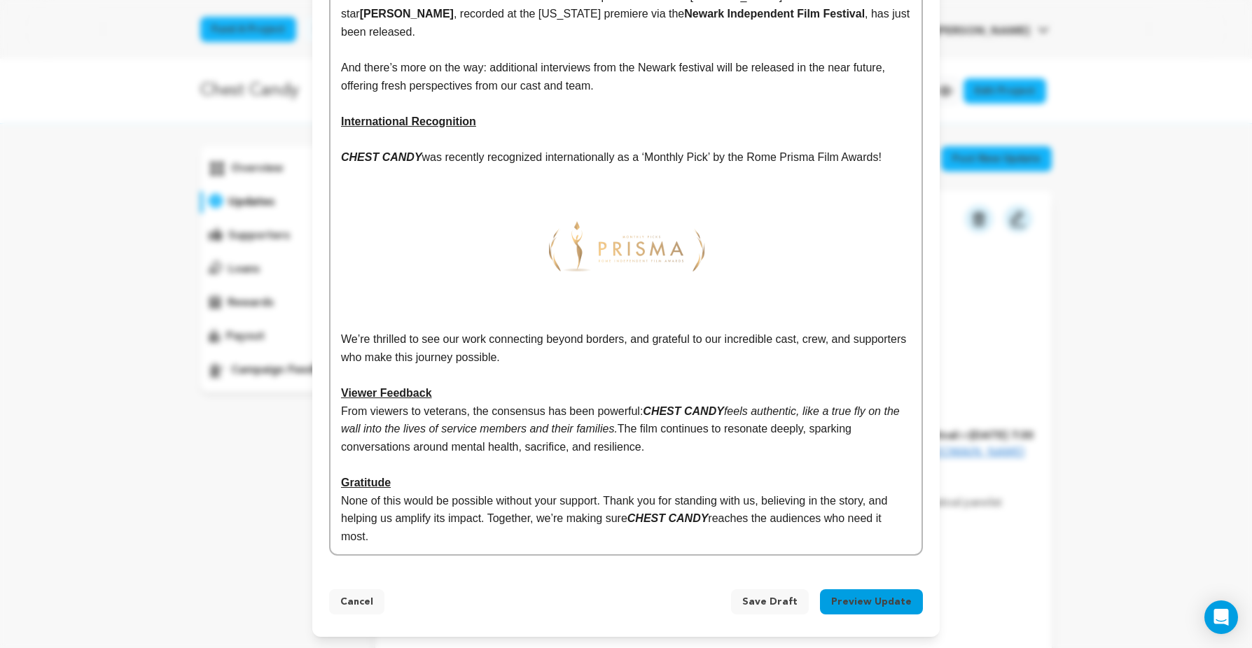
click at [876, 599] on button "Preview Update" at bounding box center [871, 601] width 103 height 25
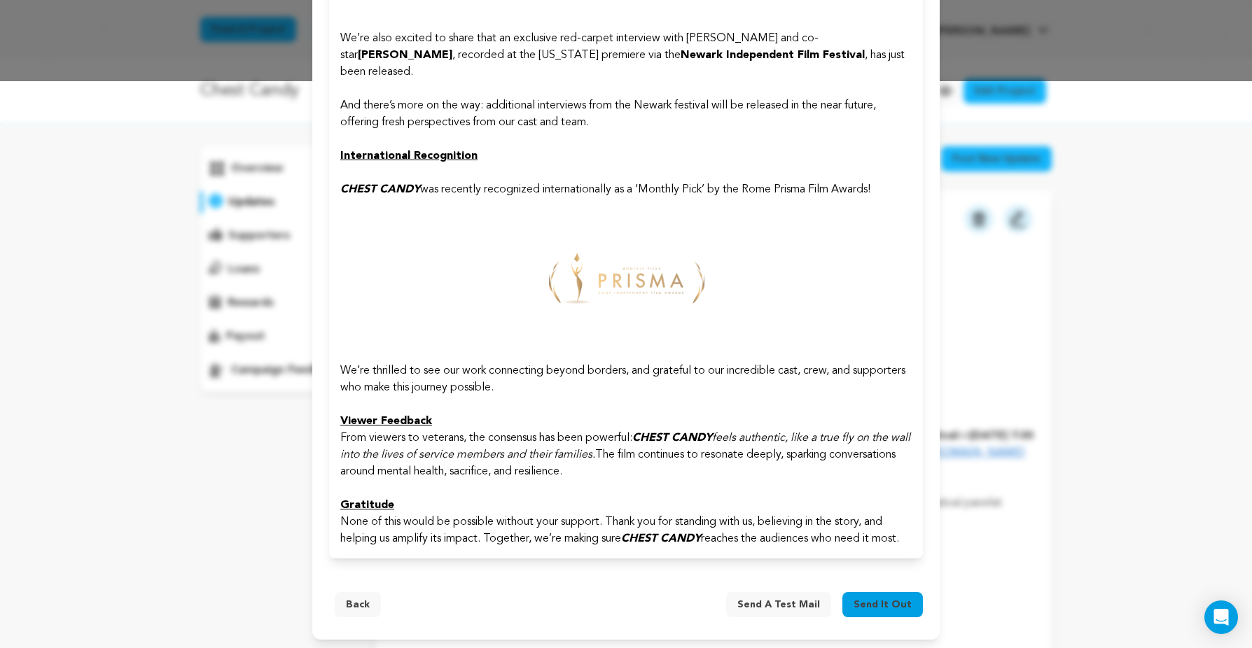
scroll to position [0, 0]
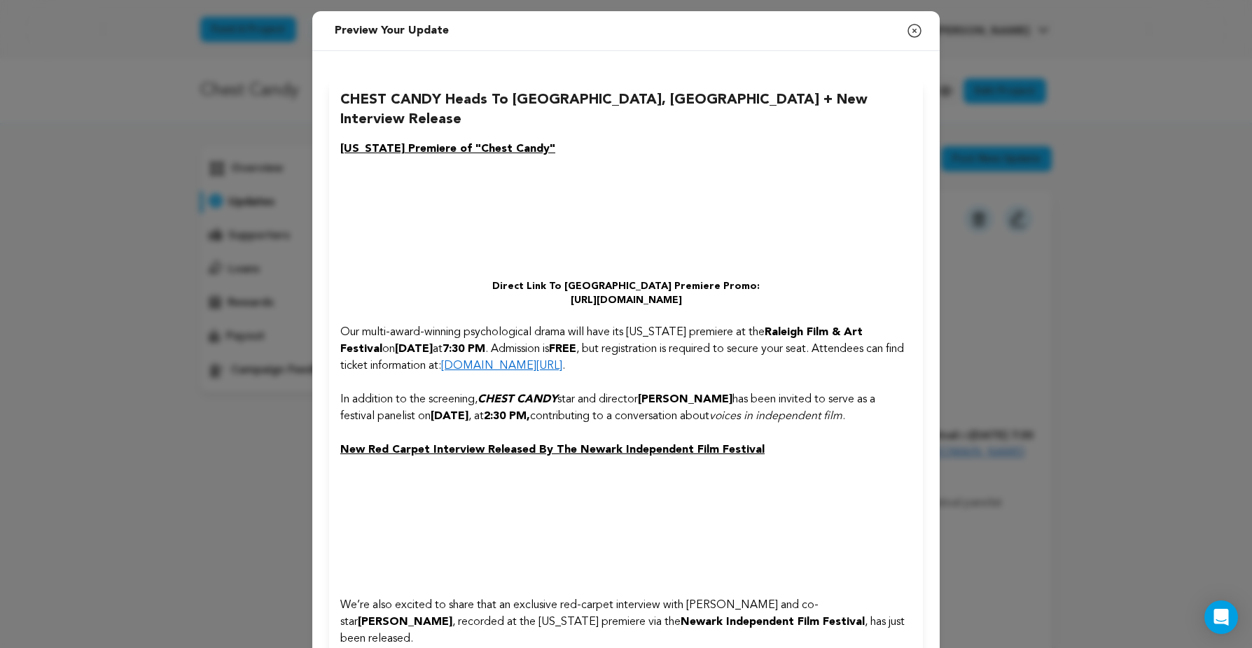
click at [913, 31] on icon "button" at bounding box center [914, 31] width 13 height 13
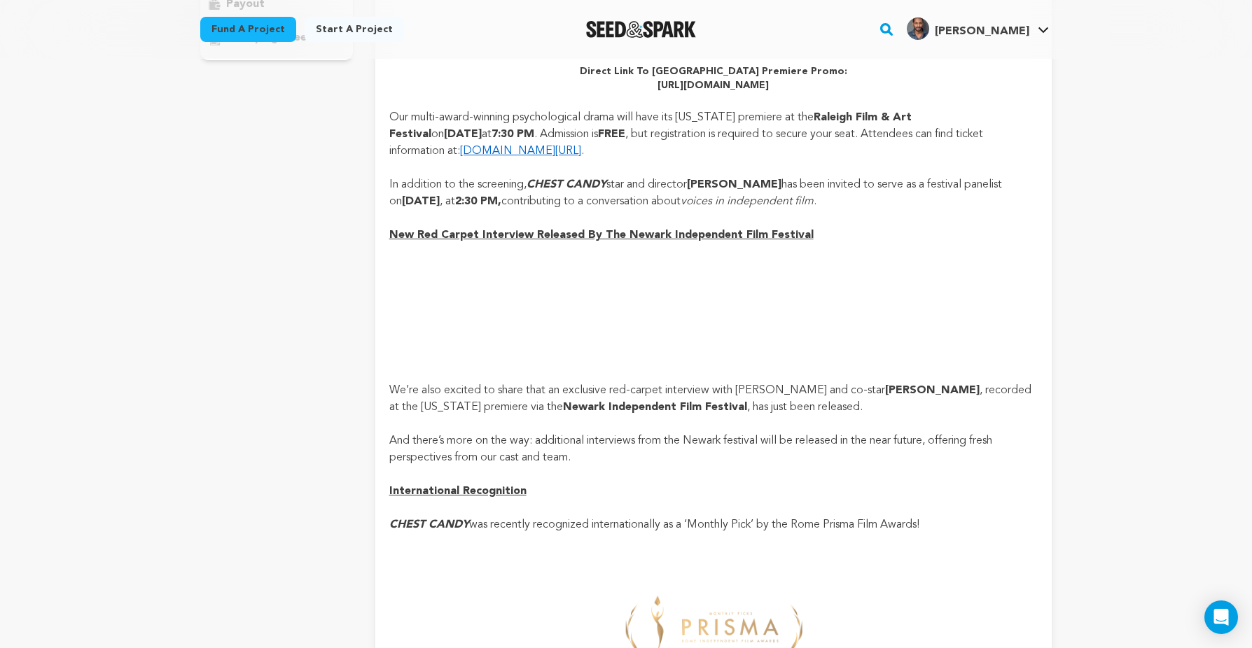
scroll to position [49, 0]
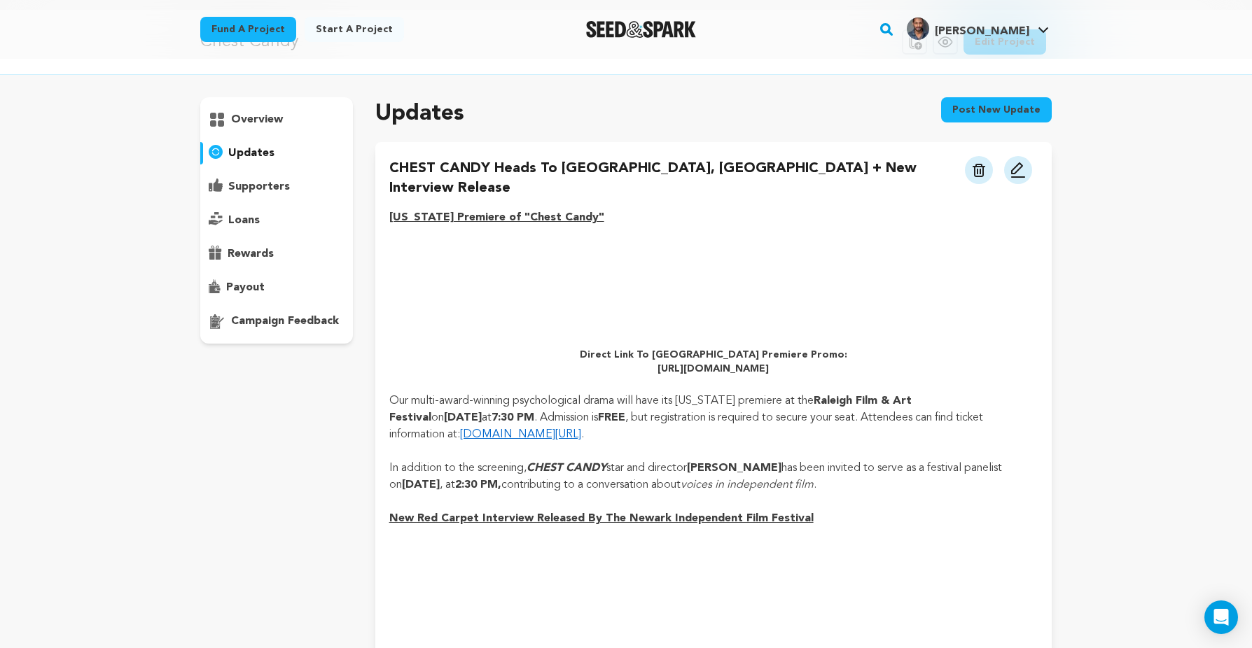
click at [1017, 167] on img at bounding box center [1018, 170] width 17 height 17
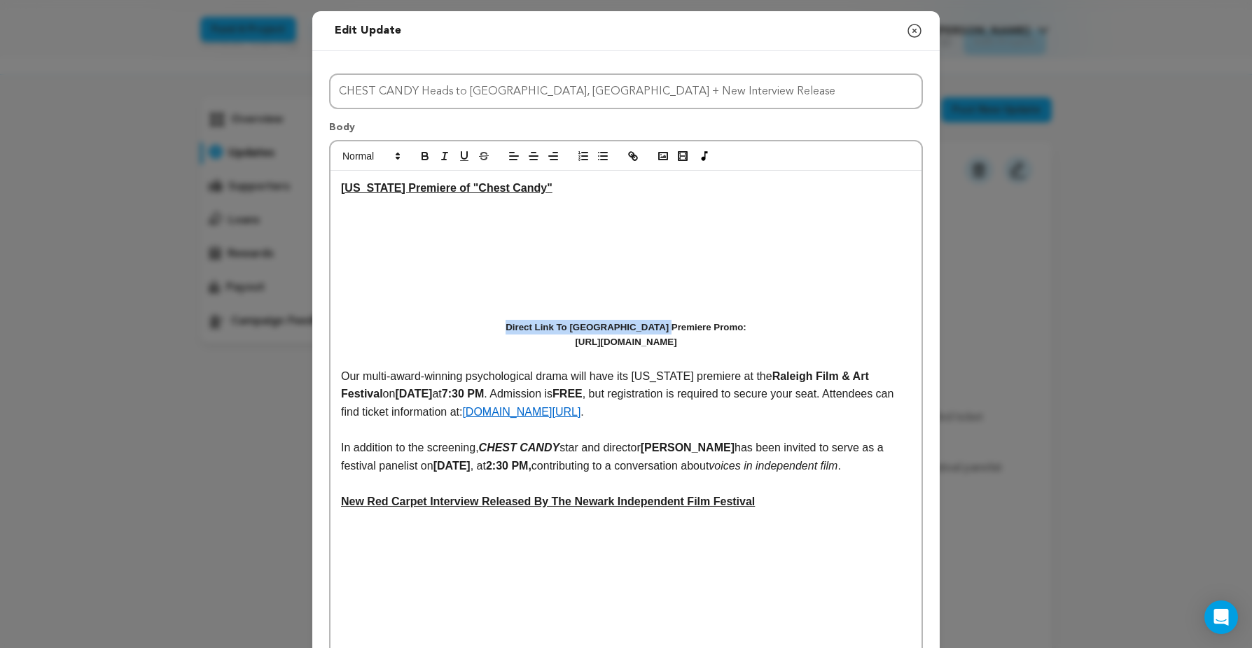
drag, startPoint x: 540, startPoint y: 328, endPoint x: 713, endPoint y: 326, distance: 172.2
click at [713, 326] on h5 "Direct Link To [GEOGRAPHIC_DATA] Premiere Promo:" at bounding box center [626, 327] width 570 height 15
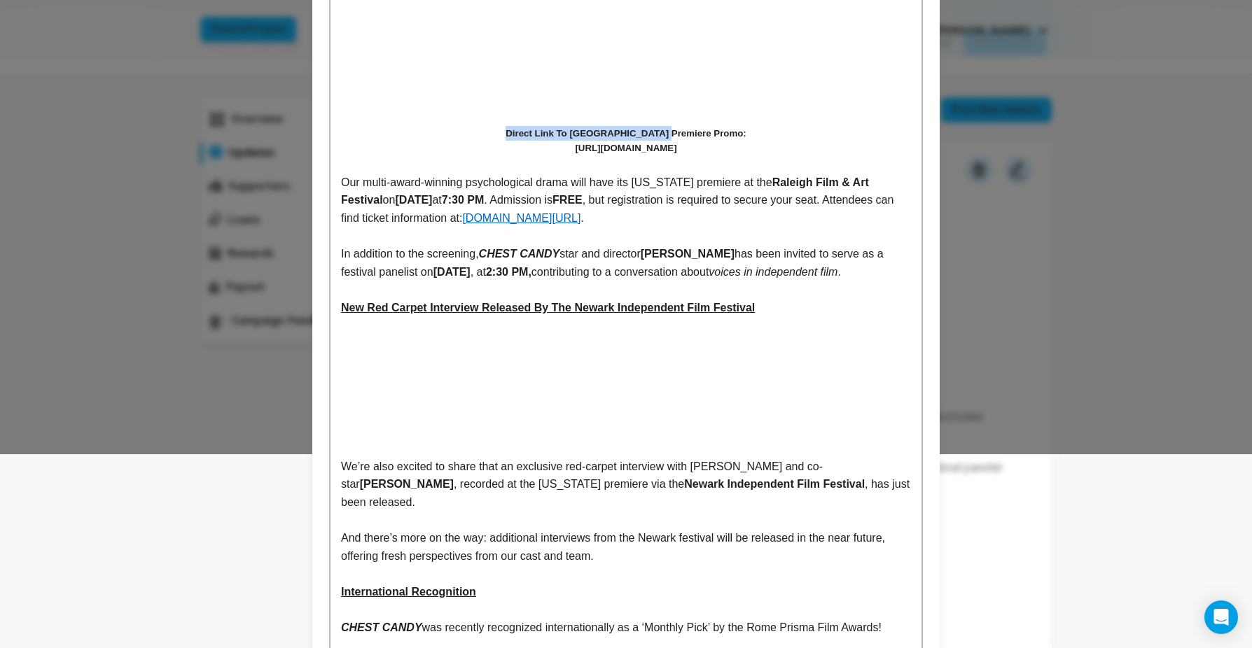
click at [684, 458] on p at bounding box center [626, 449] width 570 height 18
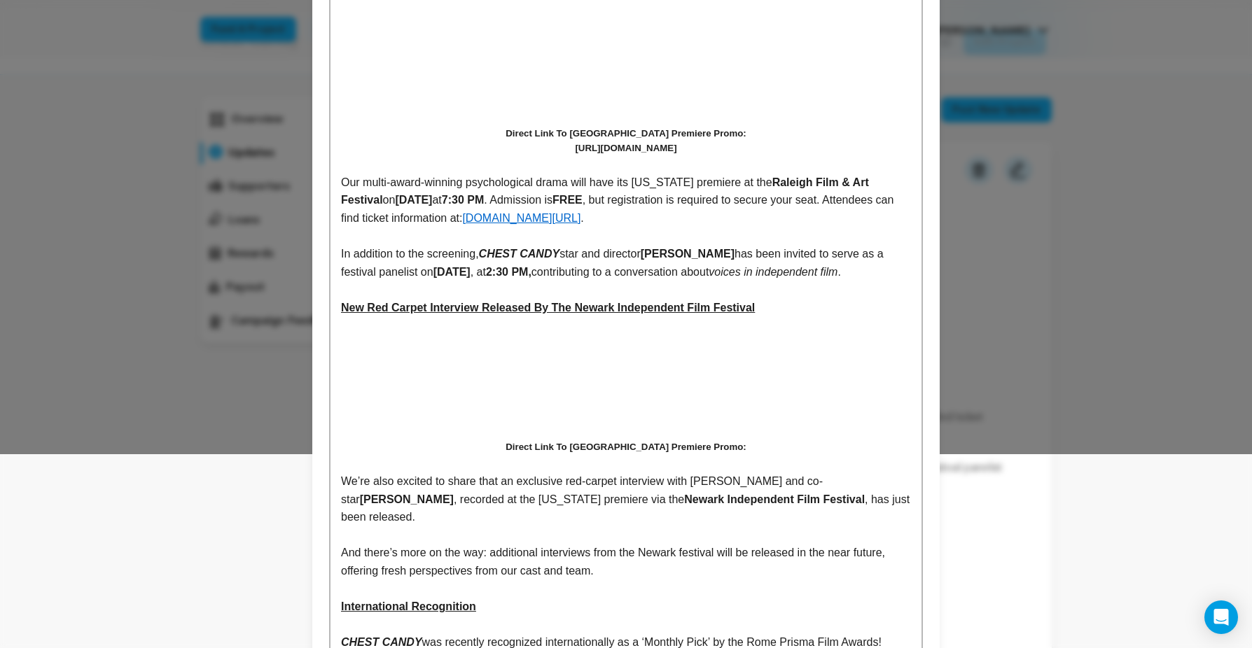
scroll to position [181, 0]
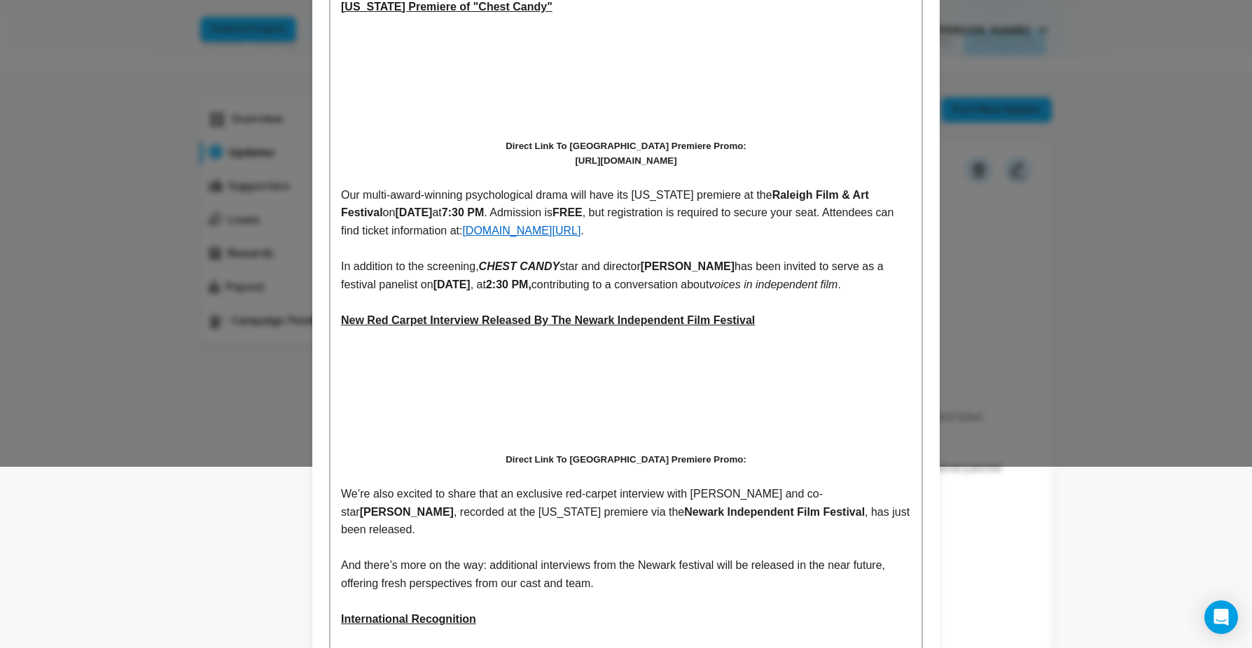
click at [719, 467] on h5 "Direct Link To [GEOGRAPHIC_DATA] Premiere Promo:" at bounding box center [626, 459] width 570 height 15
drag, startPoint x: 613, startPoint y: 480, endPoint x: 703, endPoint y: 481, distance: 90.3
click at [703, 465] on strong "Direct Link To [GEOGRAPHIC_DATA] Premiere Promo:" at bounding box center [625, 459] width 240 height 11
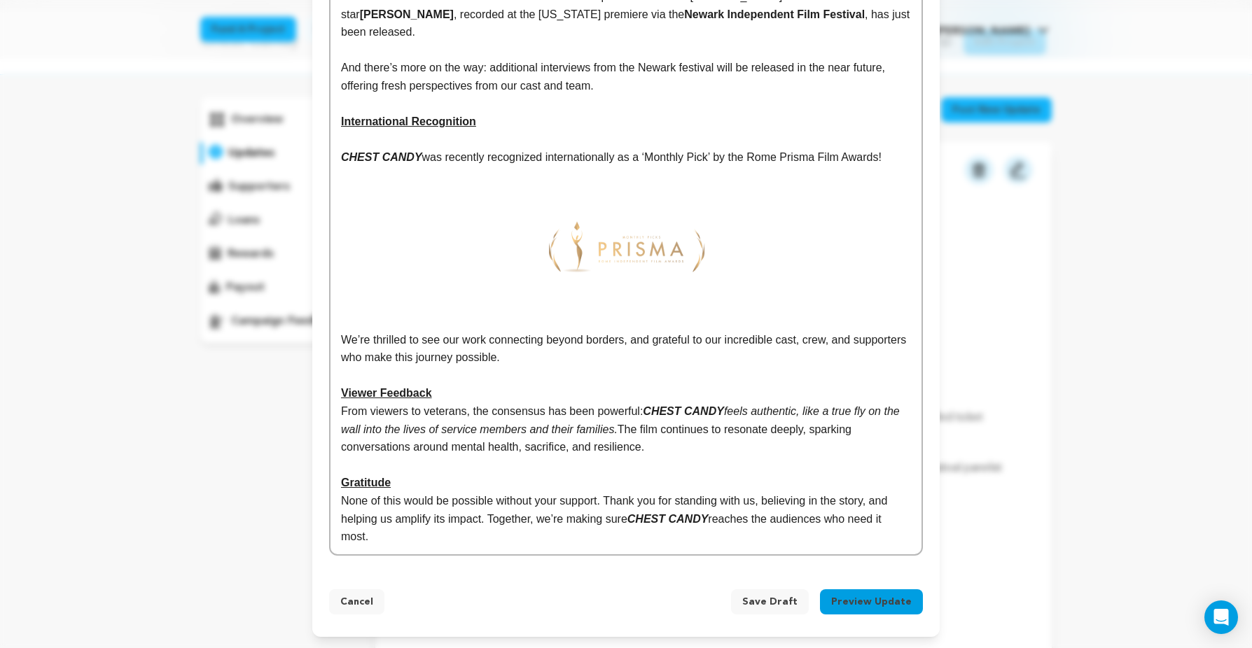
click at [881, 601] on button "Preview Update" at bounding box center [871, 601] width 103 height 25
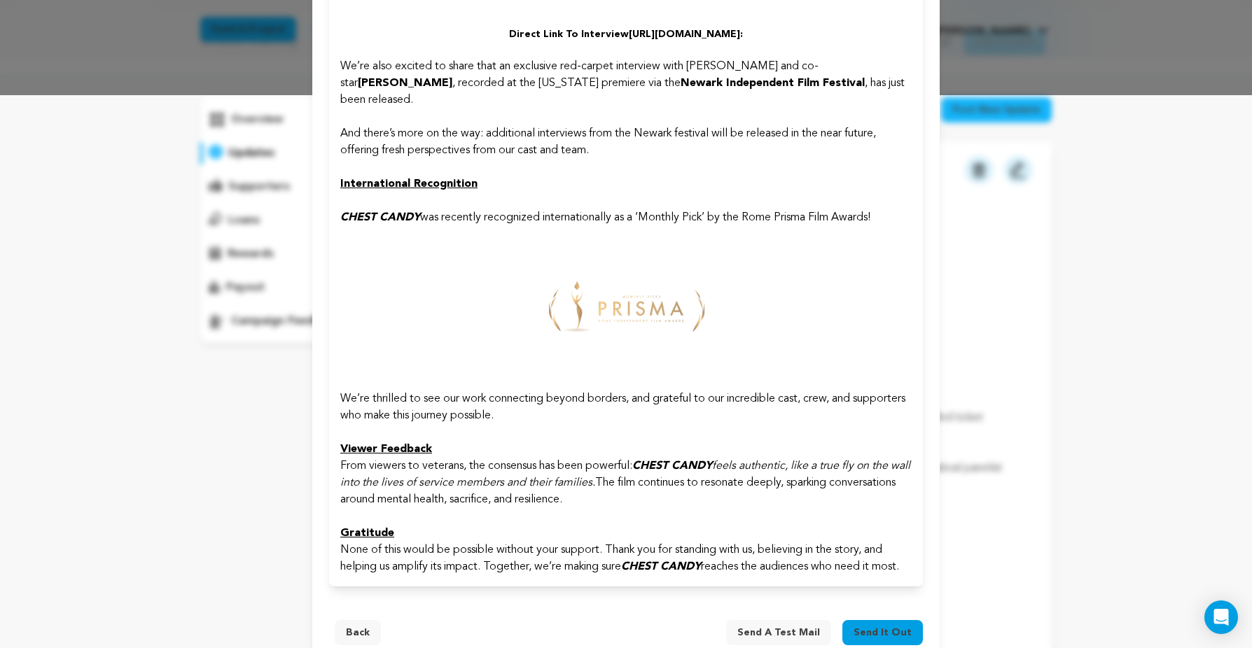
scroll to position [581, 0]
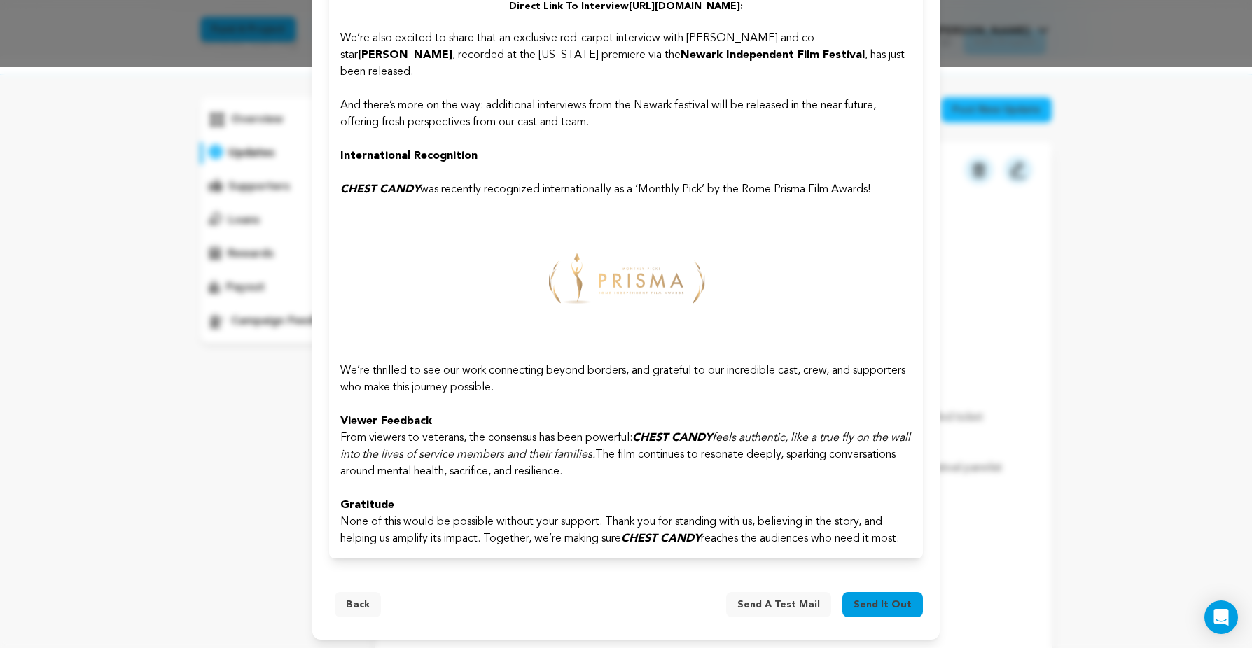
click at [886, 604] on span "Send it out" at bounding box center [882, 605] width 58 height 14
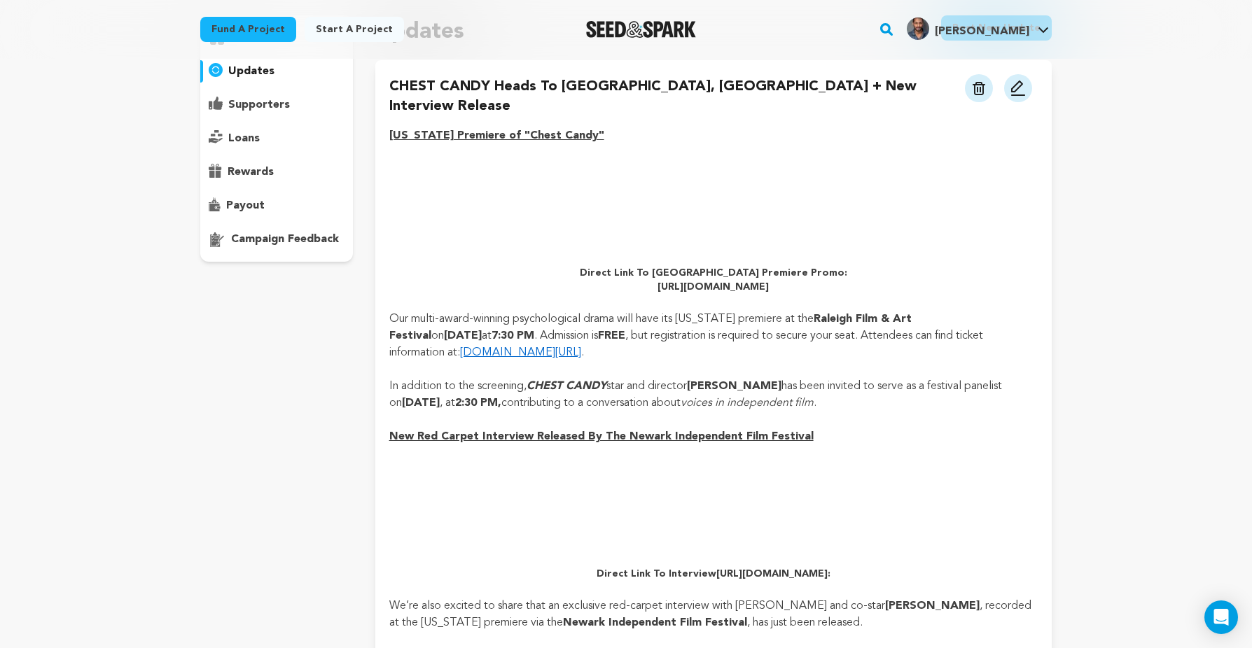
scroll to position [410, 0]
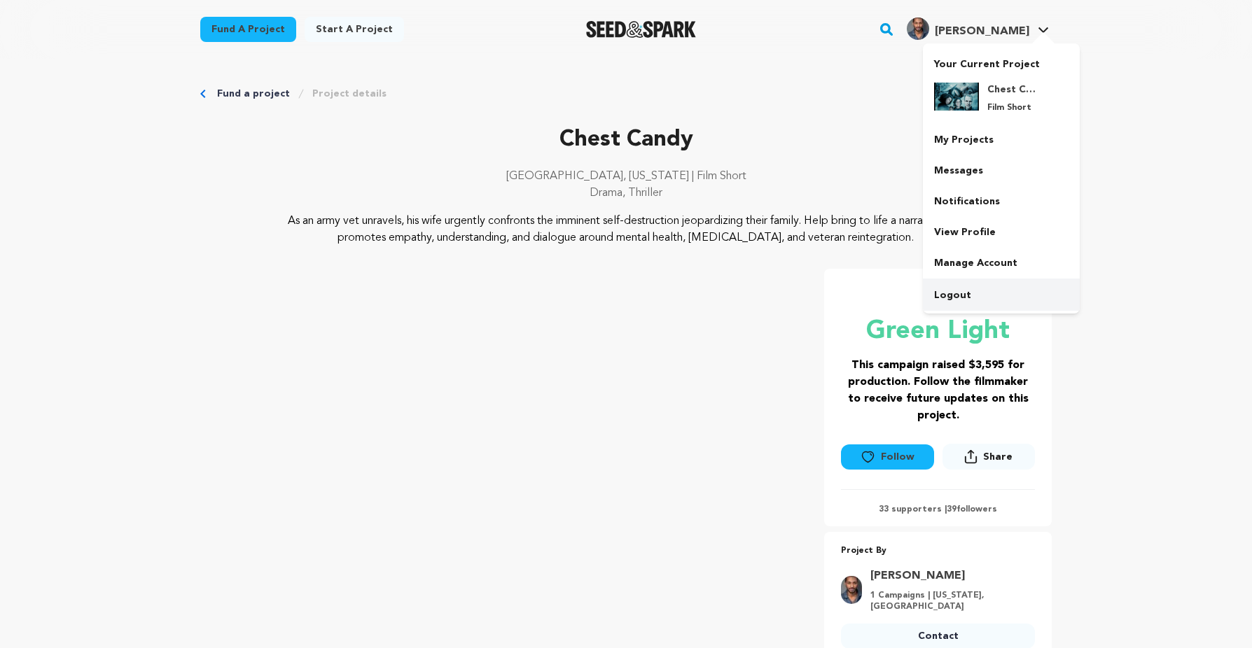
click at [948, 293] on link "Logout" at bounding box center [1001, 295] width 157 height 31
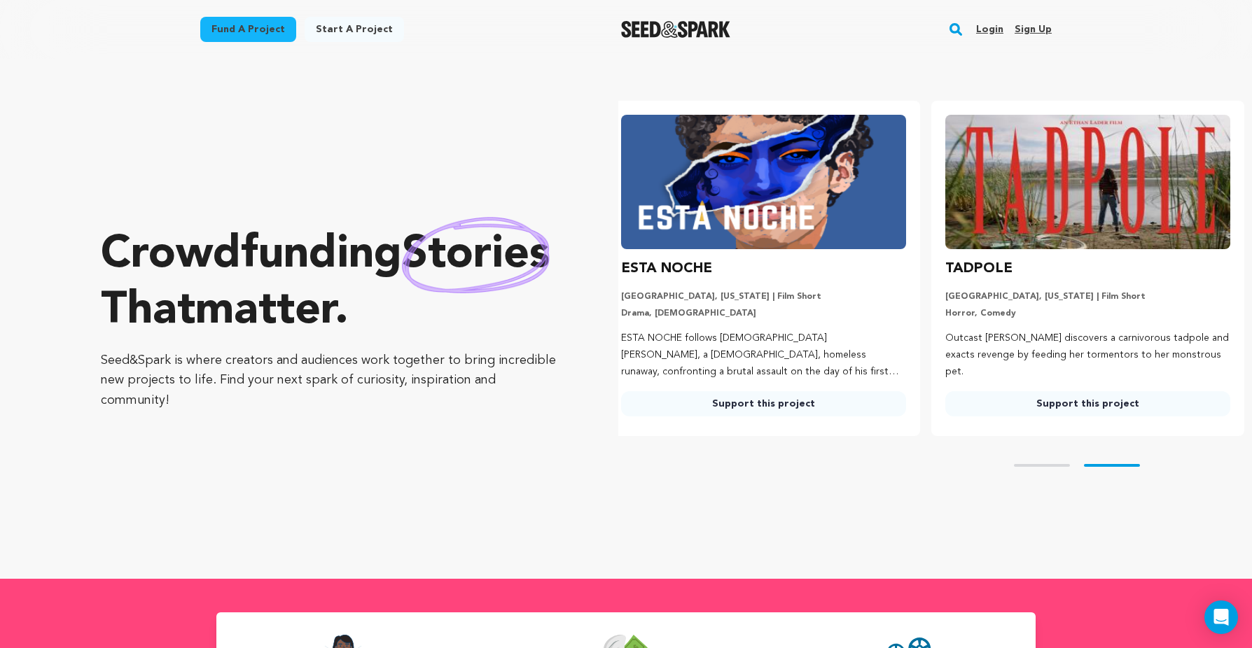
scroll to position [0, 335]
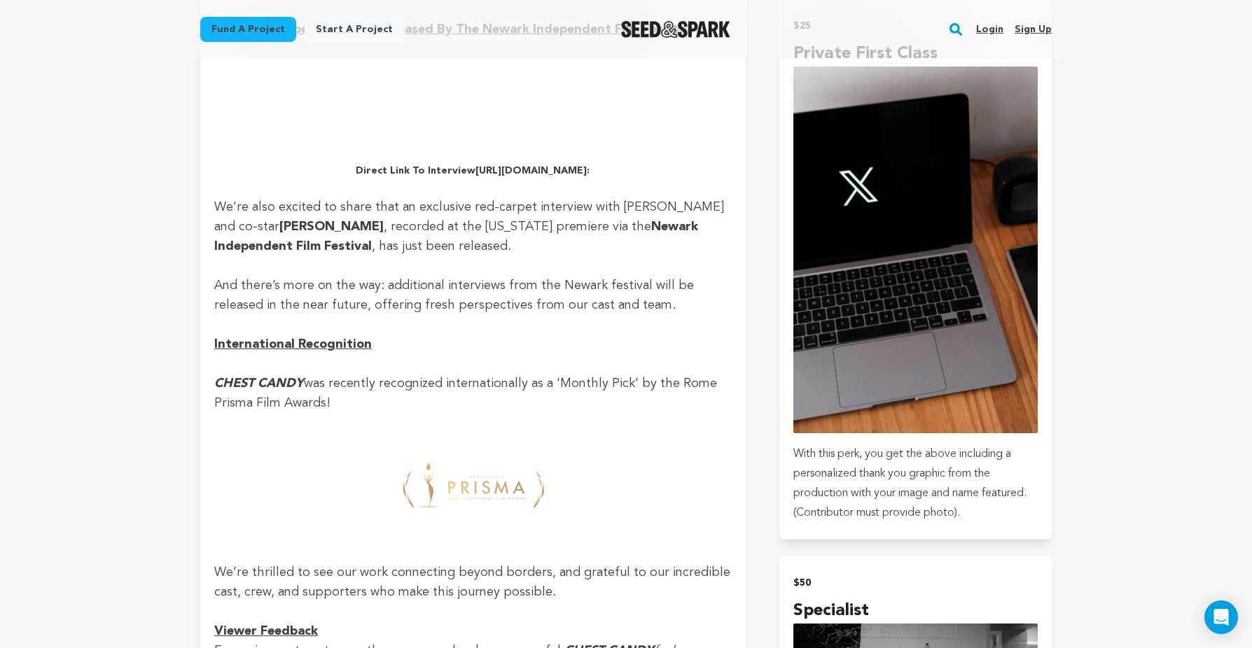
scroll to position [1342, 0]
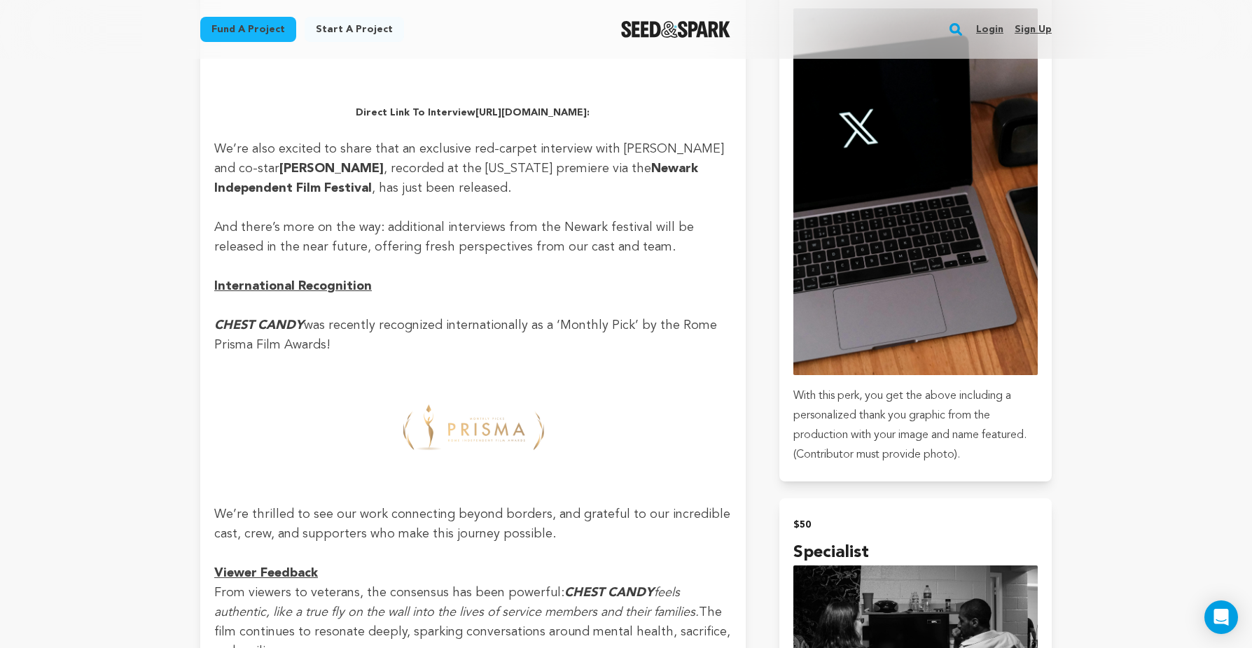
click at [519, 421] on img at bounding box center [472, 427] width 191 height 144
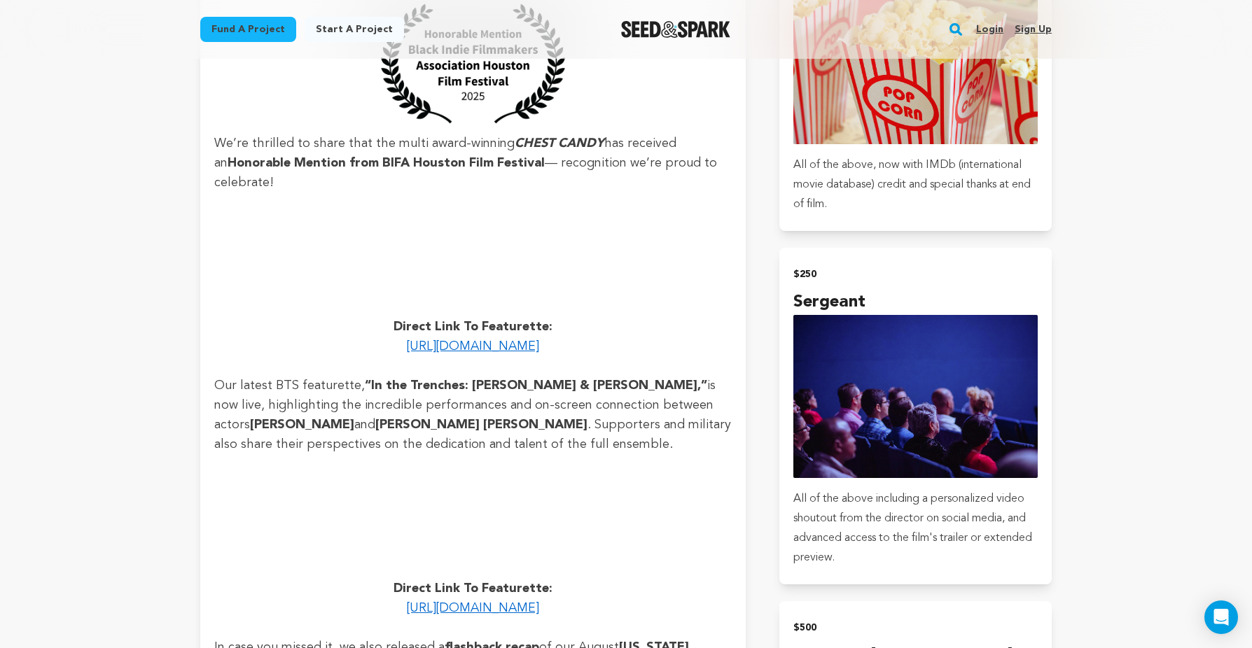
scroll to position [2125, 0]
